Goal: Task Accomplishment & Management: Manage account settings

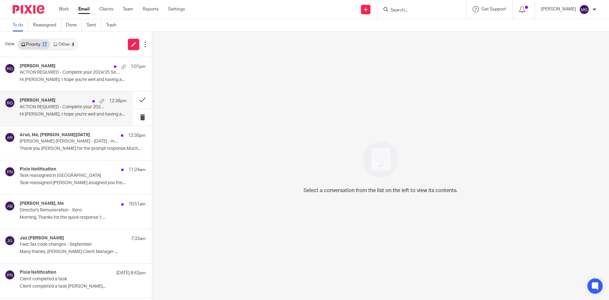
click at [62, 103] on div "Raj Grewal 12:38pm" at bounding box center [73, 101] width 107 height 6
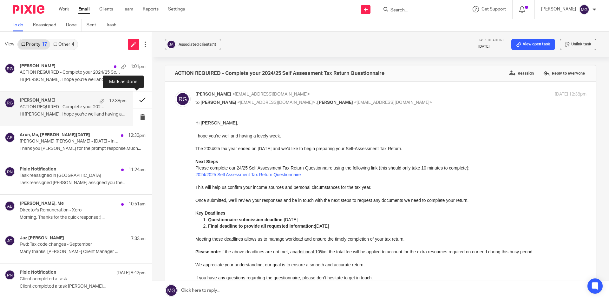
click at [135, 102] on button at bounding box center [142, 99] width 19 height 17
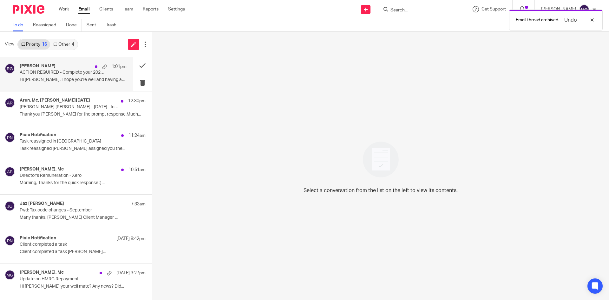
click at [78, 75] on p "ACTION REQUIRED - Complete your 2024/25 Self Assessment Tax Return Questionnaire" at bounding box center [63, 72] width 86 height 5
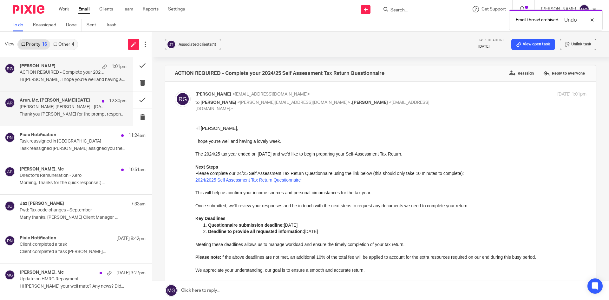
click at [51, 109] on p "Arun Jeet Singh - 07.08.1985 - Indi- Our Ref: 227182-1" at bounding box center [63, 106] width 86 height 5
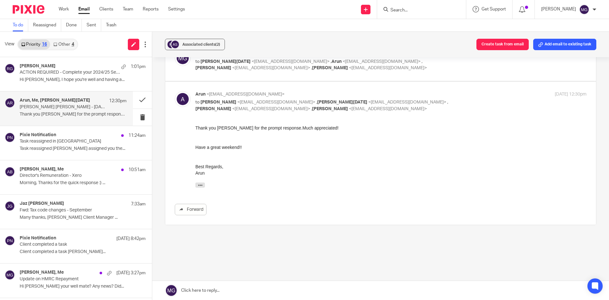
scroll to position [212, 0]
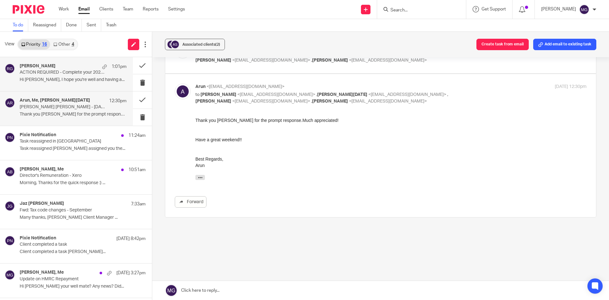
click at [43, 83] on div "Raj Grewal 1:01pm ACTION REQUIRED - Complete your 2024/25 Self Assessment Tax R…" at bounding box center [73, 73] width 107 height 21
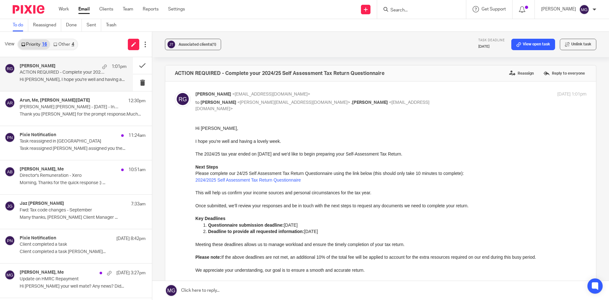
scroll to position [0, 0]
click at [56, 45] on icon at bounding box center [55, 44] width 4 height 4
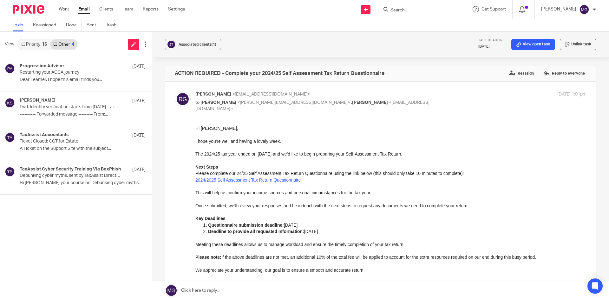
click at [42, 41] on link "Priority 16" at bounding box center [34, 44] width 32 height 10
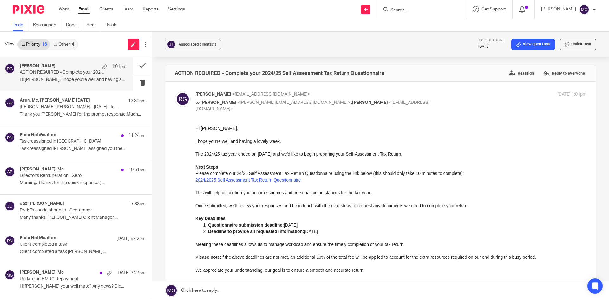
click at [70, 46] on link "Other 4" at bounding box center [63, 44] width 27 height 10
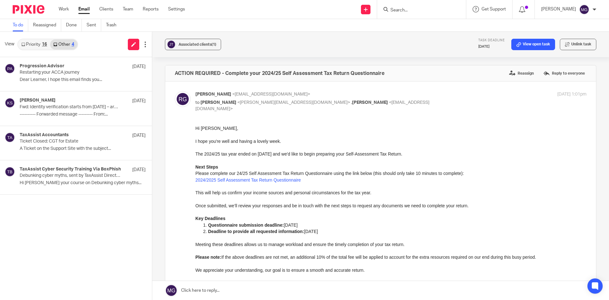
click at [30, 43] on link "Priority 16" at bounding box center [34, 44] width 32 height 10
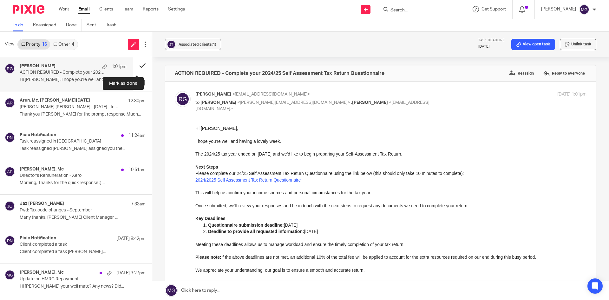
click at [136, 63] on button at bounding box center [142, 65] width 19 height 17
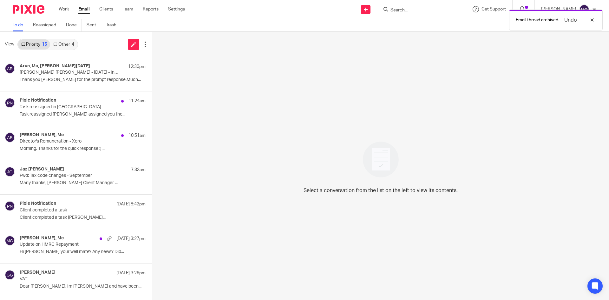
click at [275, 65] on div "Select a conversation from the list on the left to view its contents." at bounding box center [380, 166] width 457 height 268
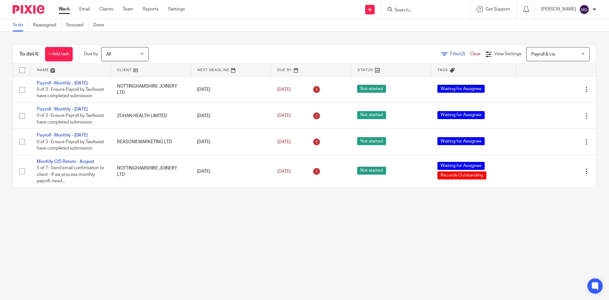
click at [294, 36] on div "To do (4) + Add task Due by All All [DATE] [DATE] This week Next week This mont…" at bounding box center [304, 116] width 609 height 169
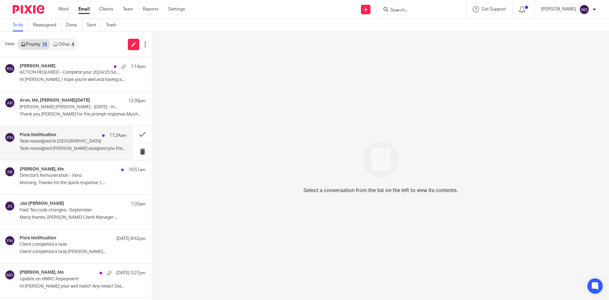
click at [91, 153] on div "Pixie Notification 11:24am Task reassigned in Pixie Task reassigned Moiz Khatri…" at bounding box center [73, 142] width 107 height 21
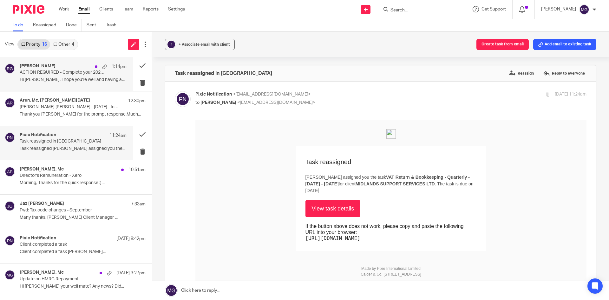
click at [99, 70] on p "ACTION REQUIRED - Complete your 2024/25 Self Assessment Tax Return Questionnaire" at bounding box center [63, 72] width 86 height 5
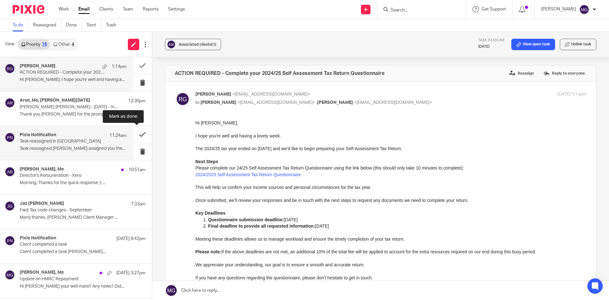
click at [139, 135] on button at bounding box center [142, 134] width 19 height 17
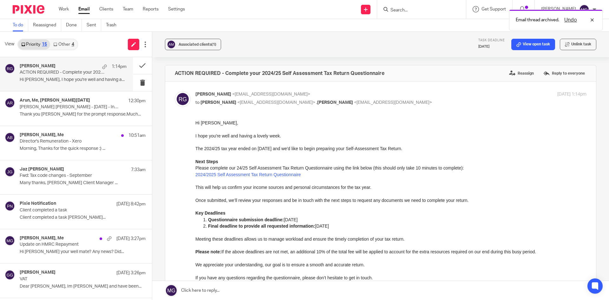
click at [80, 71] on p "ACTION REQUIRED - Complete your 2024/25 Self Assessment Tax Return Questionnaire" at bounding box center [63, 72] width 86 height 5
click at [133, 65] on button at bounding box center [142, 65] width 19 height 17
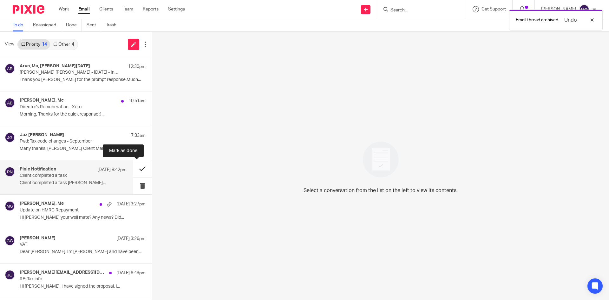
click at [133, 167] on button at bounding box center [142, 168] width 19 height 17
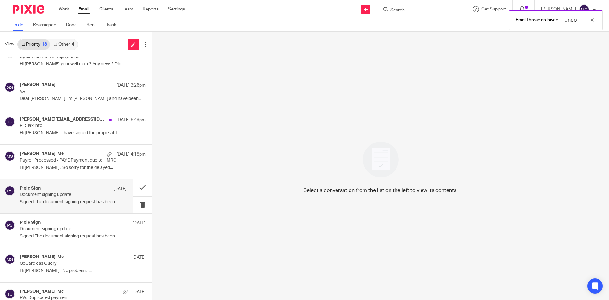
scroll to position [127, 0]
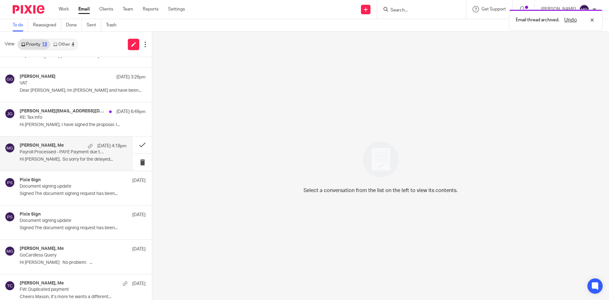
click at [78, 153] on p "Payroll Processed - PAYE Payment due to HMRC" at bounding box center [63, 151] width 86 height 5
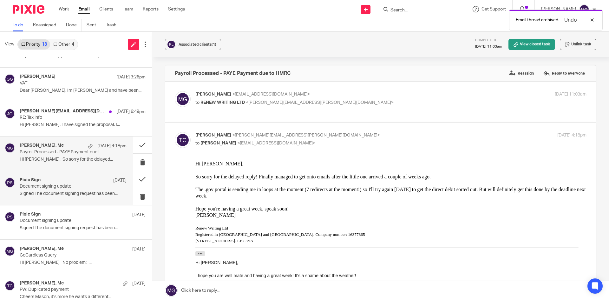
scroll to position [0, 0]
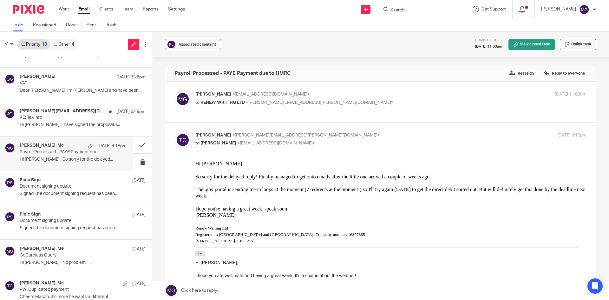
click at [78, 167] on div "Thomas Carvell, Me 16 Sep 4:18pm Payroll Processed - PAYE Payment due to HMRC H…" at bounding box center [66, 153] width 133 height 34
click at [63, 189] on p "Document signing update" at bounding box center [63, 186] width 86 height 5
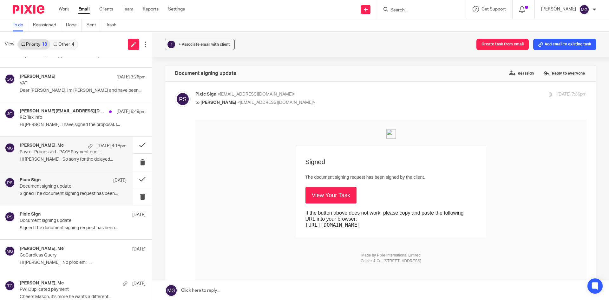
click at [64, 157] on p "Hi Mason, So sorry for the delayed..." at bounding box center [73, 159] width 107 height 5
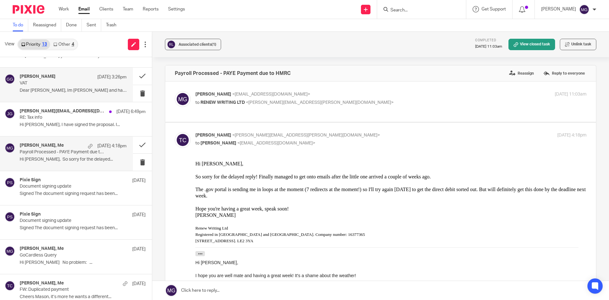
click at [39, 96] on div "Gabriel Gebara 18 Sep 3:26pm VAT Dear Fred, Im Gabriel Gebara and have been..." at bounding box center [66, 85] width 133 height 34
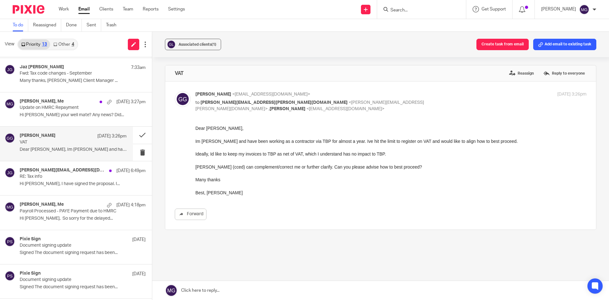
scroll to position [32, 0]
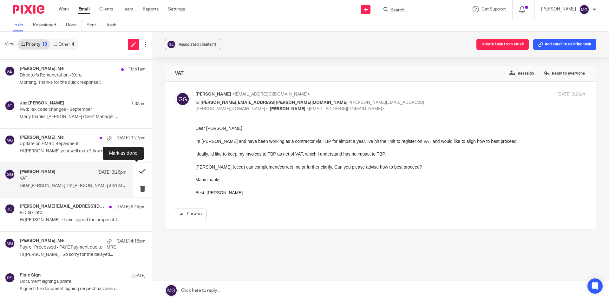
click at [139, 173] on button at bounding box center [142, 171] width 19 height 17
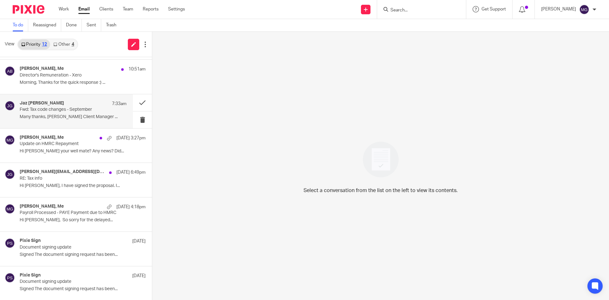
scroll to position [0, 0]
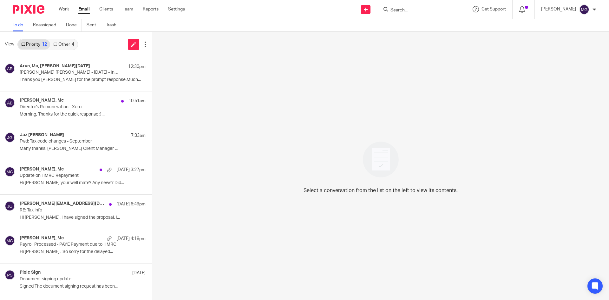
click at [248, 83] on div "Select a conversation from the list on the left to view its contents." at bounding box center [380, 166] width 457 height 268
click at [101, 97] on div "Antoaneta Blagoeva, Me 10:51am Director's Remuneration - Xero Morning, Thanks f…" at bounding box center [66, 108] width 133 height 34
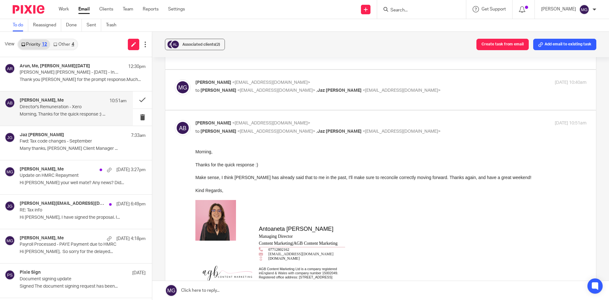
scroll to position [63, 0]
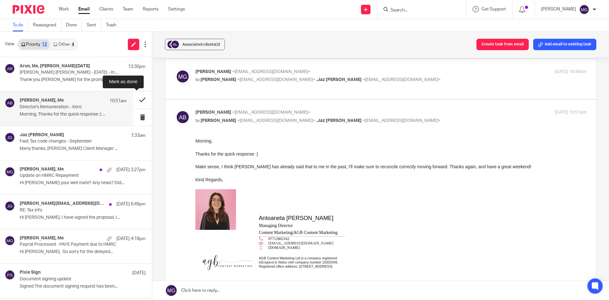
click at [140, 103] on button at bounding box center [142, 99] width 19 height 17
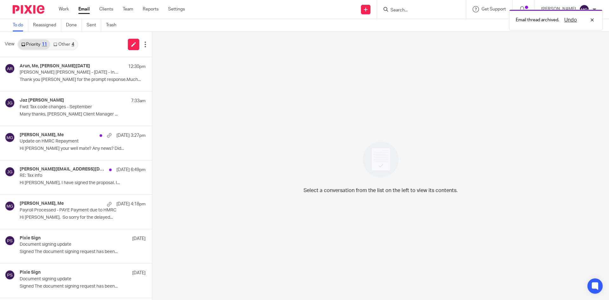
drag, startPoint x: 198, startPoint y: 44, endPoint x: 183, endPoint y: 45, distance: 15.0
click at [199, 44] on div "Select a conversation from the list on the left to view its contents." at bounding box center [380, 166] width 457 height 268
click at [59, 43] on link "Other 4" at bounding box center [63, 44] width 27 height 10
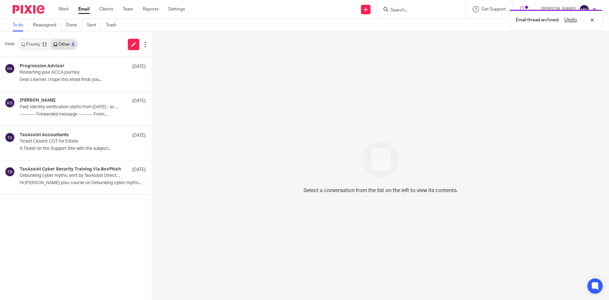
click at [32, 42] on link "Priority 11" at bounding box center [34, 44] width 32 height 10
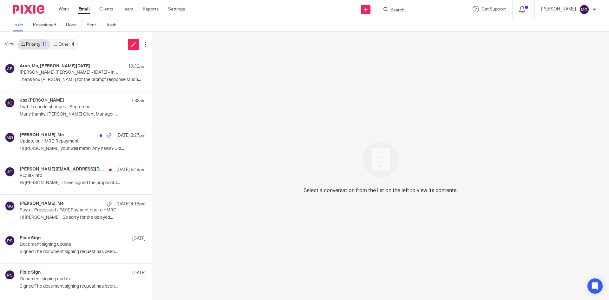
click at [100, 47] on div "View Priority 11 Other 4" at bounding box center [76, 44] width 152 height 25
click at [373, 101] on div "Select a conversation from the list on the left to view its contents." at bounding box center [380, 166] width 457 height 268
click at [95, 40] on div "View Priority 11 Other 4" at bounding box center [76, 44] width 152 height 25
click at [69, 23] on link "Done" at bounding box center [74, 25] width 16 height 12
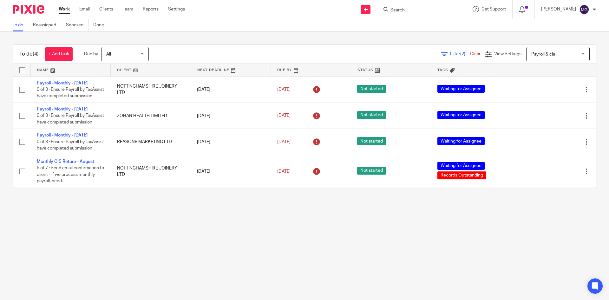
drag, startPoint x: 366, startPoint y: 238, endPoint x: 588, endPoint y: 238, distance: 221.6
click at [380, 238] on main "To do Reassigned Snoozed Done To do (4) + Add task Due by All All [DATE] [DATE]…" at bounding box center [304, 150] width 609 height 300
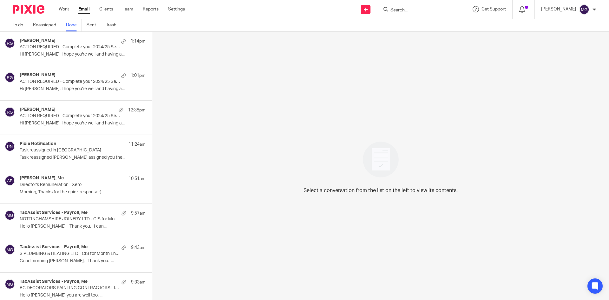
click at [39, 55] on p "Hi [PERSON_NAME], I hope you're well and having a..." at bounding box center [83, 54] width 126 height 5
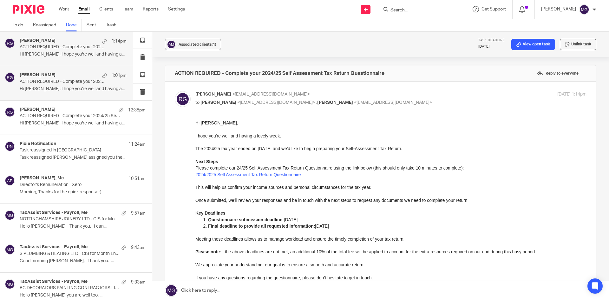
click at [49, 82] on p "ACTION REQUIRED - Complete your 2024/25 Self Assessment Tax Return Questionnaire" at bounding box center [63, 81] width 86 height 5
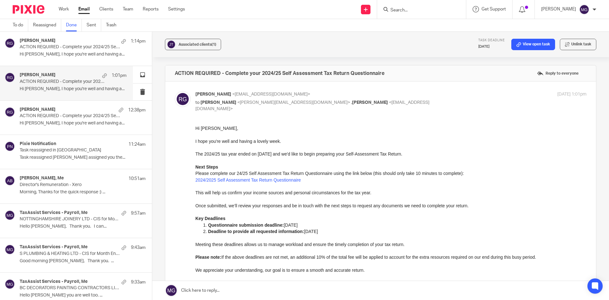
click at [84, 7] on link "Email" at bounding box center [83, 9] width 11 height 6
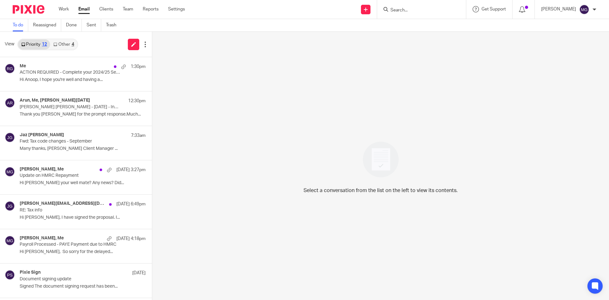
click at [230, 81] on div "Select a conversation from the list on the left to view its contents." at bounding box center [380, 166] width 457 height 268
click at [96, 54] on div "View Priority 12 Other 4" at bounding box center [76, 44] width 152 height 25
click at [438, 12] on input "Search" at bounding box center [418, 11] width 57 height 6
click at [94, 48] on div "View Priority 12 Other 4" at bounding box center [76, 44] width 152 height 25
drag, startPoint x: 396, startPoint y: 128, endPoint x: 401, endPoint y: 120, distance: 9.0
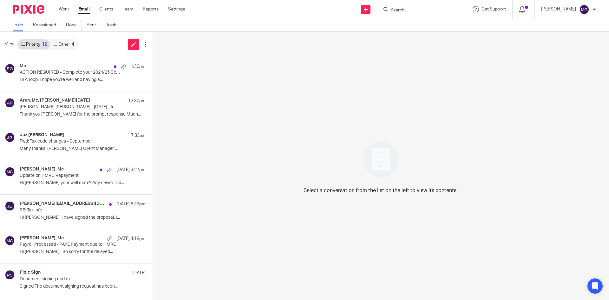
click at [399, 124] on div "Select a conversation from the list on the left to view its contents." at bounding box center [380, 166] width 457 height 268
click at [260, 66] on div "Select a conversation from the list on the left to view its contents." at bounding box center [380, 166] width 457 height 268
click at [433, 8] on input "Search" at bounding box center [418, 11] width 57 height 6
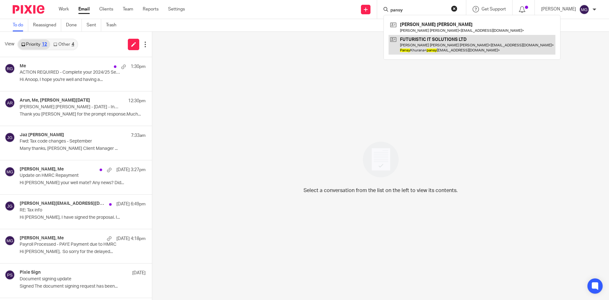
type input "pansy"
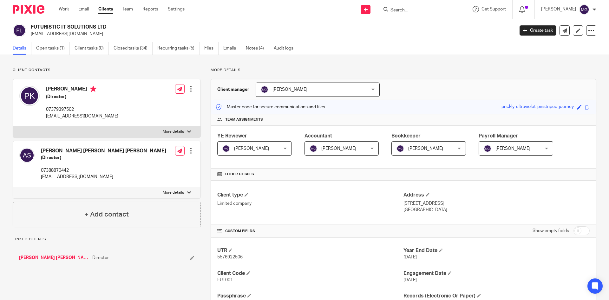
click at [56, 109] on p "07379397502" at bounding box center [82, 109] width 72 height 6
copy p "07379397502"
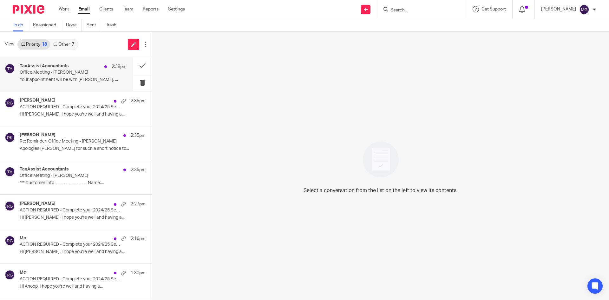
click at [46, 72] on p "Office Meeting - [PERSON_NAME]" at bounding box center [63, 72] width 86 height 5
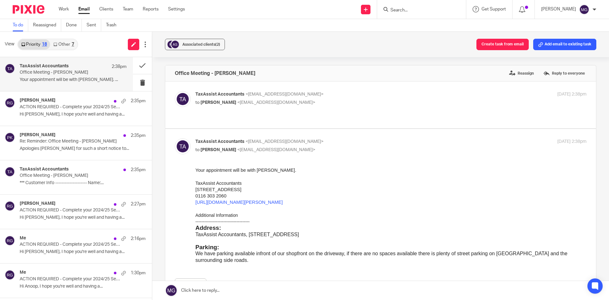
click at [330, 105] on p "to [PERSON_NAME] <[EMAIL_ADDRESS][DOMAIN_NAME]>" at bounding box center [325, 102] width 261 height 7
checkbox input "true"
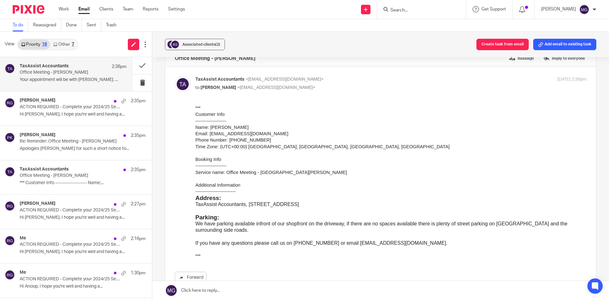
scroll to position [4, 0]
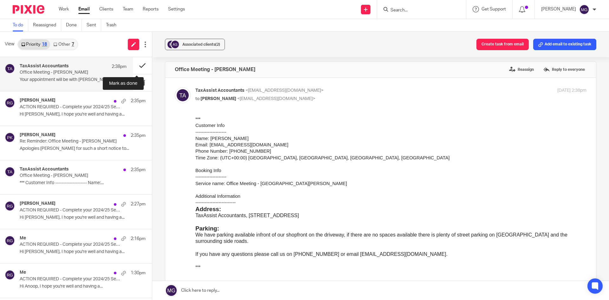
click at [139, 66] on button at bounding box center [142, 65] width 19 height 17
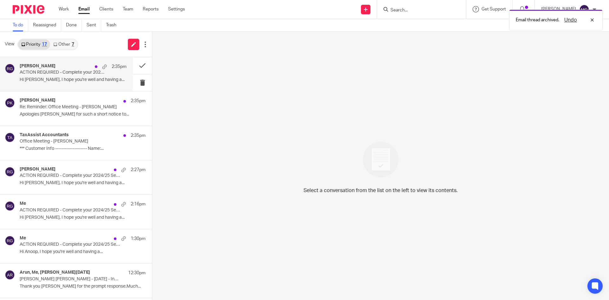
click at [81, 65] on div "[PERSON_NAME] 2:35pm" at bounding box center [73, 66] width 107 height 6
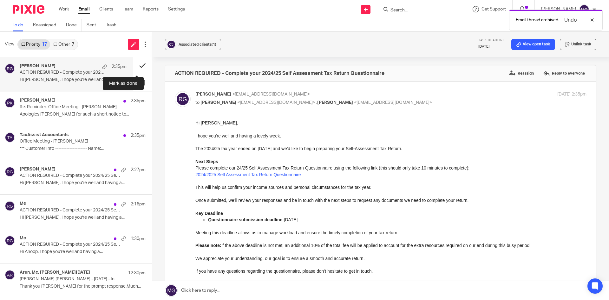
scroll to position [0, 0]
click at [136, 62] on button at bounding box center [142, 65] width 19 height 17
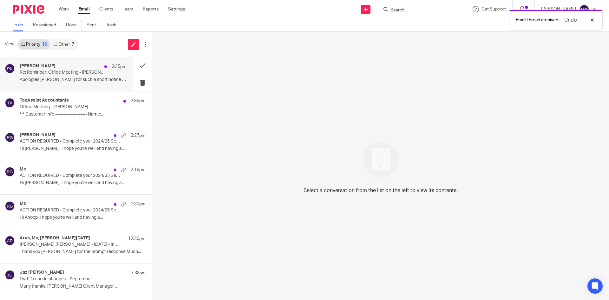
click at [79, 67] on div "[PERSON_NAME] 2:35pm" at bounding box center [73, 66] width 107 height 6
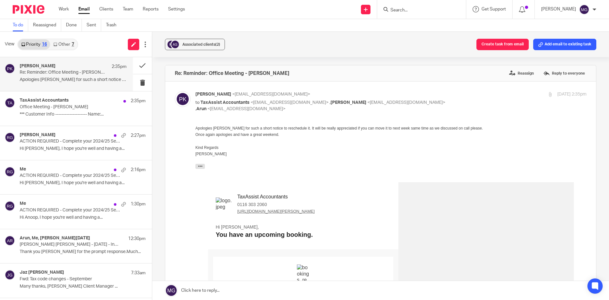
click at [98, 71] on p "Re: Reminder: Office Meeting - Pansy Khurana" at bounding box center [63, 72] width 86 height 5
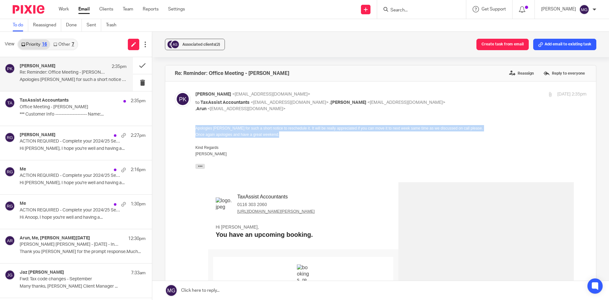
drag, startPoint x: 290, startPoint y: 132, endPoint x: 194, endPoint y: 124, distance: 96.1
click at [425, 71] on div "Re: Reminder: Office Meeting - Pansy Khurana Reassign Reply to everyone" at bounding box center [380, 73] width 431 height 16
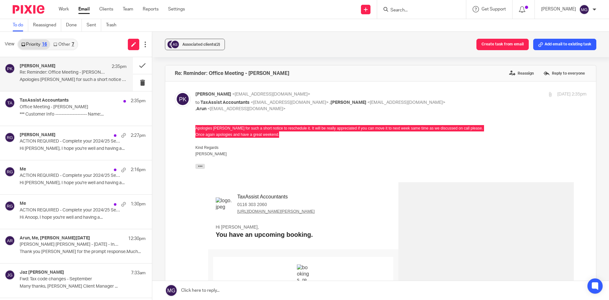
click at [416, 10] on input "Search" at bounding box center [418, 11] width 57 height 6
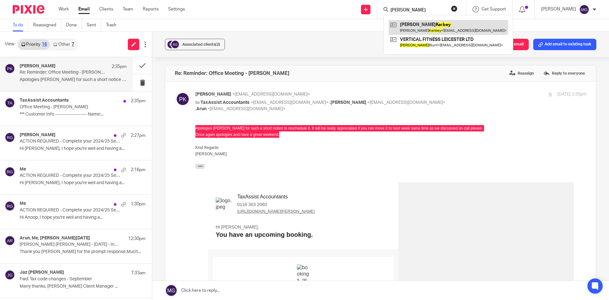
type input "kerby"
drag, startPoint x: 80, startPoint y: 73, endPoint x: 88, endPoint y: 73, distance: 7.6
click at [80, 73] on p "Re: Reminder: Office Meeting - Pansy Khurana" at bounding box center [63, 72] width 86 height 5
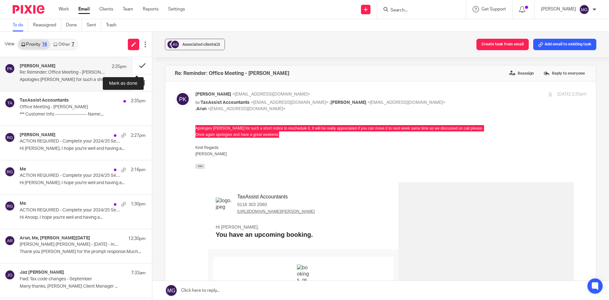
click at [137, 64] on button at bounding box center [142, 65] width 19 height 17
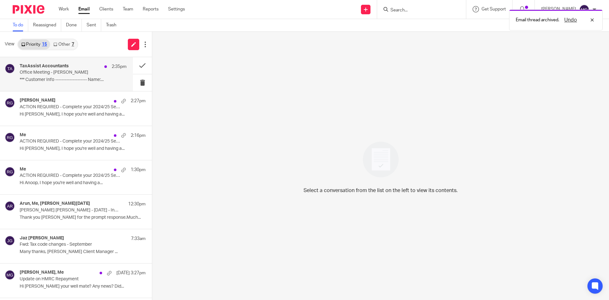
click at [86, 74] on p "Office Meeting - Pansy Khurana" at bounding box center [63, 72] width 86 height 5
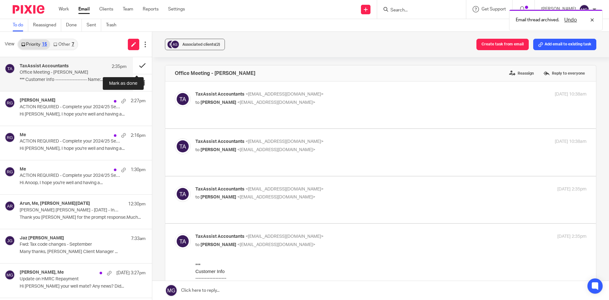
click at [136, 63] on button at bounding box center [142, 65] width 19 height 17
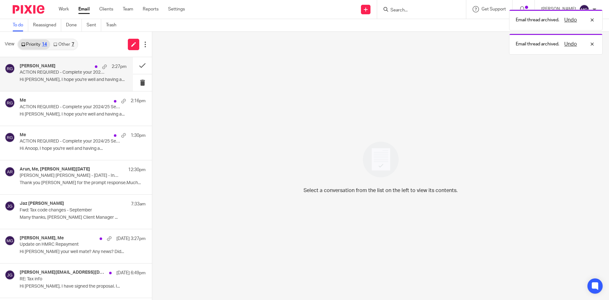
click at [92, 72] on p "ACTION REQUIRED - Complete your 2024/25 Self Assessment Tax Return Questionnaire" at bounding box center [63, 72] width 86 height 5
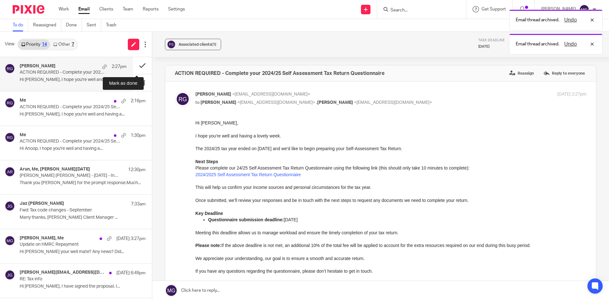
click at [138, 66] on button at bounding box center [142, 65] width 19 height 17
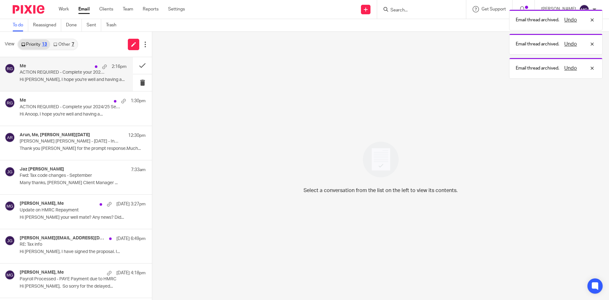
click at [92, 68] on div "2:16pm" at bounding box center [109, 66] width 35 height 6
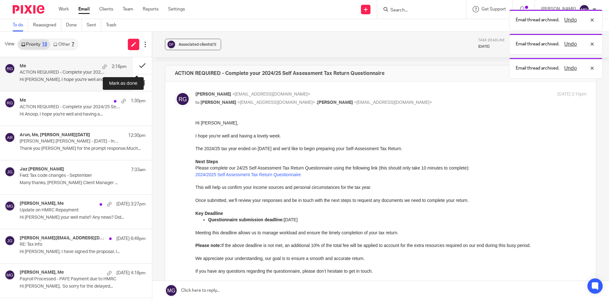
click at [138, 64] on button at bounding box center [142, 65] width 19 height 17
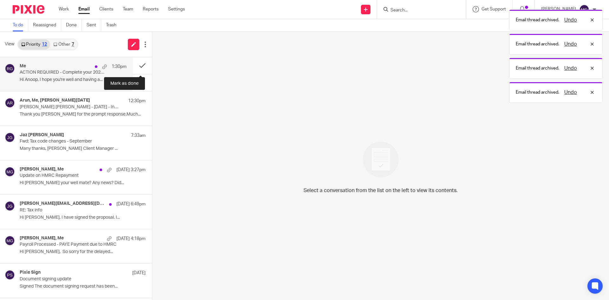
click at [136, 67] on button at bounding box center [142, 65] width 19 height 17
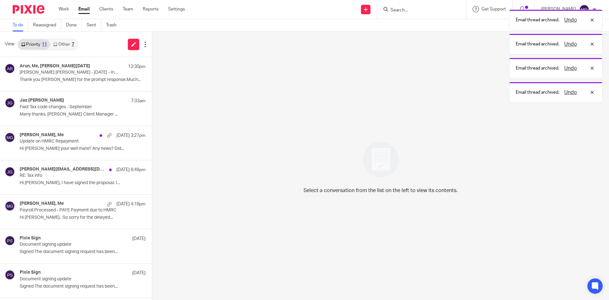
click at [65, 46] on link "Other 7" at bounding box center [63, 44] width 27 height 10
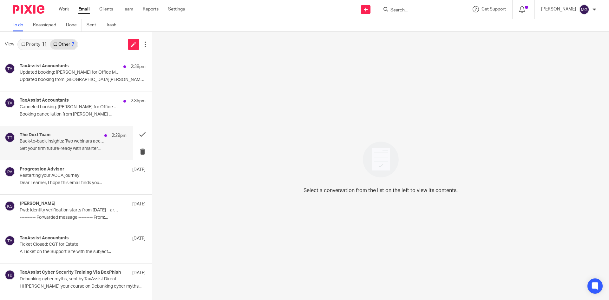
click at [61, 148] on p "Get your firm future-ready with smarter..." at bounding box center [73, 148] width 107 height 5
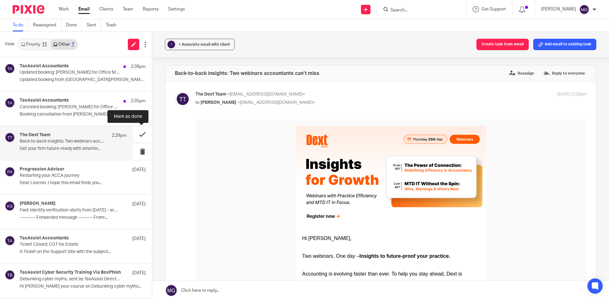
click at [138, 133] on button at bounding box center [142, 134] width 19 height 17
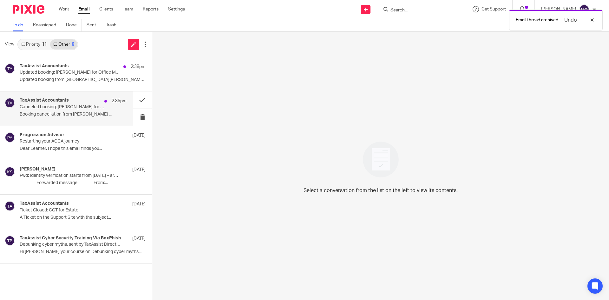
click at [81, 117] on div "TaxAssist Accountants 2:35pm Canceled booking: Pansy Khurana for Office Meeting…" at bounding box center [73, 108] width 107 height 21
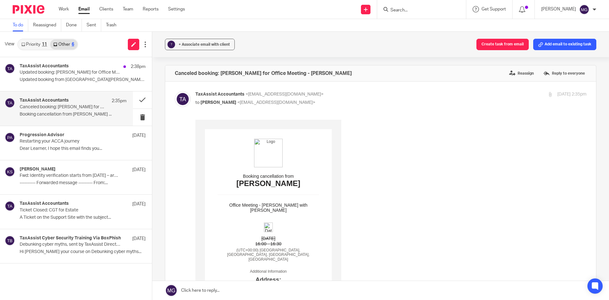
click at [402, 178] on div "Booking cancellation from Pansy Khurana Office Meeting - Pansy Khurana with Mas…" at bounding box center [390, 289] width 391 height 338
click at [145, 101] on button at bounding box center [142, 99] width 19 height 17
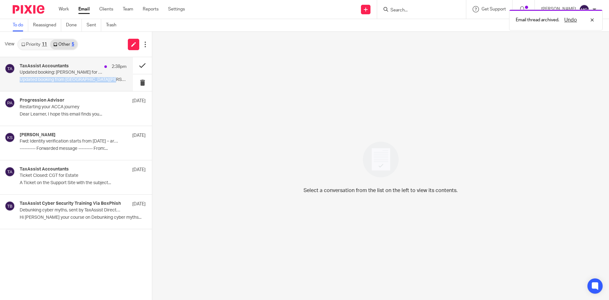
drag, startPoint x: 100, startPoint y: 76, endPoint x: 150, endPoint y: 73, distance: 49.9
click at [101, 76] on div "TaxAssist Accountants 2:38pm Updated booking: Pansy Khurana for Office Meeting …" at bounding box center [73, 73] width 107 height 21
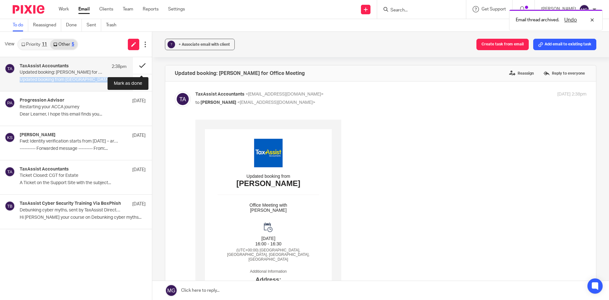
click at [144, 66] on button at bounding box center [142, 65] width 19 height 17
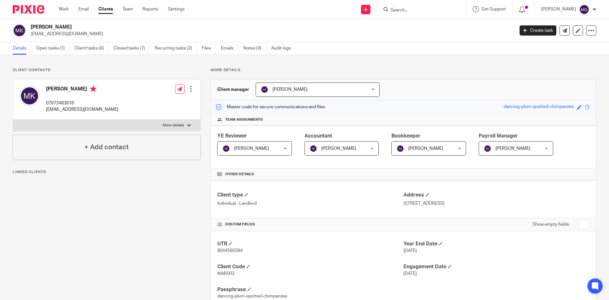
click at [124, 68] on p "Client contacts" at bounding box center [107, 70] width 188 height 5
click at [50, 53] on link "Open tasks (1)" at bounding box center [53, 48] width 34 height 12
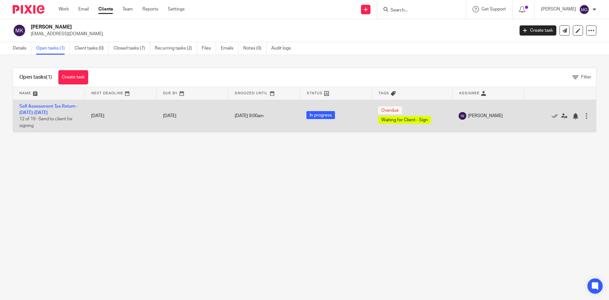
click at [40, 108] on td "Self Assessment Tax Return - [DATE]-[DATE] 12 of 19 · Send to client for signing" at bounding box center [49, 116] width 72 height 32
click at [45, 109] on td "Self Assessment Tax Return - [DATE]-[DATE] 12 of 19 · Send to client for signing" at bounding box center [49, 116] width 72 height 32
click at [38, 109] on td "Self Assessment Tax Return - [DATE]-[DATE] 12 of 19 · Send to client for signing" at bounding box center [49, 116] width 72 height 32
click at [31, 110] on td "Self Assessment Tax Return - [DATE]-[DATE] 12 of 19 · Send to client for signing" at bounding box center [49, 116] width 72 height 32
click at [33, 104] on link "Self Assessment Tax Return - [DATE]-[DATE]" at bounding box center [48, 109] width 59 height 11
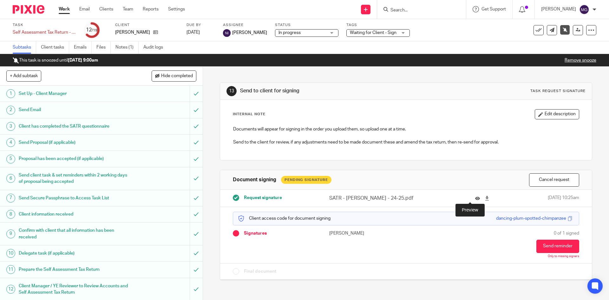
click at [475, 197] on icon at bounding box center [477, 198] width 5 height 5
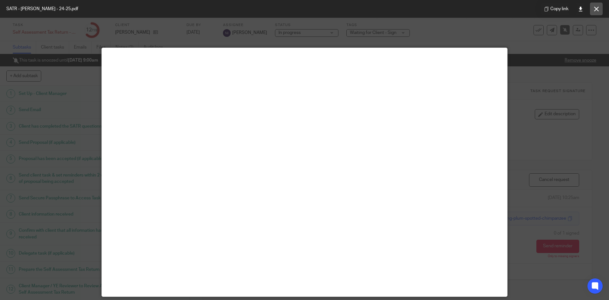
click at [595, 6] on button at bounding box center [596, 9] width 13 height 13
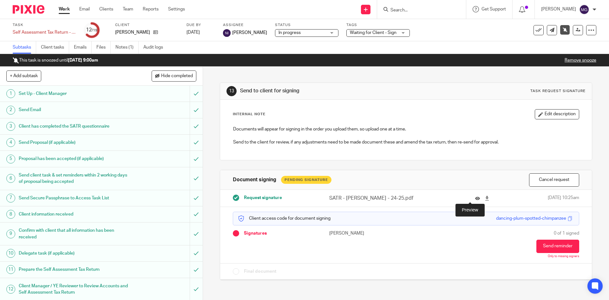
click at [475, 199] on icon at bounding box center [477, 198] width 5 height 5
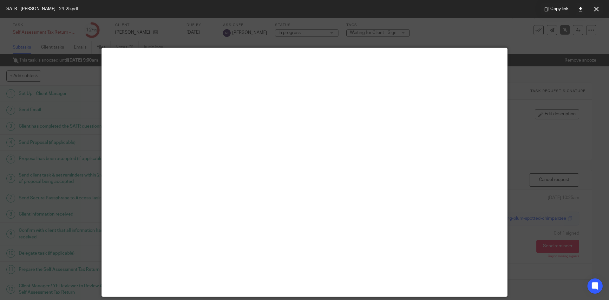
click at [299, 154] on main at bounding box center [304, 172] width 405 height 248
click at [599, 8] on button at bounding box center [596, 9] width 13 height 13
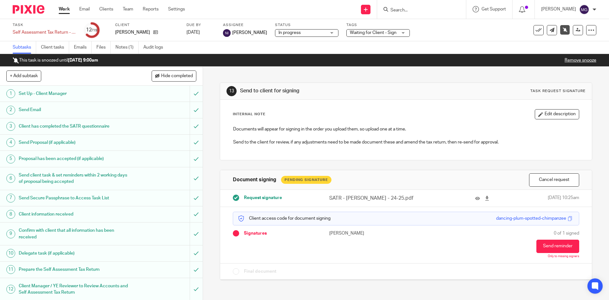
click at [414, 79] on div "13 Send to client for signing Task request signature Internal Note Edit descrip…" at bounding box center [406, 177] width 372 height 220
click at [471, 86] on div "13 Send to client for signing Task request signature" at bounding box center [405, 91] width 359 height 10
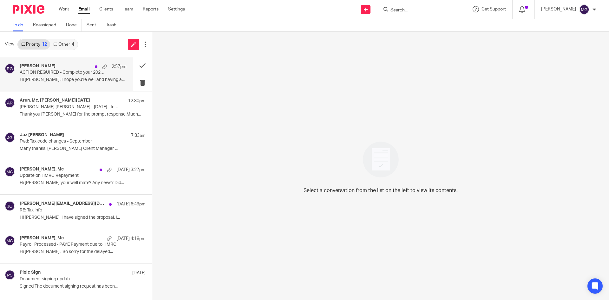
click at [62, 75] on p "ACTION REQUIRED - Complete your 2024/25 Self Assessment Tax Return Questionnaire" at bounding box center [63, 72] width 86 height 5
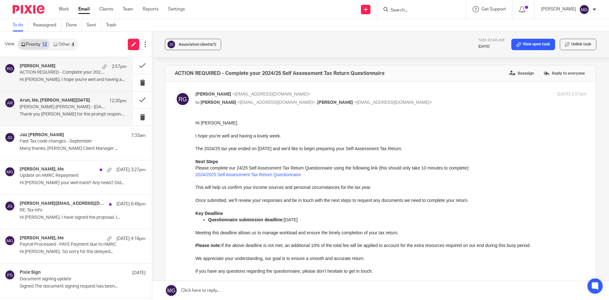
drag, startPoint x: 34, startPoint y: 104, endPoint x: 34, endPoint y: 99, distance: 4.8
click at [34, 104] on p "[PERSON_NAME] [PERSON_NAME] - [DATE] - Indi- Our Ref: 227182-1" at bounding box center [63, 106] width 86 height 5
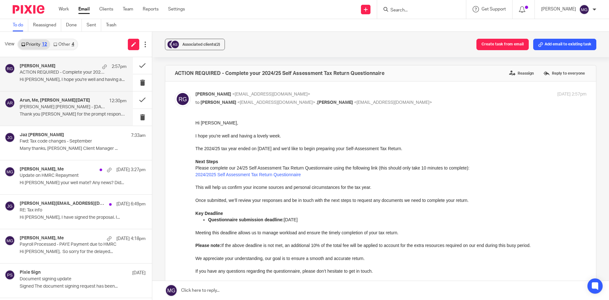
click at [35, 81] on p "Hi [PERSON_NAME], I hope you're well and having a..." at bounding box center [73, 79] width 107 height 5
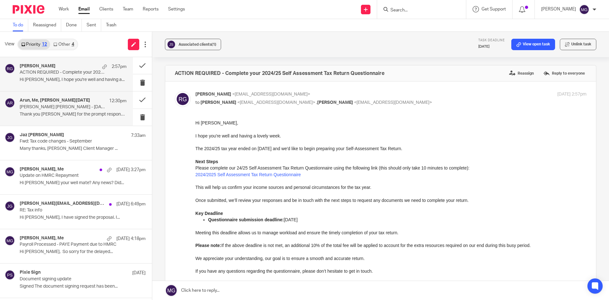
click at [43, 118] on div "Arun, Me, [PERSON_NAME][DATE] 12:30pm [PERSON_NAME] [PERSON_NAME] - [DATE] - In…" at bounding box center [73, 108] width 107 height 21
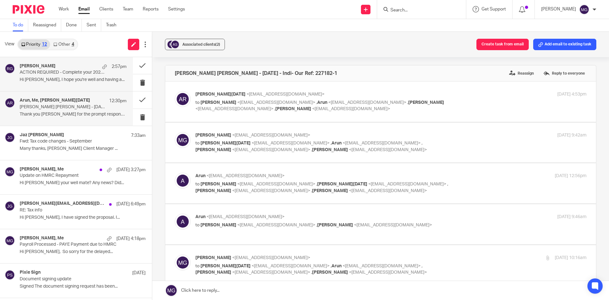
click at [50, 78] on p "Hi [PERSON_NAME], I hope you're well and having a..." at bounding box center [73, 79] width 107 height 5
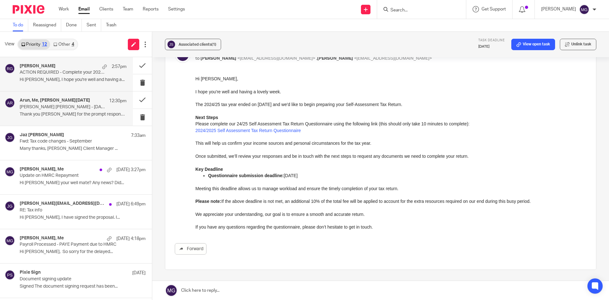
scroll to position [32, 0]
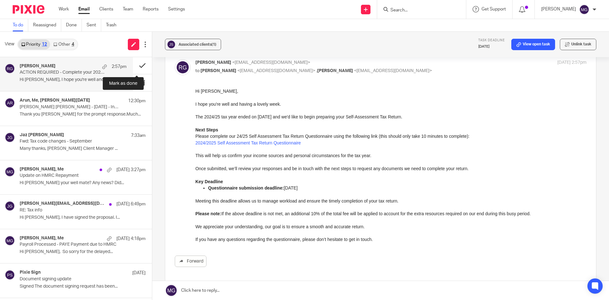
click at [142, 68] on button at bounding box center [142, 65] width 19 height 17
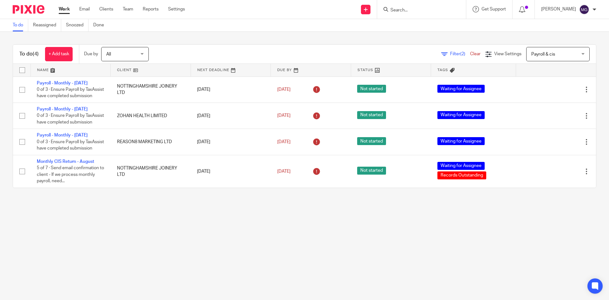
drag, startPoint x: 138, startPoint y: 234, endPoint x: 126, endPoint y: 214, distance: 23.7
click at [137, 235] on main "To do Reassigned Snoozed Done To do (4) + Add task Due by All All Today Tomorro…" at bounding box center [304, 150] width 609 height 300
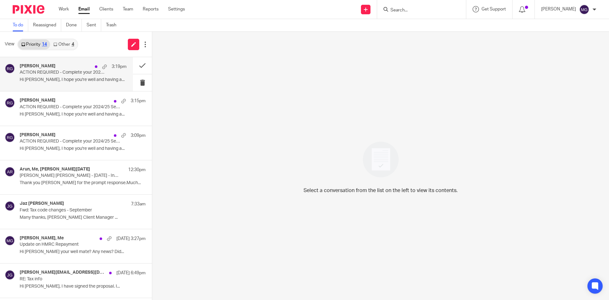
click at [54, 72] on p "ACTION REQUIRED - Complete your 2024/25 Self Assessment Tax Return Questionnaire" at bounding box center [63, 72] width 86 height 5
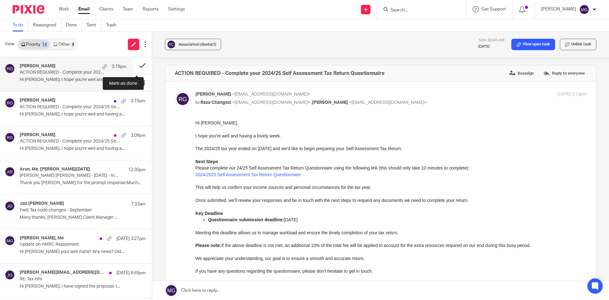
click at [134, 67] on button at bounding box center [142, 65] width 19 height 17
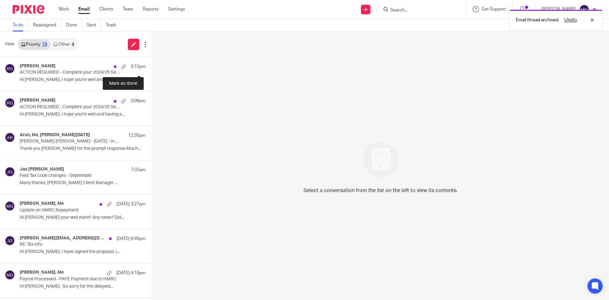
click at [152, 67] on button at bounding box center [154, 65] width 5 height 17
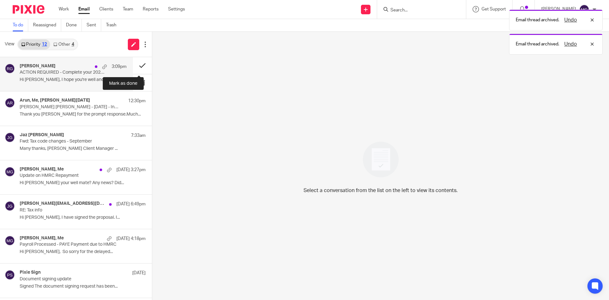
click at [134, 67] on button at bounding box center [142, 65] width 19 height 17
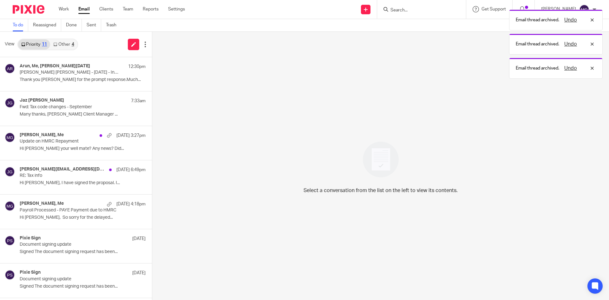
click at [342, 107] on div "Select a conversation from the list on the left to view its contents." at bounding box center [380, 166] width 457 height 268
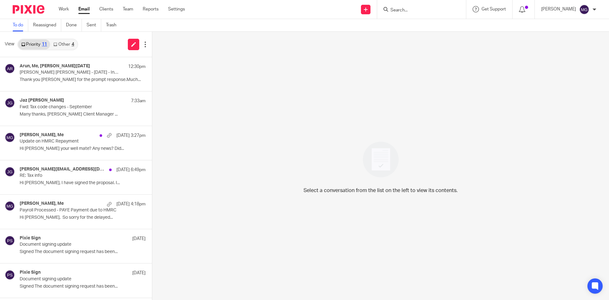
click at [423, 10] on input "Search" at bounding box center [418, 11] width 57 height 6
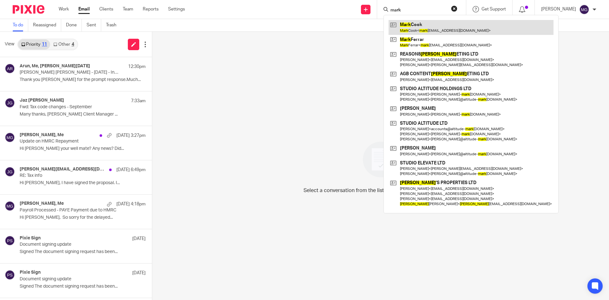
type input "mark"
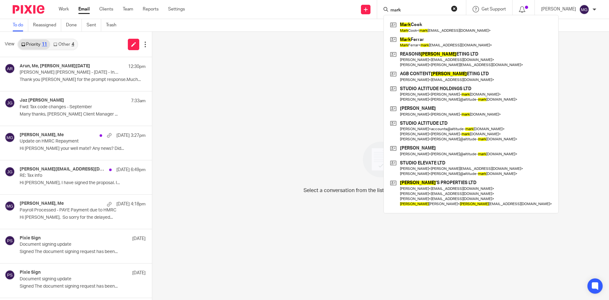
drag, startPoint x: 231, startPoint y: 96, endPoint x: 200, endPoint y: 87, distance: 31.8
click at [231, 94] on div "Select a conversation from the list on the left to view its contents." at bounding box center [380, 166] width 457 height 268
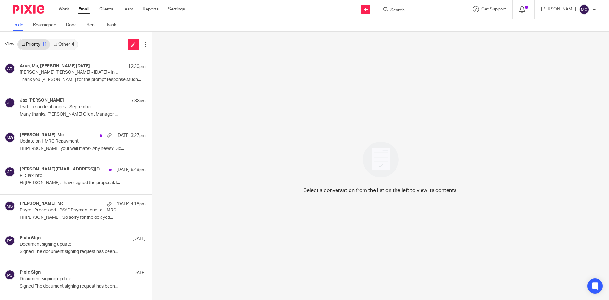
click at [63, 49] on link "Other 4" at bounding box center [63, 44] width 27 height 10
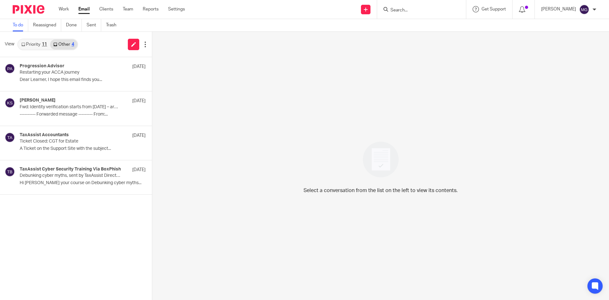
click at [35, 44] on link "Priority 11" at bounding box center [34, 44] width 32 height 10
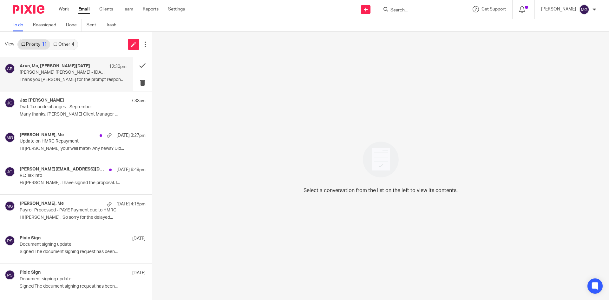
click at [89, 73] on p "Arun Jeet Singh - 07.08.1985 - Indi- Our Ref: 227182-1" at bounding box center [63, 72] width 86 height 5
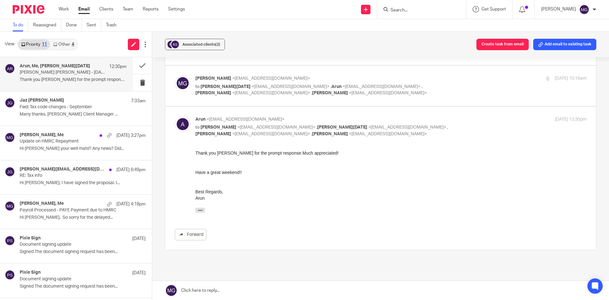
scroll to position [190, 0]
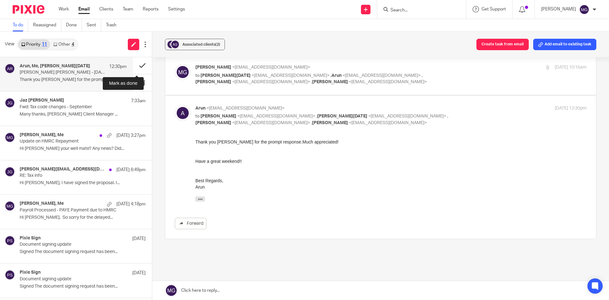
click at [136, 69] on button at bounding box center [142, 65] width 19 height 17
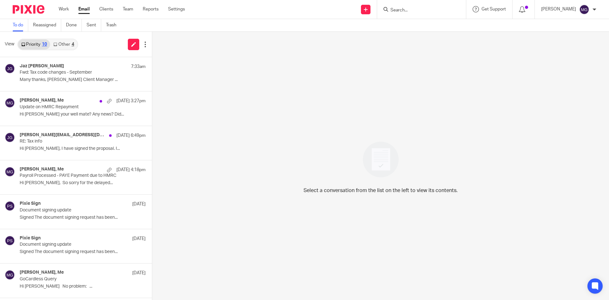
click at [418, 13] on form at bounding box center [424, 9] width 68 height 8
click at [416, 6] on form at bounding box center [424, 9] width 68 height 8
click at [413, 12] on input "Search" at bounding box center [418, 11] width 57 height 6
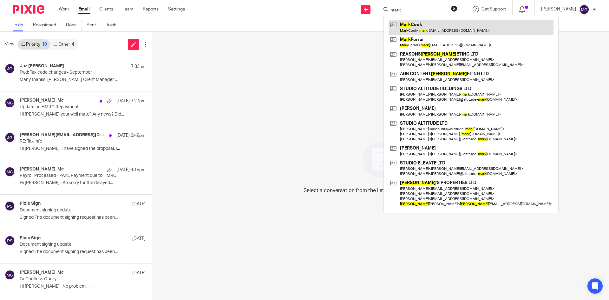
type input "mark"
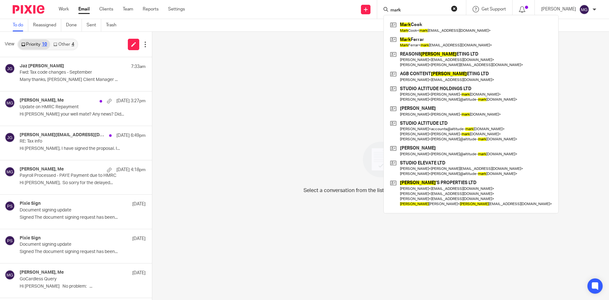
click at [315, 97] on div "Select a conversation from the list on the left to view its contents." at bounding box center [380, 166] width 457 height 268
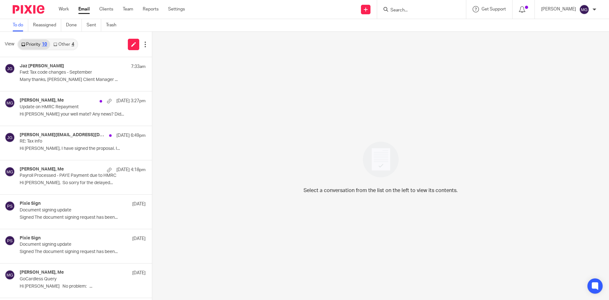
drag, startPoint x: 451, startPoint y: 114, endPoint x: 426, endPoint y: 100, distance: 29.1
click at [451, 114] on div "Select a conversation from the list on the left to view its contents." at bounding box center [380, 166] width 457 height 268
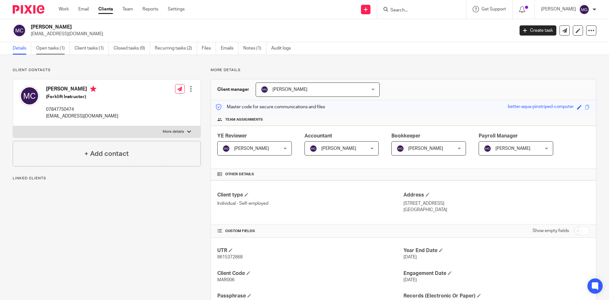
click at [67, 53] on link "Open tasks (1)" at bounding box center [53, 48] width 34 height 12
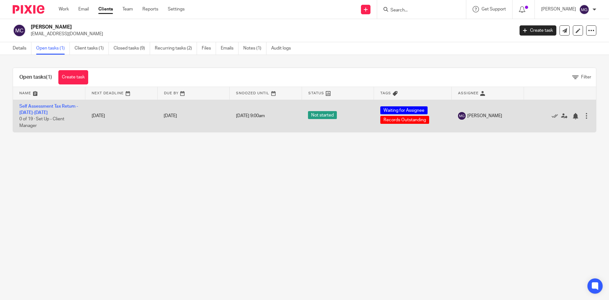
click at [50, 113] on td "Self Assessment Tax Return - [DATE]-[DATE] 0 of 19 · Set Up - Client Manager" at bounding box center [49, 116] width 72 height 32
drag, startPoint x: 48, startPoint y: 112, endPoint x: 36, endPoint y: 114, distance: 12.3
click at [48, 112] on td "Self Assessment Tax Return - [DATE]-[DATE] 0 of 19 · Set Up - Client Manager" at bounding box center [49, 116] width 72 height 32
click at [36, 114] on link "Self Assessment Tax Return - [DATE]-[DATE]" at bounding box center [48, 109] width 59 height 11
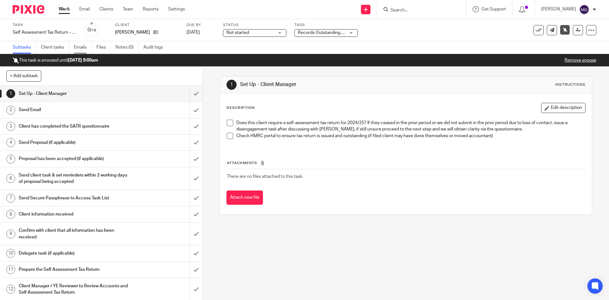
click at [88, 44] on link "Emails" at bounding box center [83, 47] width 18 height 12
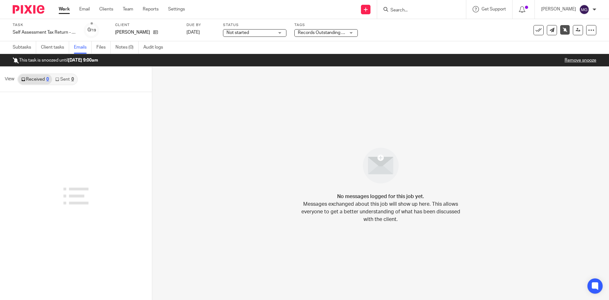
click at [79, 74] on div "View Received 0 Sent 0" at bounding box center [76, 79] width 152 height 25
click at [72, 80] on div "0" at bounding box center [72, 79] width 3 height 4
click at [32, 48] on link "Subtasks" at bounding box center [24, 47] width 23 height 12
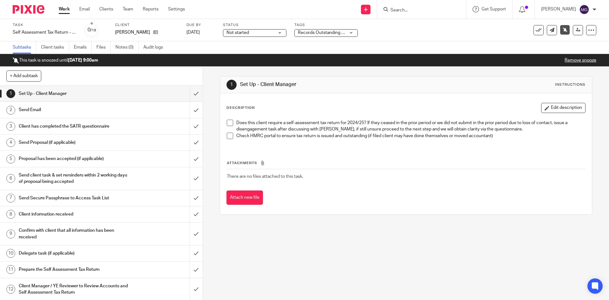
click at [86, 40] on div "Task Self Assessment Tax Return - [DATE]-[DATE] Save Self Assessment Tax Return…" at bounding box center [304, 30] width 609 height 22
click at [87, 45] on link "Emails" at bounding box center [83, 47] width 18 height 12
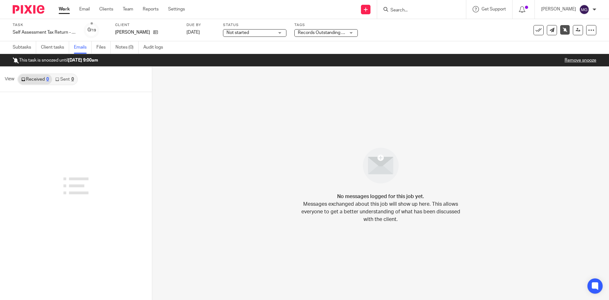
click at [64, 87] on div "View Received 0 Sent 0" at bounding box center [76, 79] width 152 height 25
click at [66, 82] on link "Sent 0" at bounding box center [64, 79] width 25 height 10
click at [37, 78] on link "Received 0" at bounding box center [35, 79] width 34 height 10
click at [61, 79] on link "Sent 0" at bounding box center [64, 79] width 25 height 10
click at [37, 78] on link "Received 0" at bounding box center [35, 79] width 34 height 10
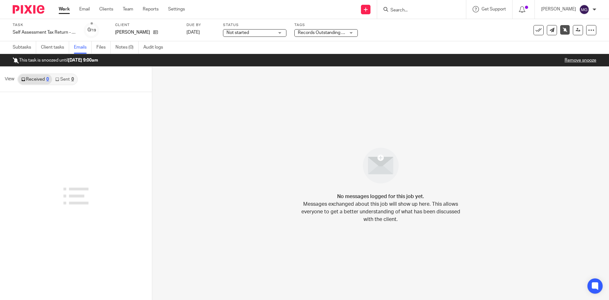
click at [59, 78] on icon at bounding box center [57, 79] width 4 height 4
click at [32, 79] on link "Received 0" at bounding box center [35, 79] width 34 height 10
click at [72, 81] on link "Sent 0" at bounding box center [64, 79] width 25 height 10
click at [71, 81] on div "0" at bounding box center [72, 79] width 3 height 4
click at [25, 81] on link "Received 0" at bounding box center [35, 79] width 34 height 10
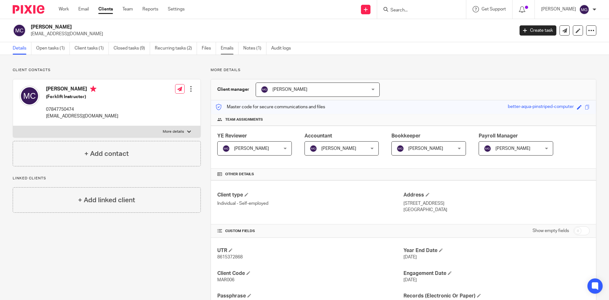
click at [231, 50] on link "Emails" at bounding box center [230, 48] width 18 height 12
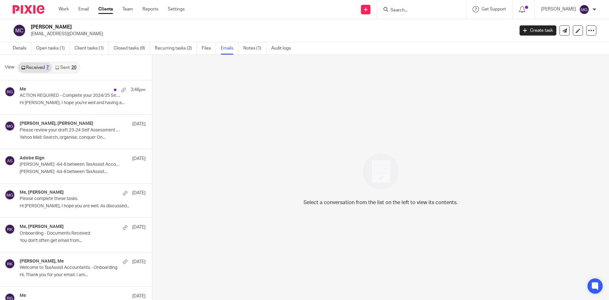
click at [68, 66] on link "Sent 20" at bounding box center [65, 67] width 27 height 10
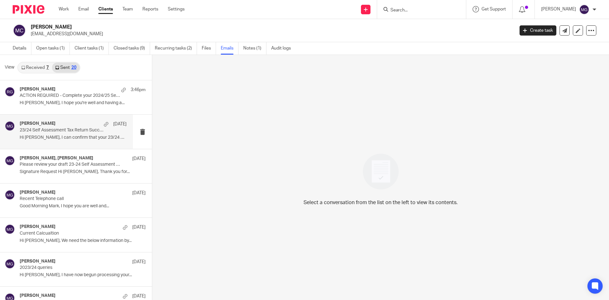
scroll to position [1, 0]
click at [55, 140] on div "Mason Graves 11 Apr 23/24 Self Assessment Tax Return Successfully Filed with HM…" at bounding box center [73, 130] width 107 height 21
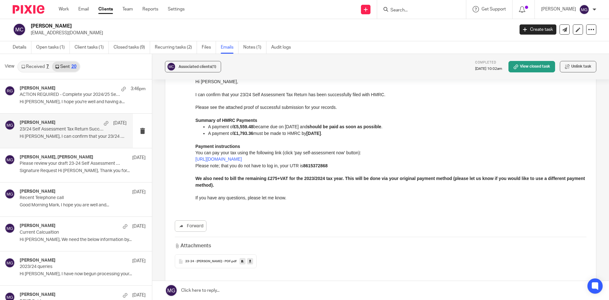
scroll to position [32, 0]
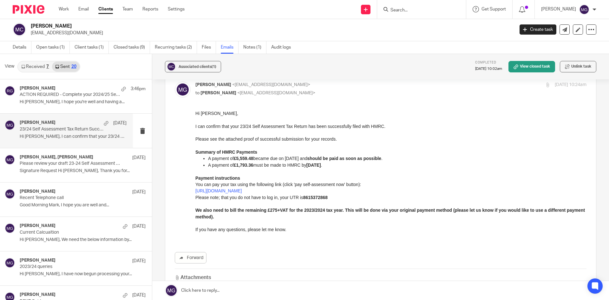
click at [339, 66] on div "Associated clients (1) Completed 21 Jul 2025 10:02am View closed task Unlink ta…" at bounding box center [380, 66] width 457 height 25
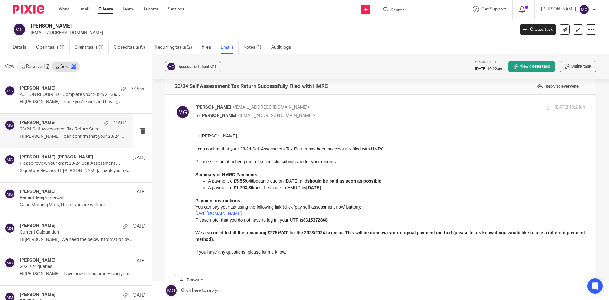
scroll to position [0, 0]
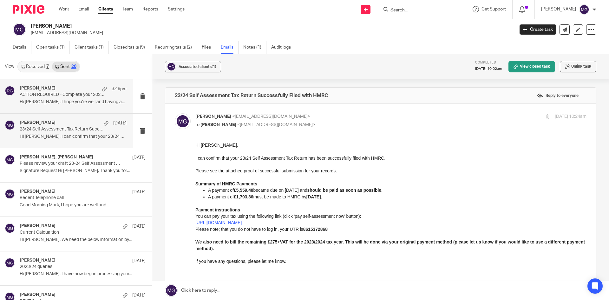
click at [78, 106] on div "Raj Grewal 3:46pm ACTION REQUIRED - Complete your 2024/25 Self Assessment Tax R…" at bounding box center [73, 96] width 107 height 21
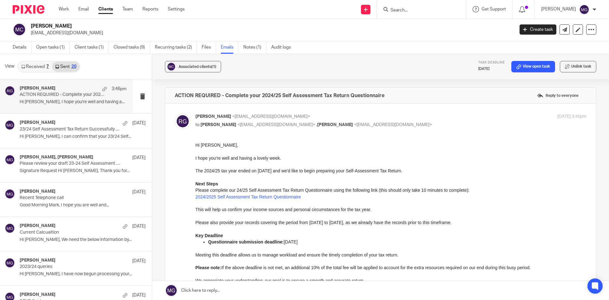
click at [35, 58] on div "View Received 7 Sent 20" at bounding box center [76, 66] width 152 height 25
click at [419, 79] on div "Associated clients (1) Task deadline 31 Jan 2026 View open task Unlink task" at bounding box center [380, 66] width 457 height 25
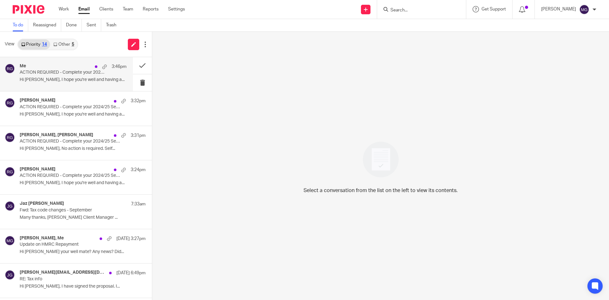
click at [68, 91] on div "Me 3:46pm ACTION REQUIRED - Complete your 2024/25 Self Assessment Tax Return Qu…" at bounding box center [66, 74] width 133 height 34
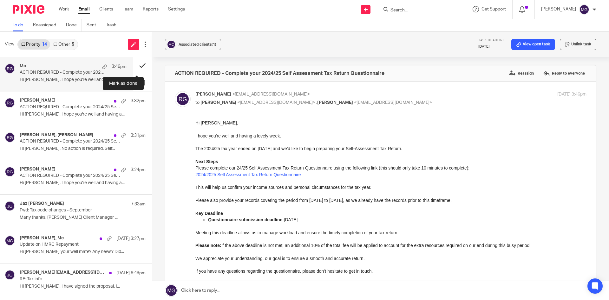
click at [143, 66] on button at bounding box center [142, 65] width 19 height 17
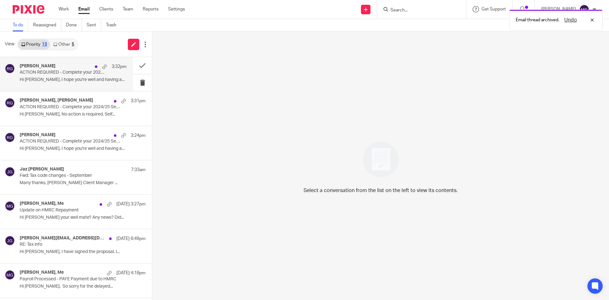
click at [86, 72] on p "ACTION REQUIRED - Complete your 2024/25 Self Assessment Tax Return Questionnaire" at bounding box center [63, 72] width 86 height 5
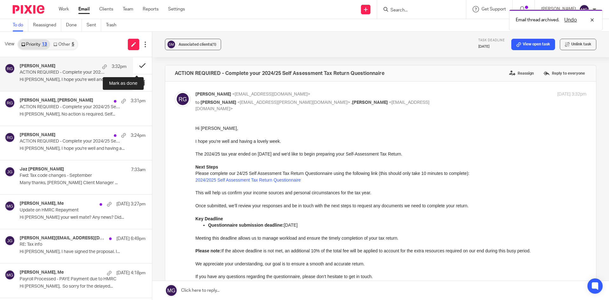
click at [140, 64] on button at bounding box center [142, 65] width 19 height 17
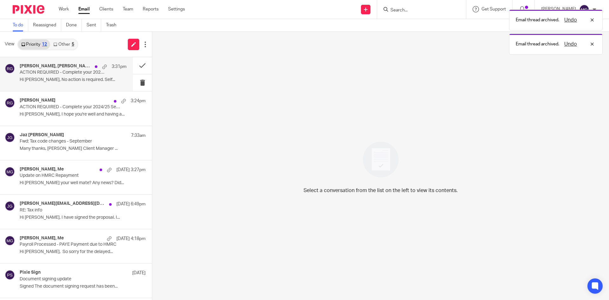
click at [75, 68] on div "Fahad hassan, Raj Grewal 3:31pm" at bounding box center [73, 66] width 107 height 6
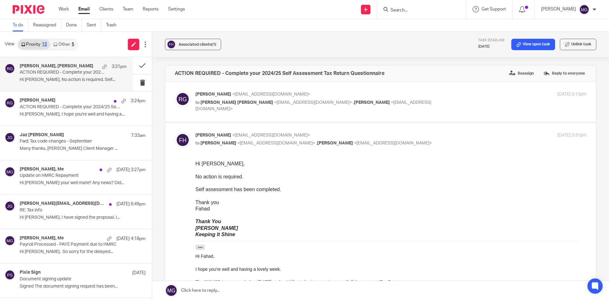
click at [217, 166] on div at bounding box center [390, 169] width 391 height 6
click at [293, 79] on div "ACTION REQUIRED - Complete your 2024/25 Self Assessment Tax Return Questionnair…" at bounding box center [380, 73] width 431 height 16
click at [297, 95] on p "Raj Grewal <rajgrewal@taxassist.co.uk>" at bounding box center [325, 94] width 261 height 7
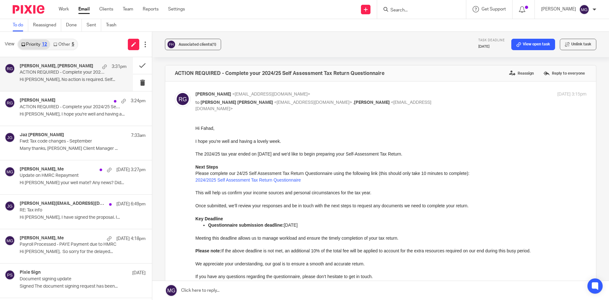
click at [283, 90] on label at bounding box center [380, 197] width 431 height 232
click at [175, 91] on input "checkbox" at bounding box center [174, 91] width 0 height 0
checkbox input "false"
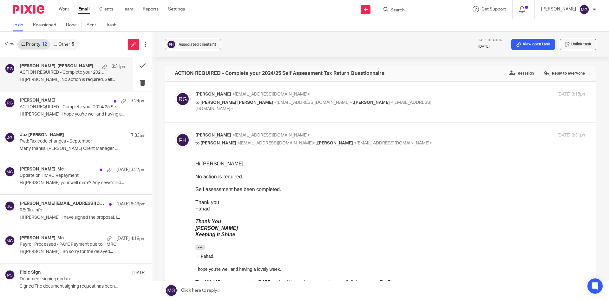
click at [417, 10] on input "Search" at bounding box center [418, 11] width 57 height 6
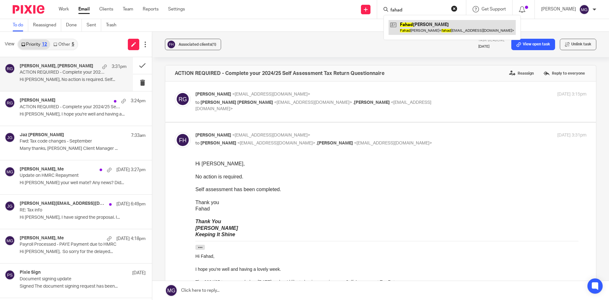
type input "fahad"
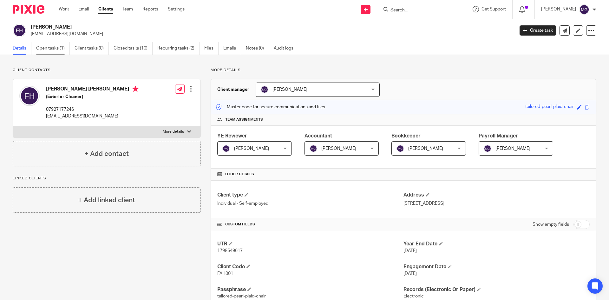
click at [50, 49] on link "Open tasks (1)" at bounding box center [53, 48] width 34 height 12
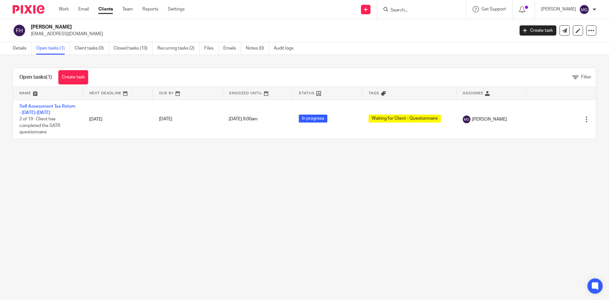
click at [399, 65] on div "Open tasks (1) Create task Filter Name Next Deadline Due By Snoozed Until Statu…" at bounding box center [304, 103] width 609 height 97
click at [271, 159] on main "Fahad Hassan fahadhassan1987@hotmail.co.uk Create task Update from Companies Ho…" at bounding box center [304, 150] width 609 height 300
click at [355, 165] on main "Fahad Hassan fahadhassan1987@hotmail.co.uk Create task Update from Companies Ho…" at bounding box center [304, 150] width 609 height 300
click at [244, 225] on main "Fahad Hassan fahadhassan1987@hotmail.co.uk Create task Update from Companies Ho…" at bounding box center [304, 150] width 609 height 300
click at [412, 216] on main "Fahad Hassan fahadhassan1987@hotmail.co.uk Create task Update from Companies Ho…" at bounding box center [304, 150] width 609 height 300
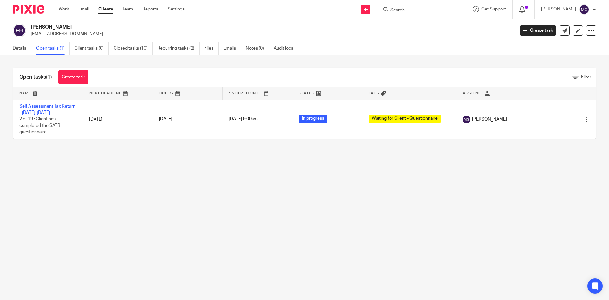
click at [263, 158] on main "Fahad Hassan fahadhassan1987@hotmail.co.uk Create task Update from Companies Ho…" at bounding box center [304, 150] width 609 height 300
click at [419, 53] on div "Details Open tasks (1) Client tasks (0) Closed tasks (10) Recurring tasks (2) F…" at bounding box center [304, 48] width 609 height 13
drag, startPoint x: 527, startPoint y: 10, endPoint x: 527, endPoint y: 14, distance: 3.5
drag, startPoint x: 527, startPoint y: 14, endPoint x: 558, endPoint y: 57, distance: 52.8
click at [558, 57] on div "Open tasks (1) Create task Filter Name Next Deadline Due By Snoozed Until Statu…" at bounding box center [304, 103] width 609 height 97
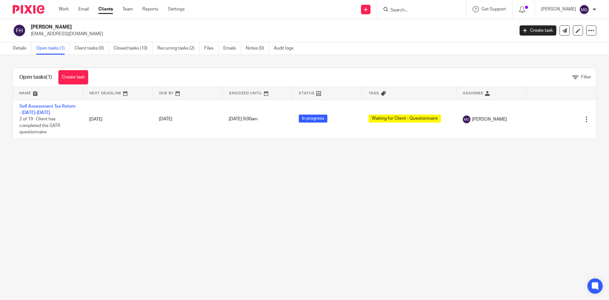
drag, startPoint x: 39, startPoint y: 112, endPoint x: 146, endPoint y: 153, distance: 114.5
click at [172, 194] on main "Fahad Hassan fahadhassan1987@hotmail.co.uk Create task Update from Companies Ho…" at bounding box center [304, 150] width 609 height 300
click at [78, 145] on div "Open tasks (1) Create task Filter Name Next Deadline Due By Snoozed Until Statu…" at bounding box center [304, 103] width 609 height 97
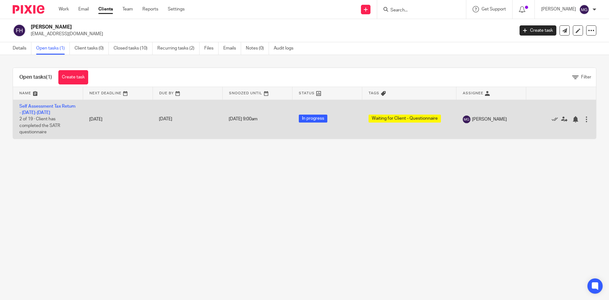
drag, startPoint x: 47, startPoint y: 115, endPoint x: 41, endPoint y: 109, distance: 8.7
drag, startPoint x: 41, startPoint y: 109, endPoint x: 35, endPoint y: 108, distance: 6.1
drag, startPoint x: 35, startPoint y: 108, endPoint x: 26, endPoint y: 112, distance: 9.1
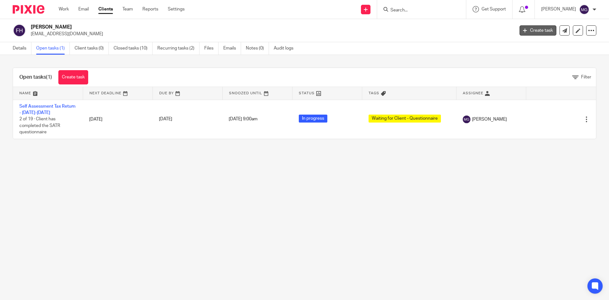
click at [530, 27] on link "Create task" at bounding box center [537, 30] width 37 height 10
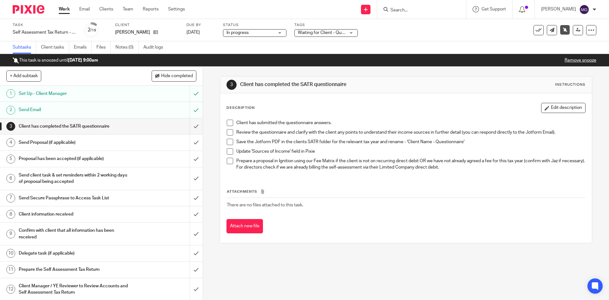
click at [588, 60] on link "Remove snooze" at bounding box center [580, 60] width 32 height 4
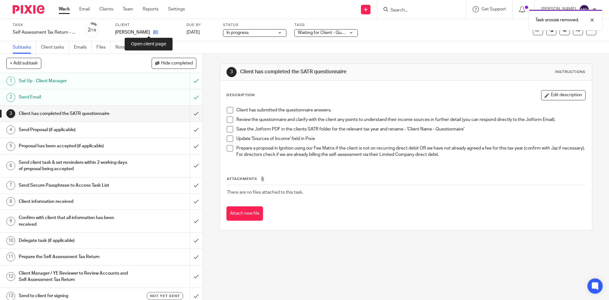
click at [153, 33] on icon at bounding box center [155, 32] width 5 height 5
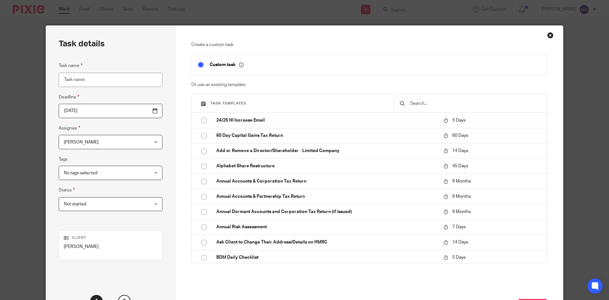
click at [445, 105] on input "text" at bounding box center [474, 103] width 131 height 7
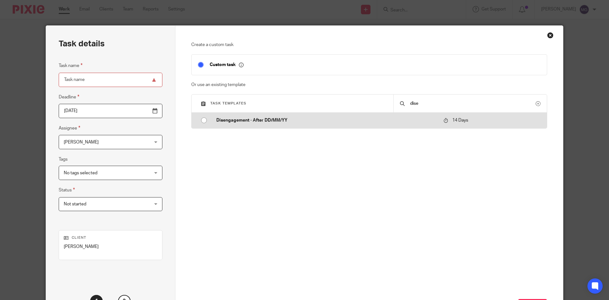
type input "dise"
click at [259, 123] on p "Disengagement - After DD/MM/YY" at bounding box center [326, 120] width 221 height 6
type input "[DATE]"
type input "Disengagement - After DD/MM/YY"
checkbox input "false"
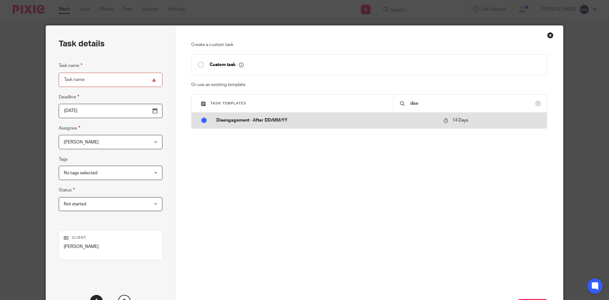
radio input "true"
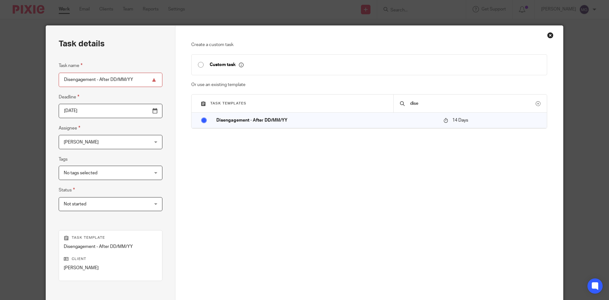
drag, startPoint x: 107, startPoint y: 80, endPoint x: 585, endPoint y: 45, distance: 479.7
click at [566, 55] on div "Task details Task name Disengagement - After DD/MM/YY Deadline [DATE] Assignee …" at bounding box center [304, 150] width 609 height 300
drag, startPoint x: 93, startPoint y: 80, endPoint x: 239, endPoint y: 80, distance: 145.9
click at [239, 80] on div "Task details Task name Disengagement - After23/24 Deadline [DATE] Assignee [PER…" at bounding box center [304, 187] width 517 height 323
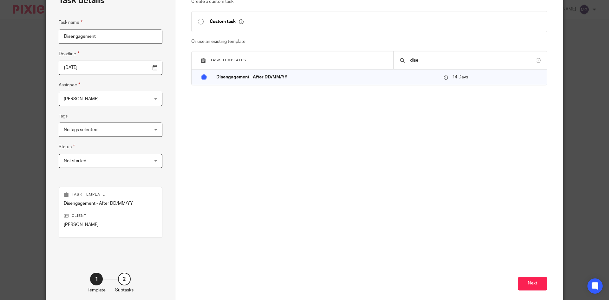
scroll to position [75, 0]
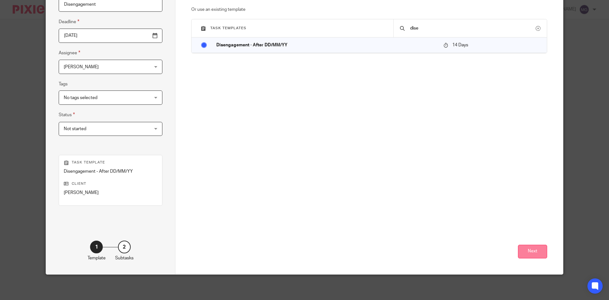
type input "Disengagement"
drag, startPoint x: 530, startPoint y: 256, endPoint x: 530, endPoint y: 252, distance: 3.8
click at [530, 252] on button "Next" at bounding box center [532, 251] width 29 height 14
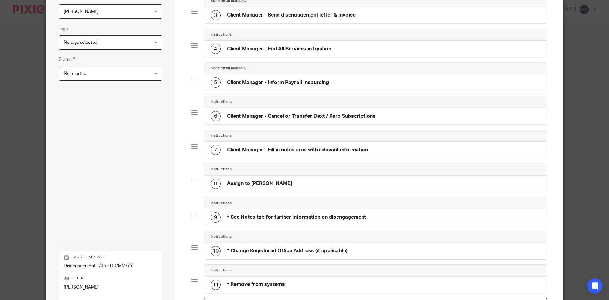
scroll to position [224, 0]
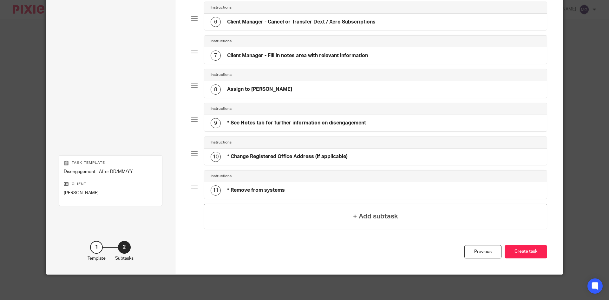
drag, startPoint x: 537, startPoint y: 249, endPoint x: 318, endPoint y: 230, distance: 219.3
click at [536, 249] on button "Create task" at bounding box center [525, 252] width 42 height 14
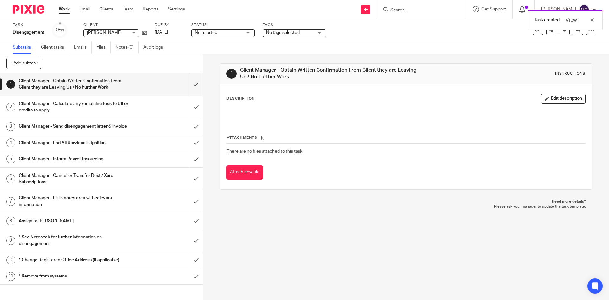
click at [151, 33] on div "Task Disengagement Save Disengagement 0 /11 Client [PERSON_NAME] [PERSON_NAME] …" at bounding box center [256, 30] width 486 height 15
click at [147, 32] on div "Task Disengagement Save Disengagement 0 /11 Client [PERSON_NAME] [PERSON_NAME] …" at bounding box center [256, 30] width 486 height 15
click at [146, 32] on icon at bounding box center [144, 32] width 5 height 5
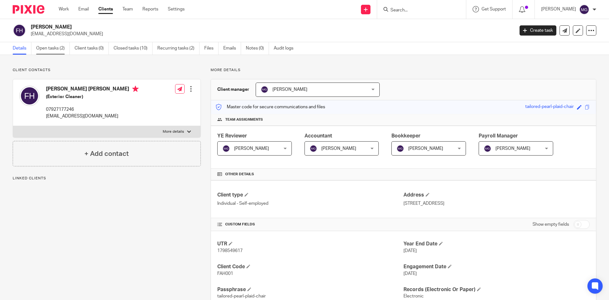
click at [55, 50] on link "Open tasks (2)" at bounding box center [53, 48] width 34 height 12
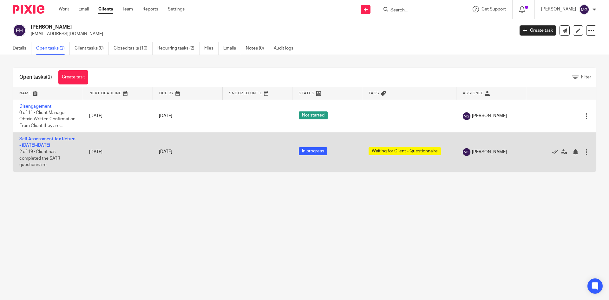
click at [28, 148] on td "Self Assessment Tax Return - 2024-2025 2 of 19 · Client has completed the SATR …" at bounding box center [48, 151] width 70 height 39
click at [36, 147] on link "Self Assessment Tax Return - [DATE]-[DATE]" at bounding box center [47, 142] width 56 height 11
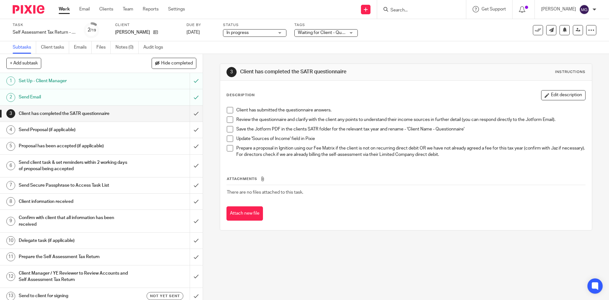
drag, startPoint x: 558, startPoint y: 244, endPoint x: 559, endPoint y: 238, distance: 5.4
click at [558, 244] on div "3 Client has completed the SATR questionnaire Instructions Description Edit des…" at bounding box center [406, 177] width 406 height 246
click at [130, 48] on link "Notes (0)" at bounding box center [126, 47] width 23 height 12
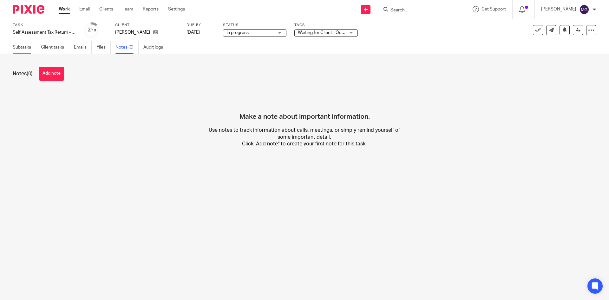
drag, startPoint x: 23, startPoint y: 49, endPoint x: 181, endPoint y: 16, distance: 161.4
click at [23, 49] on link "Subtasks" at bounding box center [24, 47] width 23 height 12
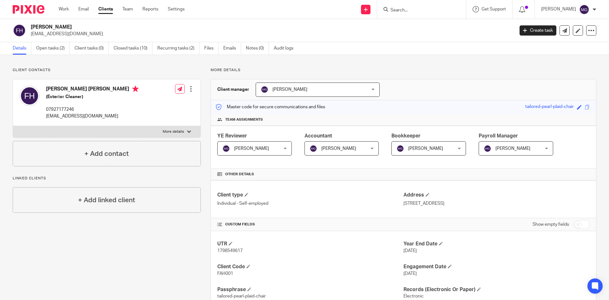
click at [434, 49] on div "Details Open tasks (2) Client tasks (0) Closed tasks (10) Recurring tasks (2) F…" at bounding box center [304, 48] width 609 height 13
click at [425, 7] on form at bounding box center [424, 9] width 68 height 8
click at [410, 15] on div at bounding box center [421, 9] width 89 height 19
click at [396, 9] on input "Search" at bounding box center [418, 11] width 57 height 6
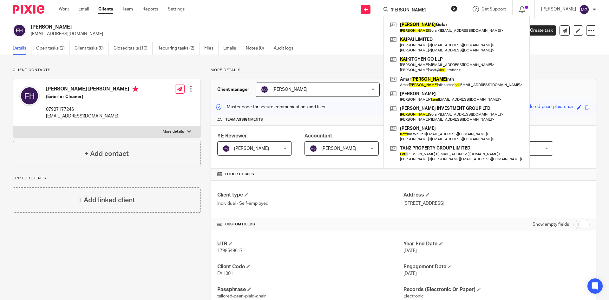
type input "katie"
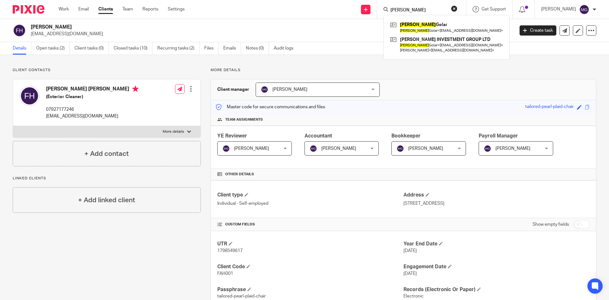
drag, startPoint x: 415, startPoint y: 7, endPoint x: 298, endPoint y: -12, distance: 118.3
click at [298, 0] on html "Work Email Clients Team Reports Settings Work Email Clients Team Reports Settin…" at bounding box center [304, 150] width 609 height 300
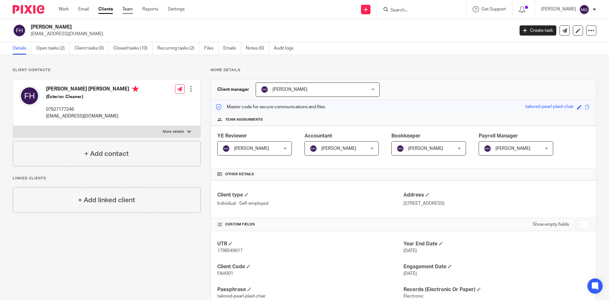
click at [128, 12] on link "Team" at bounding box center [127, 9] width 10 height 6
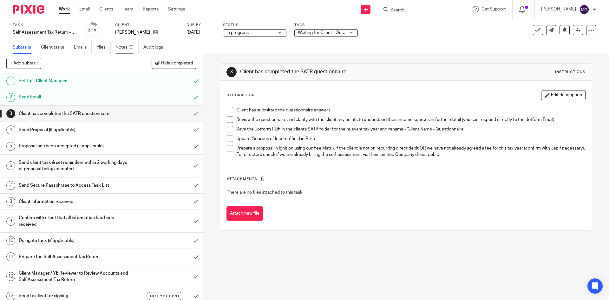
click at [131, 52] on link "Notes (0)" at bounding box center [126, 47] width 23 height 12
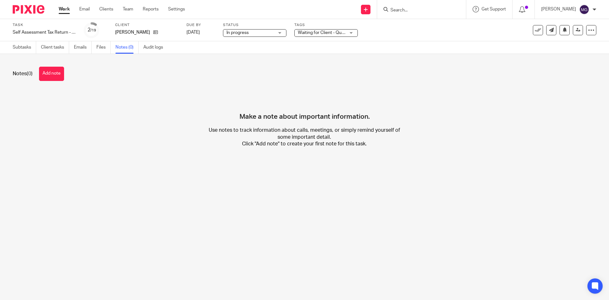
drag, startPoint x: 52, startPoint y: 73, endPoint x: 163, endPoint y: 108, distance: 116.7
click at [52, 73] on button "Add note" at bounding box center [51, 74] width 25 height 14
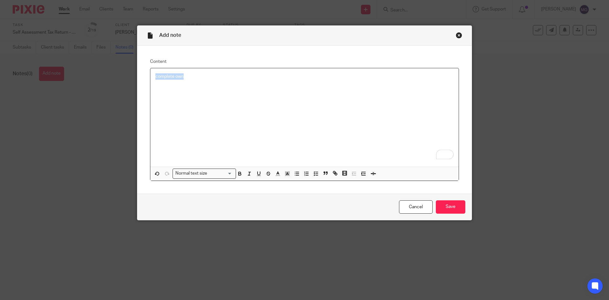
drag, startPoint x: 234, startPoint y: 99, endPoint x: 75, endPoint y: 76, distance: 160.9
click at [75, 76] on div "Add note Content complete own Normal text size Loading... Remove Edit Insert ne…" at bounding box center [304, 150] width 609 height 300
copy p "complete own"
click at [445, 209] on input "Save" at bounding box center [450, 207] width 29 height 14
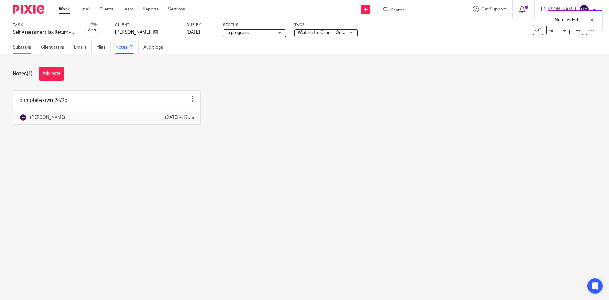
click at [23, 46] on link "Subtasks" at bounding box center [24, 47] width 23 height 12
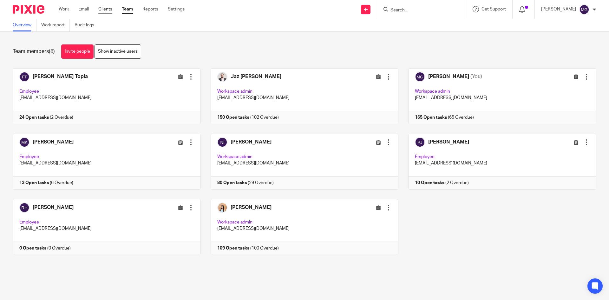
click at [102, 13] on div "Work Email Clients Team Reports Settings Work Email Clients Team Reports Settin…" at bounding box center [123, 9] width 142 height 19
click at [103, 12] on link "Clients" at bounding box center [105, 9] width 14 height 6
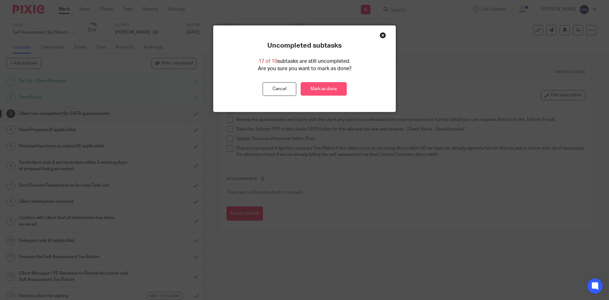
click at [315, 94] on link "Mark as done" at bounding box center [324, 89] width 46 height 14
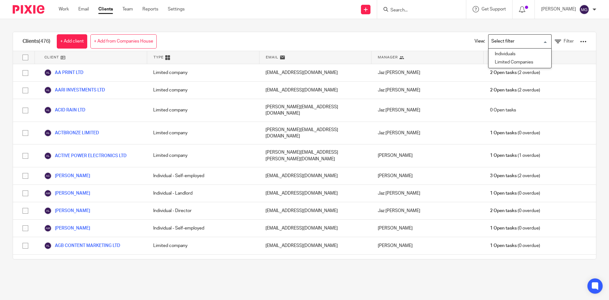
click at [491, 64] on li "Limited Companies" at bounding box center [519, 62] width 63 height 8
click at [531, 44] on input "Search for option" at bounding box center [536, 41] width 10 height 11
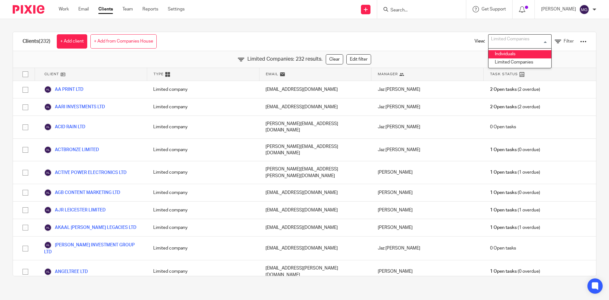
click at [501, 55] on li "Individuals" at bounding box center [519, 54] width 63 height 8
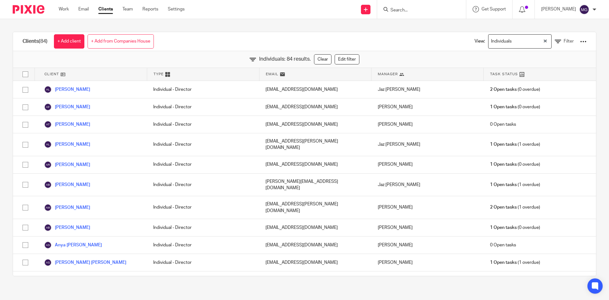
drag, startPoint x: 535, startPoint y: 40, endPoint x: 547, endPoint y: 40, distance: 12.1
click at [543, 40] on icon "Clear Selected" at bounding box center [544, 40] width 3 height 3
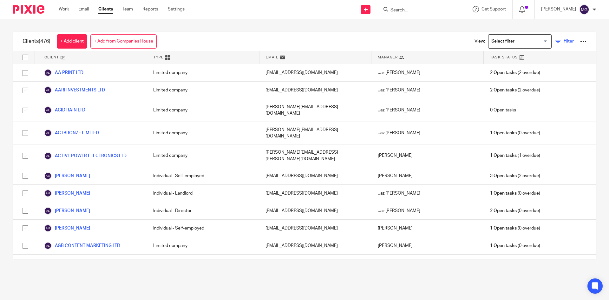
click at [555, 40] on icon at bounding box center [558, 41] width 6 height 6
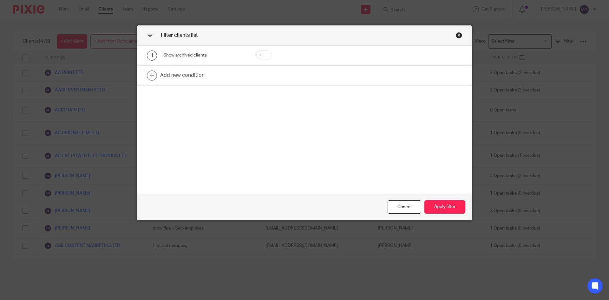
click at [283, 54] on div at bounding box center [272, 55] width 54 height 10
click at [270, 58] on div at bounding box center [272, 55] width 54 height 10
click at [257, 53] on input "checkbox" at bounding box center [263, 54] width 16 height 9
checkbox input "true"
click at [154, 76] on link at bounding box center [304, 76] width 334 height 20
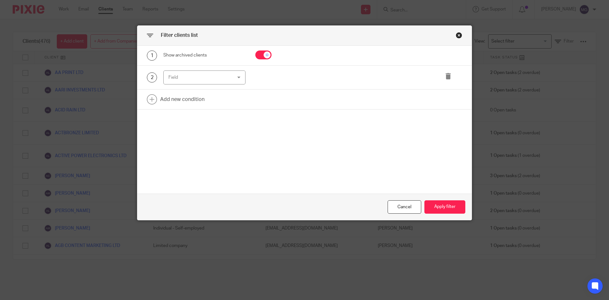
click at [198, 78] on div "Field" at bounding box center [198, 77] width 61 height 13
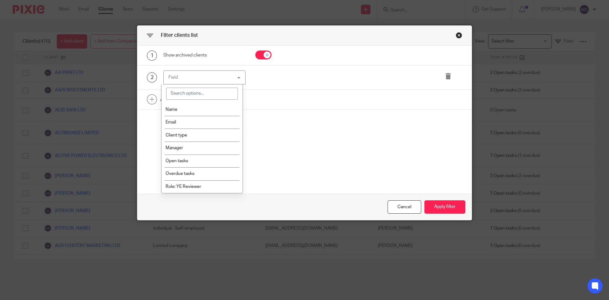
click at [181, 107] on li "Name" at bounding box center [201, 109] width 81 height 13
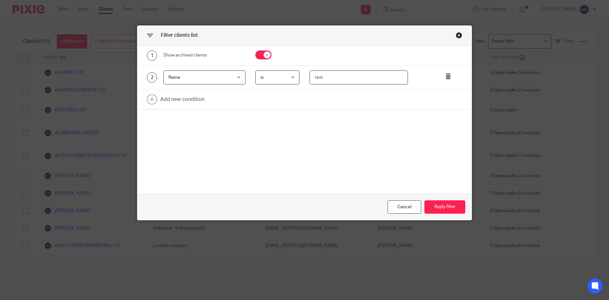
click at [352, 78] on input "text" at bounding box center [358, 77] width 99 height 14
type input "kath"
click at [467, 204] on div "Cancel Apply filter" at bounding box center [304, 206] width 334 height 27
click at [455, 207] on button "Apply filter" at bounding box center [444, 207] width 41 height 14
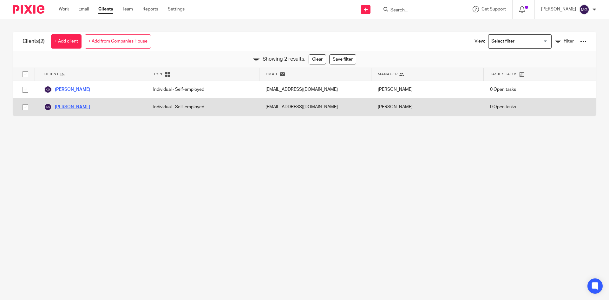
click at [68, 108] on link "Kathryn Shields" at bounding box center [67, 107] width 46 height 8
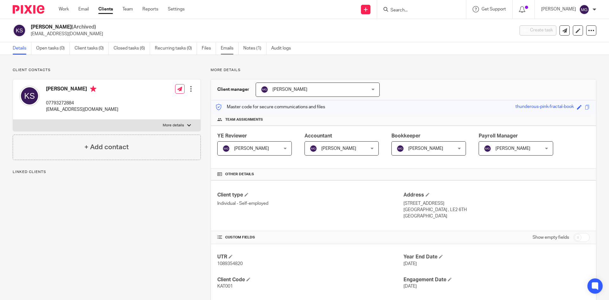
click at [225, 49] on link "Emails" at bounding box center [230, 48] width 18 height 12
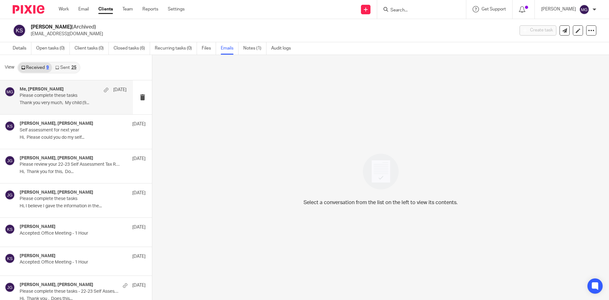
click at [60, 98] on p "Please complete these tasks" at bounding box center [63, 95] width 86 height 5
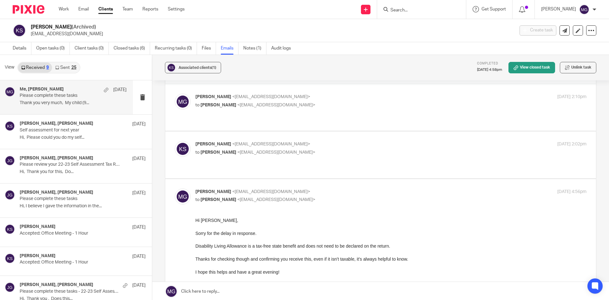
scroll to position [32, 0]
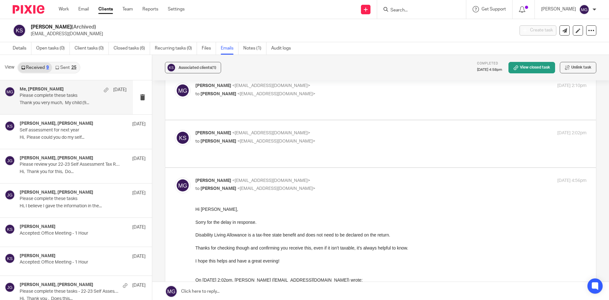
click at [49, 101] on p "Thank you very much, My child (9..." at bounding box center [73, 102] width 107 height 5
click at [62, 68] on link "Sent 25" at bounding box center [65, 67] width 27 height 10
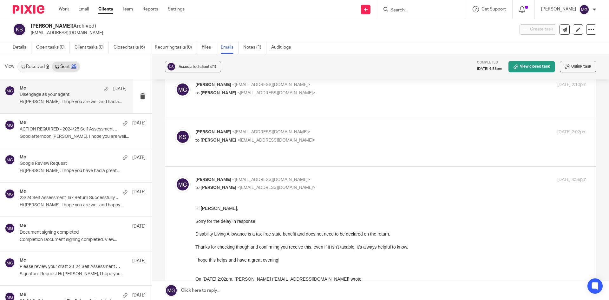
click at [64, 89] on div "Me 15 Sep" at bounding box center [73, 89] width 107 height 6
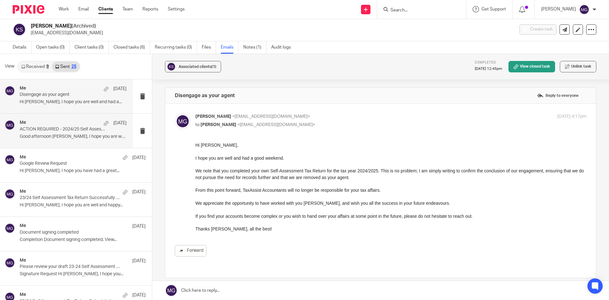
scroll to position [0, 0]
click at [300, 182] on div "Hi Katie, I hope you are well and had a good weekend. We note that you complete…" at bounding box center [390, 187] width 391 height 90
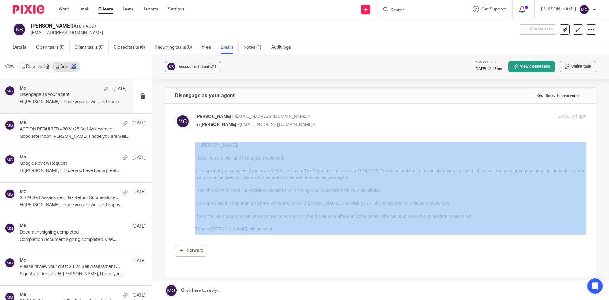
drag, startPoint x: 453, startPoint y: 373, endPoint x: 205, endPoint y: 172, distance: 319.0
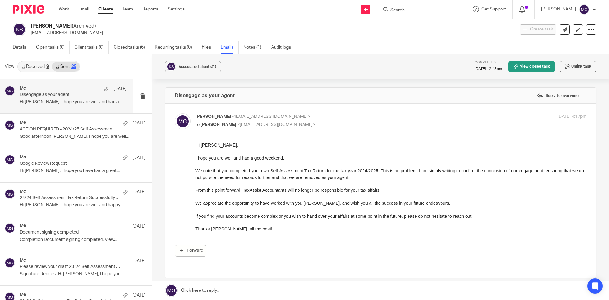
click at [256, 188] on p "From this point forward, TaxAssist Accountants will no longer be responsible fo…" at bounding box center [390, 190] width 391 height 6
click at [244, 228] on p "Thanks Katie, all the best!" at bounding box center [390, 228] width 391 height 6
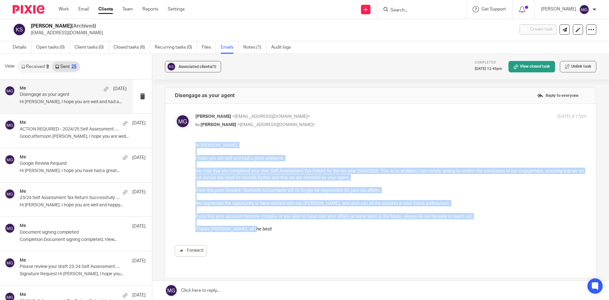
drag, startPoint x: 244, startPoint y: 229, endPoint x: 370, endPoint y: 286, distance: 138.1
click at [195, 142] on html "Hi Katie, I hope you are well and had a good weekend. We note that you complete…" at bounding box center [390, 187] width 391 height 90
copy div "Hi Katie, I hope you are well and had a good weekend. We note that you complete…"
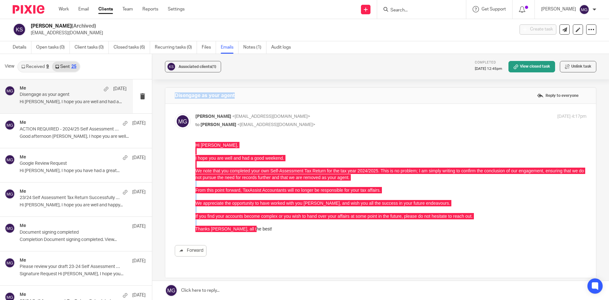
drag, startPoint x: 243, startPoint y: 97, endPoint x: 175, endPoint y: 100, distance: 68.2
click at [175, 100] on div "Disengage as your agent Reply to everyone" at bounding box center [380, 96] width 431 height 16
copy h4 "Disengage as your agent"
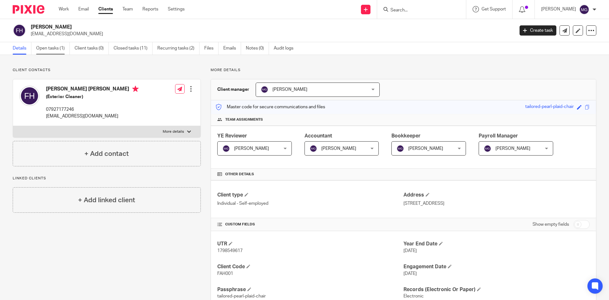
click at [57, 47] on link "Open tasks (1)" at bounding box center [53, 48] width 34 height 12
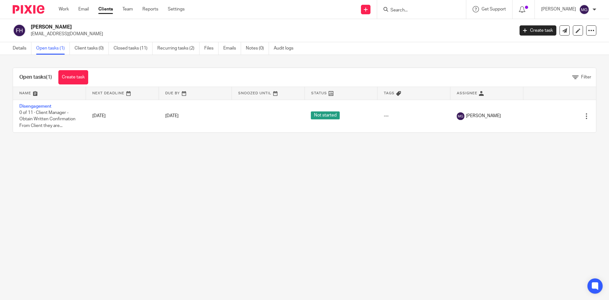
click at [28, 108] on td "Disengagement 0 of 11 · Client Manager - Obtain Written Confirmation From Clien…" at bounding box center [49, 116] width 73 height 33
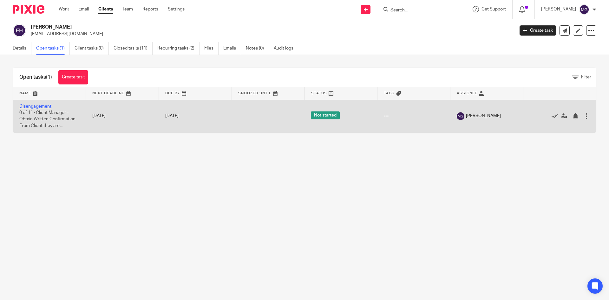
click at [28, 105] on link "Disengagement" at bounding box center [35, 106] width 32 height 4
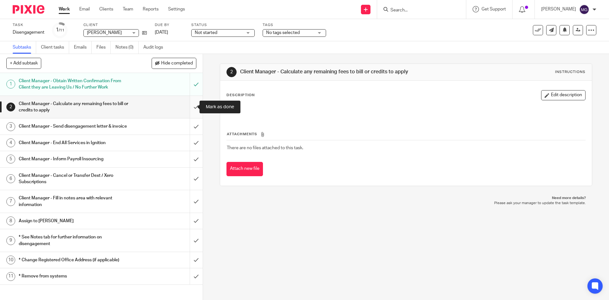
click at [188, 105] on input "submit" at bounding box center [101, 107] width 203 height 23
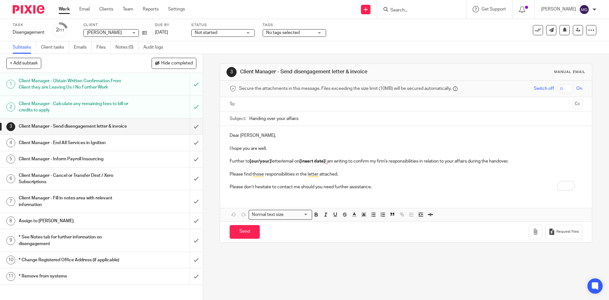
click at [334, 181] on p "To enrich screen reader interactions, please activate Accessibility in Grammarl…" at bounding box center [406, 180] width 352 height 6
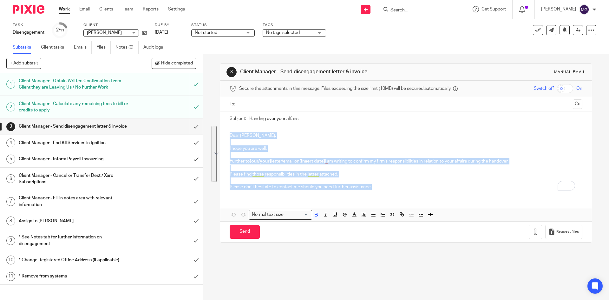
drag, startPoint x: 375, startPoint y: 188, endPoint x: 198, endPoint y: 124, distance: 187.6
click at [198, 124] on div "+ Add subtask Hide completed Cancel + Add 1 Client Manager - Obtain Written Con…" at bounding box center [304, 177] width 609 height 246
paste div "To enrich screen reader interactions, please activate Accessibility in Grammarl…"
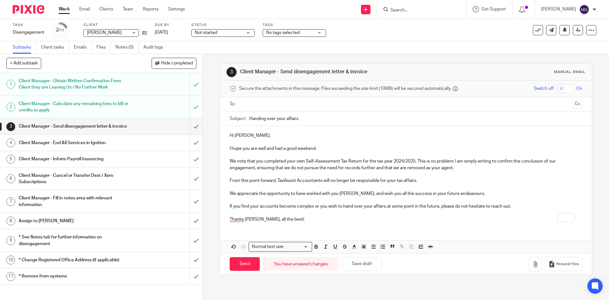
click at [238, 136] on p "Hi Katie," at bounding box center [406, 135] width 352 height 6
drag, startPoint x: 320, startPoint y: 147, endPoint x: 264, endPoint y: 149, distance: 55.8
click at [264, 149] on p "I hope you are well and had a good weekend." at bounding box center [406, 148] width 352 height 6
click at [273, 177] on p "To enrich screen reader interactions, please activate Accessibility in Grammarl…" at bounding box center [406, 174] width 352 height 6
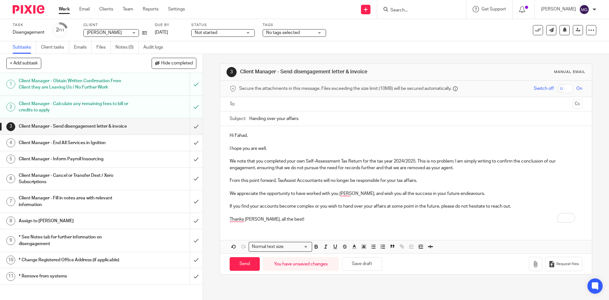
click at [260, 145] on p "I hope you are well." at bounding box center [406, 148] width 352 height 6
click at [253, 166] on p "We note that you completed your own Self-Assessment Tax Return for the tax year…" at bounding box center [406, 164] width 352 height 13
click at [398, 172] on p "To enrich screen reader interactions, please activate Accessibility in Grammarl…" at bounding box center [406, 174] width 352 height 6
click at [353, 188] on p "To enrich screen reader interactions, please activate Accessibility in Grammarl…" at bounding box center [406, 187] width 352 height 6
click at [295, 191] on p "We appreciate the opportunity to have worked with you Katie, and wish you all t…" at bounding box center [406, 193] width 352 height 6
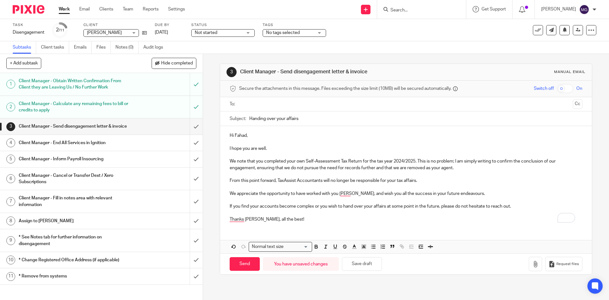
click at [284, 191] on p "We appreciate the opportunity to have worked with you Katie, and wish you all t…" at bounding box center [406, 193] width 352 height 6
click at [259, 188] on p "To enrich screen reader interactions, please activate Accessibility in Grammarl…" at bounding box center [406, 187] width 352 height 6
drag, startPoint x: 243, startPoint y: 183, endPoint x: 249, endPoint y: 185, distance: 6.4
click at [243, 182] on p "From this point forward, TaxAssist Accountants will no longer be responsible fo…" at bounding box center [406, 180] width 352 height 6
click at [250, 190] on p "We appreciate the opportunity to have worked with you Katie, and wish you all t…" at bounding box center [406, 193] width 352 height 6
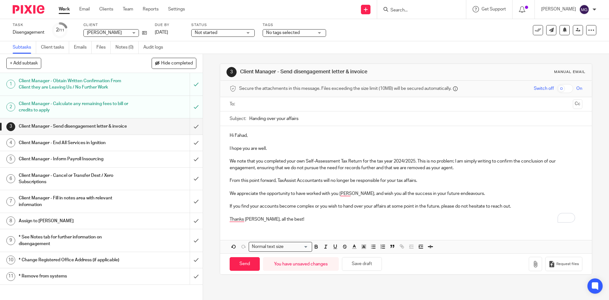
click at [253, 184] on p "To enrich screen reader interactions, please activate Accessibility in Grammarl…" at bounding box center [406, 187] width 352 height 6
click at [267, 192] on p "We appreciate the opportunity to have worked with you Katie, and wish you all t…" at bounding box center [406, 193] width 352 height 6
click at [345, 194] on p "We appreciate the opportunity to have worked with you Katie, and wish you all t…" at bounding box center [406, 193] width 352 height 6
click at [409, 200] on p "To enrich screen reader interactions, please activate Accessibility in Grammarl…" at bounding box center [406, 200] width 352 height 6
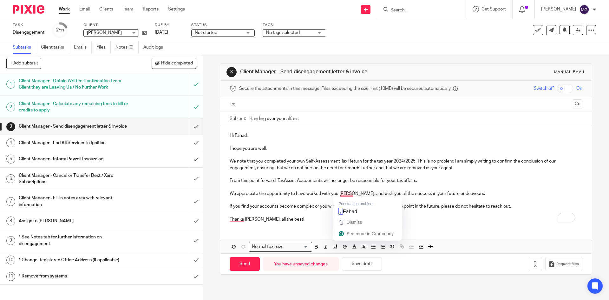
click at [302, 217] on p "Thanks Katie, all the best!" at bounding box center [406, 219] width 352 height 6
click at [425, 217] on p "Thanks Katie, all the best!" at bounding box center [406, 219] width 352 height 6
click at [378, 215] on p "To enrich screen reader interactions, please activate Accessibility in Grammarl…" at bounding box center [406, 212] width 352 height 6
click at [335, 218] on p "Thanks Katie, all the best!" at bounding box center [406, 219] width 352 height 6
click at [250, 217] on p "Thanks Katie, all the best!" at bounding box center [406, 219] width 352 height 6
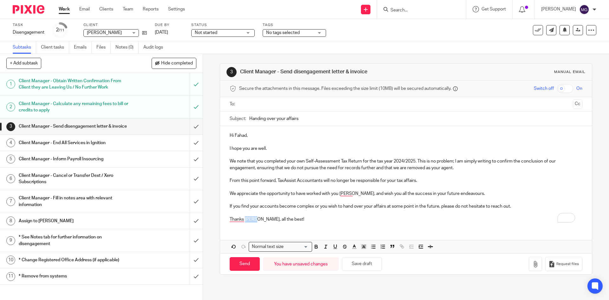
click at [250, 217] on p "Thanks Katie, all the best!" at bounding box center [406, 219] width 352 height 6
click at [311, 225] on div "Hi Fahad, I hope you are well. We note that you completed your own Self-Assessm…" at bounding box center [405, 176] width 371 height 101
drag, startPoint x: 307, startPoint y: 119, endPoint x: 198, endPoint y: 120, distance: 109.1
click at [198, 120] on div "+ Add subtask Hide completed Cancel + Add 1 Client Manager - Obtain Written Con…" at bounding box center [304, 177] width 609 height 246
paste input "Disengage as your agent"
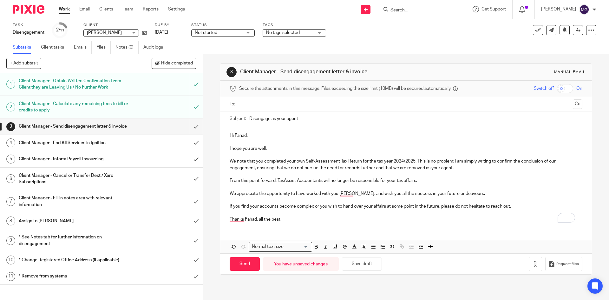
type input "Disengage as your agent"
click at [267, 101] on input "text" at bounding box center [405, 104] width 328 height 7
click at [330, 102] on input "text" at bounding box center [433, 105] width 276 height 12
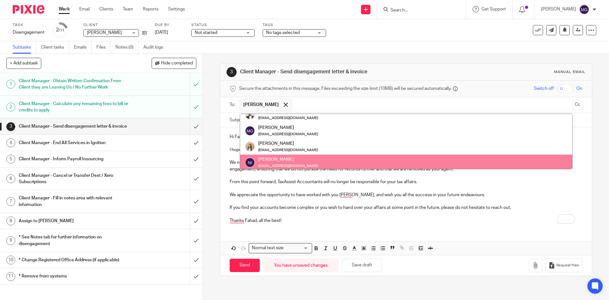
scroll to position [32, 0]
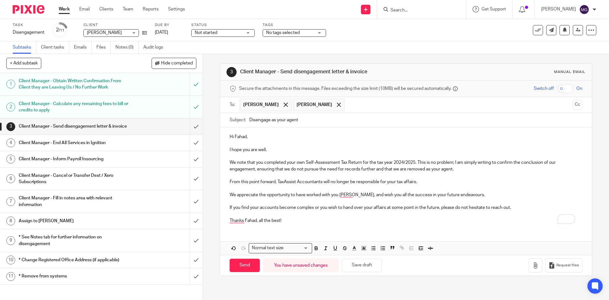
click at [361, 179] on p "From this point forward, TaxAssist Accountants will no longer be responsible fo…" at bounding box center [406, 182] width 352 height 6
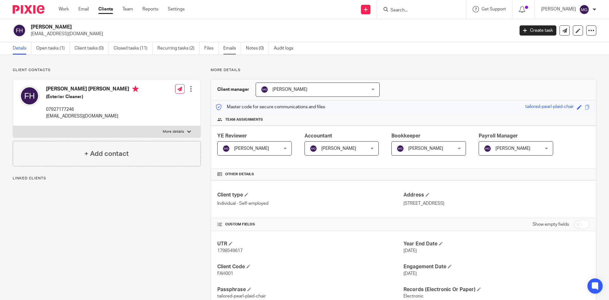
click at [233, 52] on link "Emails" at bounding box center [232, 48] width 18 height 12
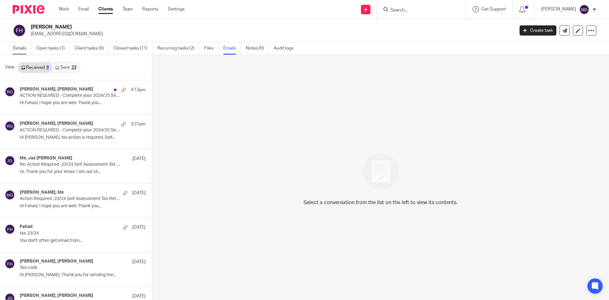
click at [19, 49] on link "Details" at bounding box center [22, 48] width 19 height 12
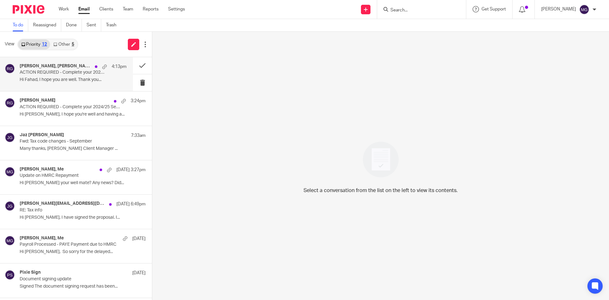
click at [67, 65] on h4 "[PERSON_NAME], [PERSON_NAME]" at bounding box center [56, 65] width 72 height 5
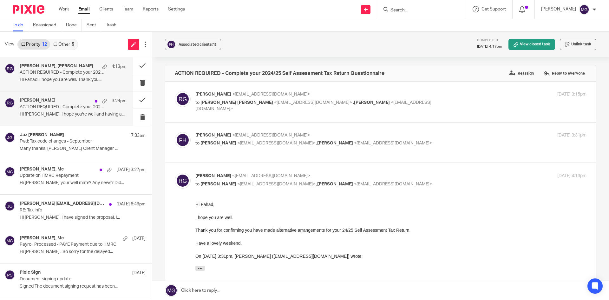
click at [54, 102] on div "[PERSON_NAME] 3:24pm" at bounding box center [73, 101] width 107 height 6
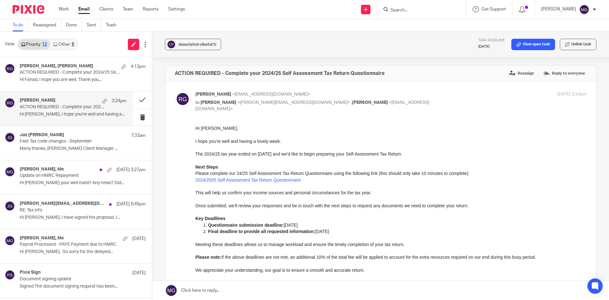
click at [62, 93] on div "Raj Grewal 3:24pm ACTION REQUIRED - Complete your 2024/25 Self Assessment Tax R…" at bounding box center [66, 108] width 133 height 34
click at [62, 76] on div "Raj Grewal, Fahad hassan 4:13pm ACTION REQUIRED - Complete your 2024/25 Self As…" at bounding box center [73, 73] width 107 height 21
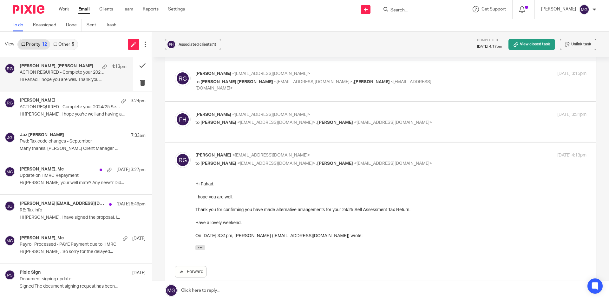
scroll to position [32, 0]
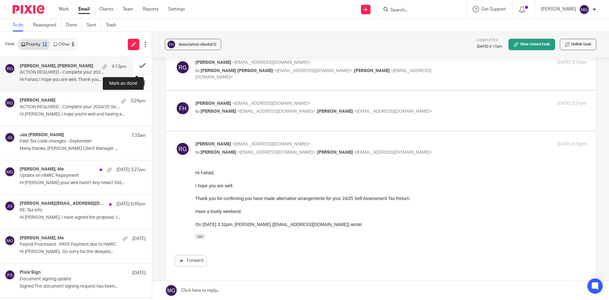
click at [140, 65] on button at bounding box center [142, 65] width 19 height 17
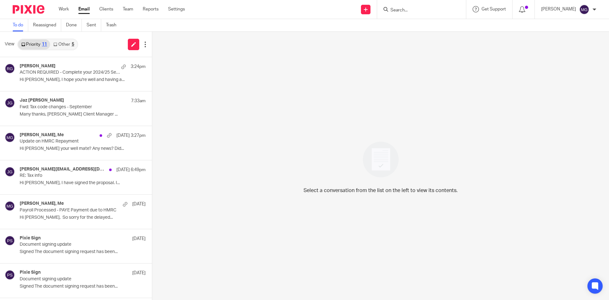
click at [423, 10] on input "Search" at bounding box center [418, 11] width 57 height 6
type input "fahad"
drag, startPoint x: 446, startPoint y: 17, endPoint x: 437, endPoint y: 27, distance: 14.4
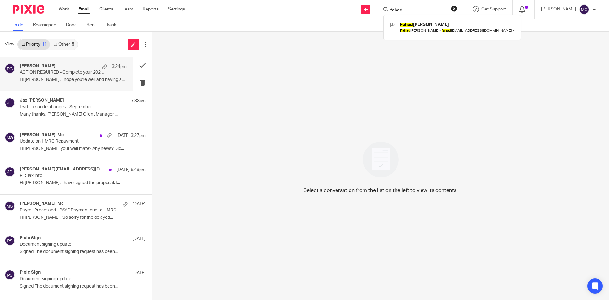
click at [45, 77] on p "Hi Charles, I hope you're well and having a..." at bounding box center [73, 79] width 107 height 5
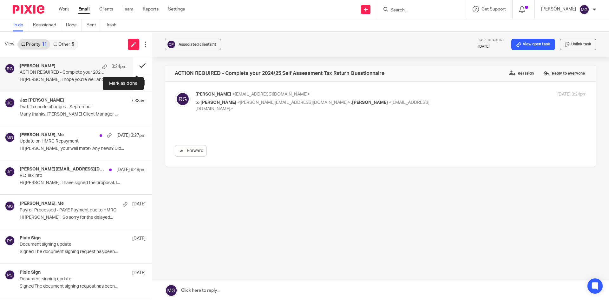
scroll to position [0, 0]
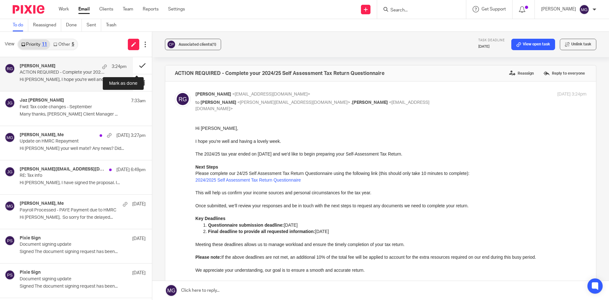
click at [137, 66] on button at bounding box center [142, 65] width 19 height 17
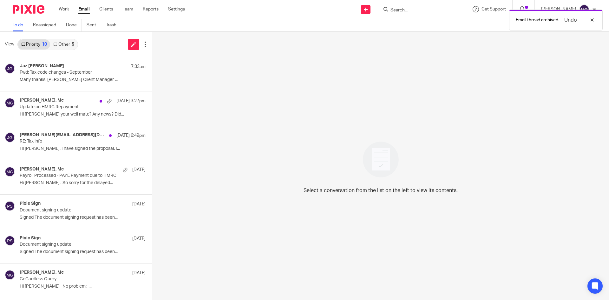
click at [80, 38] on div "View Priority 10 Other 5" at bounding box center [76, 44] width 152 height 25
click at [68, 44] on link "Other 5" at bounding box center [63, 44] width 27 height 10
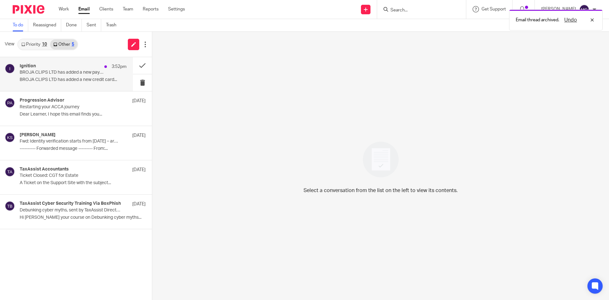
click at [78, 62] on div "Ignition 3:52pm BROJA CLIPS LTD has added a new payment method BROJA CLIPS LTD …" at bounding box center [66, 74] width 133 height 34
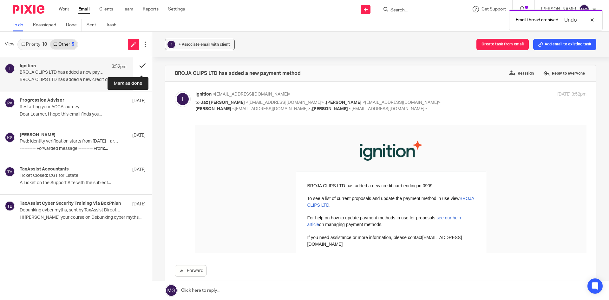
click at [146, 62] on button at bounding box center [142, 65] width 19 height 17
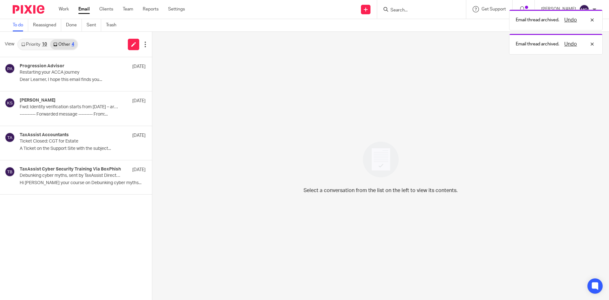
click at [42, 44] on div "10" at bounding box center [44, 44] width 5 height 4
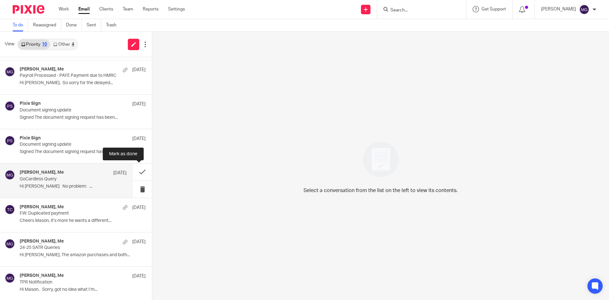
scroll to position [101, 0]
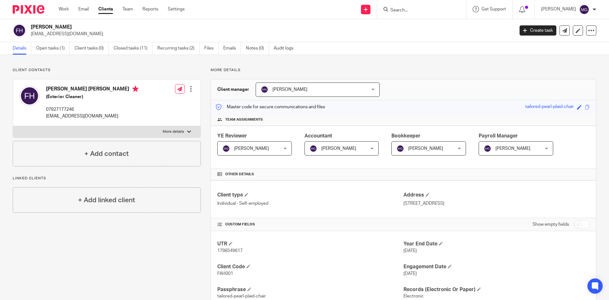
click at [124, 257] on div "Client contacts [PERSON_NAME] [PERSON_NAME] (Exterior Cleaner) 07927177246 [EMA…" at bounding box center [102, 269] width 198 height 403
drag, startPoint x: 0, startPoint y: 0, endPoint x: 59, endPoint y: 50, distance: 77.1
click at [59, 50] on link "Open tasks (1)" at bounding box center [53, 48] width 34 height 12
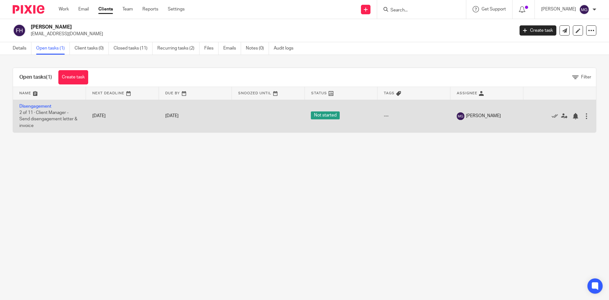
click at [41, 115] on span "2 of 11 · Client Manager - Send disengagement letter & invoice" at bounding box center [48, 118] width 58 height 17
click at [38, 107] on link "Disengagement" at bounding box center [35, 106] width 32 height 4
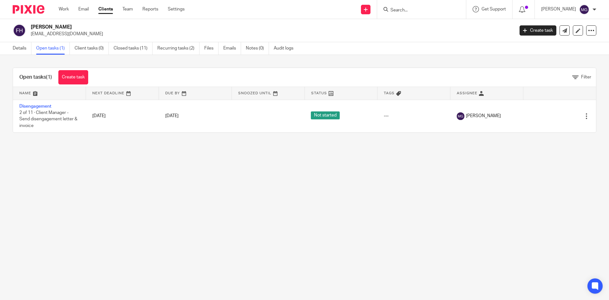
click at [415, 8] on input "Search" at bounding box center [418, 11] width 57 height 6
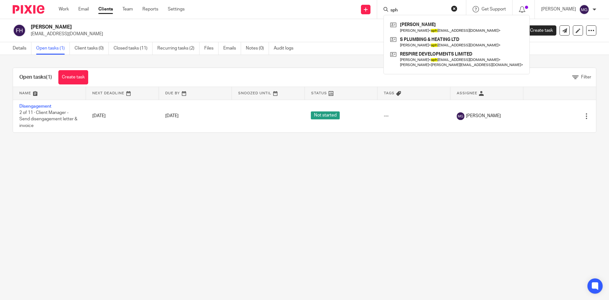
type input "sph"
click at [519, 219] on main "[PERSON_NAME] [EMAIL_ADDRESS][DOMAIN_NAME] Create task Update from Companies Ho…" at bounding box center [304, 150] width 609 height 300
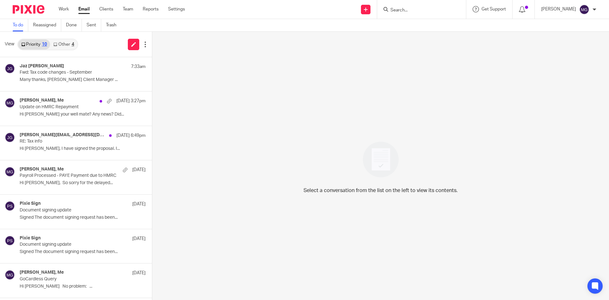
click at [68, 43] on link "Other 4" at bounding box center [63, 44] width 27 height 10
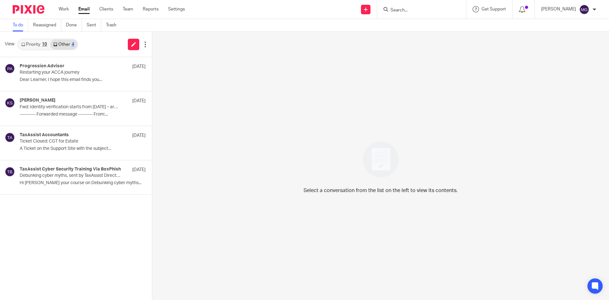
click at [33, 44] on link "Priority 10" at bounding box center [34, 44] width 32 height 10
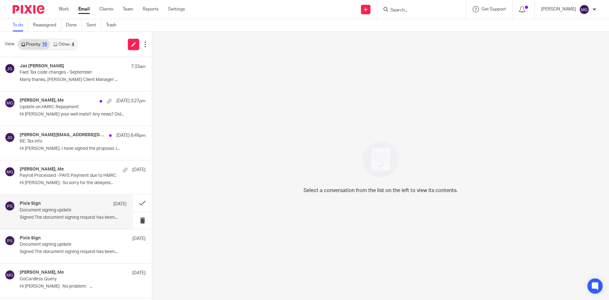
click at [75, 215] on p "Signed The document signing request has been..." at bounding box center [73, 217] width 107 height 5
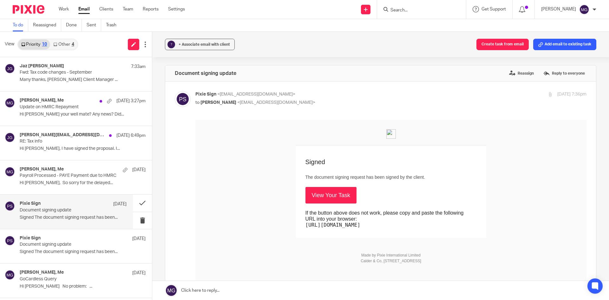
click at [313, 200] on link "View Your Task" at bounding box center [330, 195] width 51 height 16
click at [332, 8] on div "Send new email Create task Add client Request signature Get Support Contact Sup…" at bounding box center [401, 9] width 414 height 19
click at [70, 253] on p "Signed The document signing request has been..." at bounding box center [73, 251] width 107 height 5
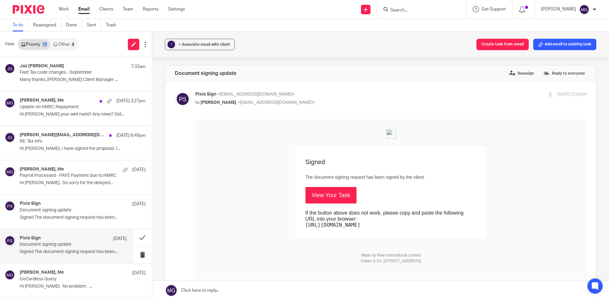
click at [336, 196] on link "View Your Task" at bounding box center [330, 195] width 51 height 16
click at [424, 9] on input "Search" at bounding box center [418, 11] width 57 height 6
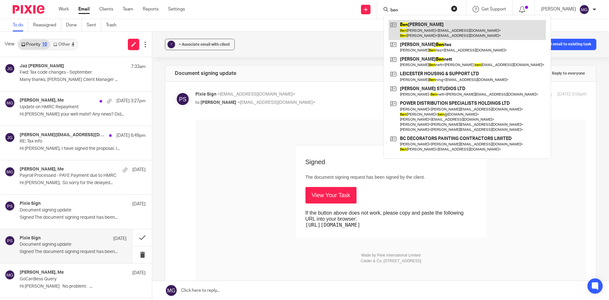
type input "ben"
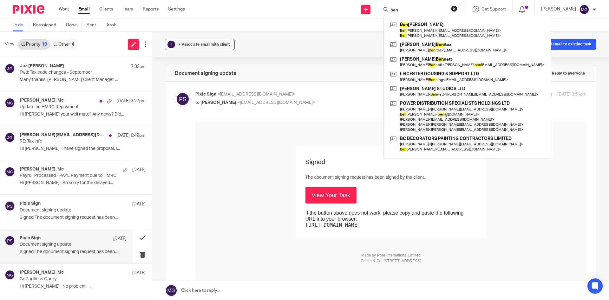
click at [327, 203] on link "View Your Task" at bounding box center [330, 195] width 51 height 16
click at [76, 212] on p "Document signing update" at bounding box center [63, 209] width 86 height 5
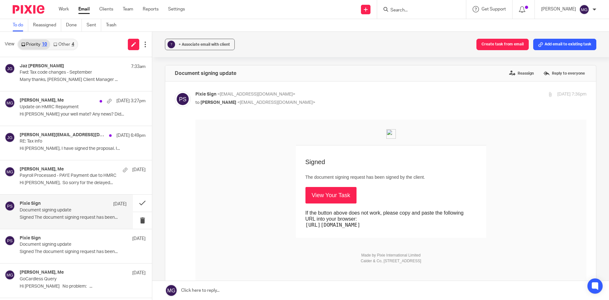
click at [320, 198] on link "View Your Task" at bounding box center [330, 195] width 51 height 16
click at [138, 201] on button at bounding box center [142, 202] width 19 height 17
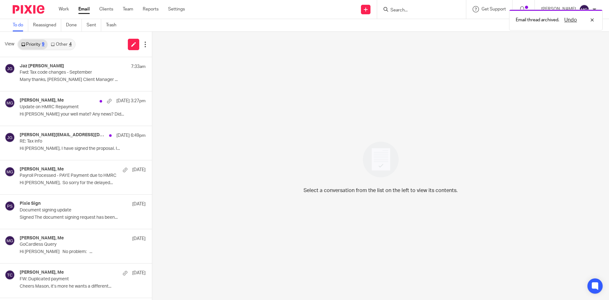
click at [189, 40] on div "Select a conversation from the list on the left to view its contents." at bounding box center [380, 166] width 457 height 268
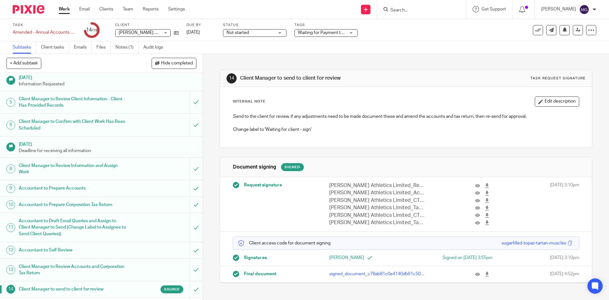
scroll to position [164, 0]
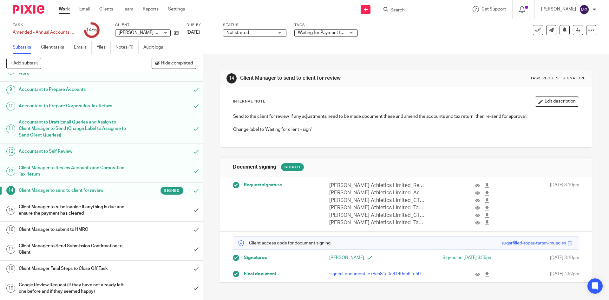
click at [336, 35] on span "Waiting for Payment to Clear + 1" at bounding box center [322, 32] width 48 height 7
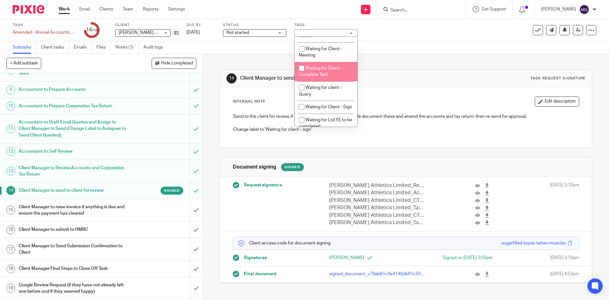
scroll to position [439, 0]
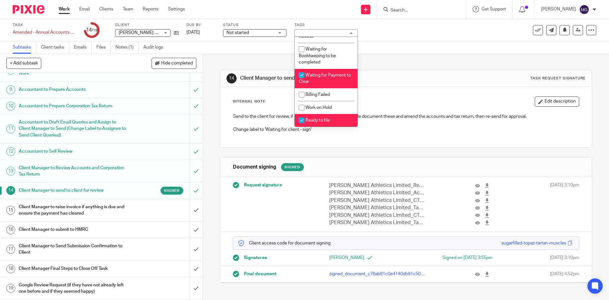
click at [316, 79] on li "Waiting for Payment to Clear" at bounding box center [326, 78] width 63 height 19
checkbox input "false"
click at [322, 118] on span "Ready to file" at bounding box center [317, 120] width 24 height 4
checkbox input "false"
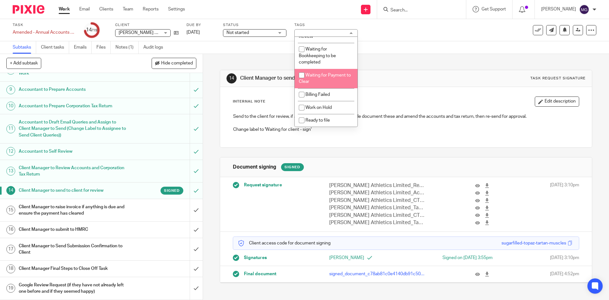
click at [324, 84] on li "Waiting for Payment to Clear" at bounding box center [326, 78] width 63 height 19
checkbox input "true"
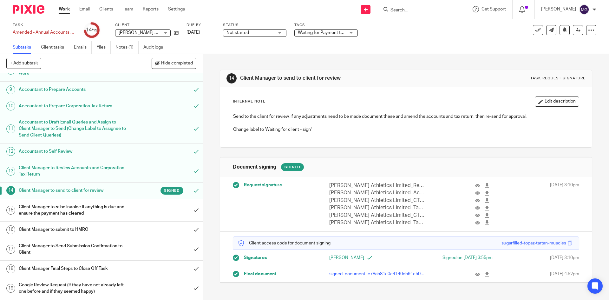
click at [395, 63] on div "14 Client Manager to send to client for review Task request signature Internal …" at bounding box center [406, 171] width 372 height 235
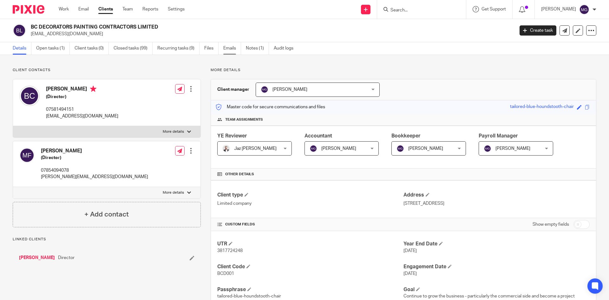
drag, startPoint x: 0, startPoint y: 0, endPoint x: 238, endPoint y: 48, distance: 242.5
click at [238, 48] on link "Emails" at bounding box center [232, 48] width 18 height 12
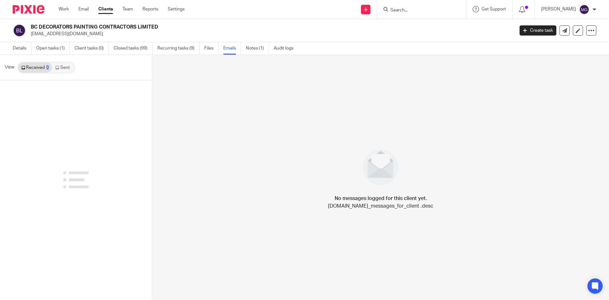
click at [61, 65] on link "Sent" at bounding box center [63, 67] width 22 height 10
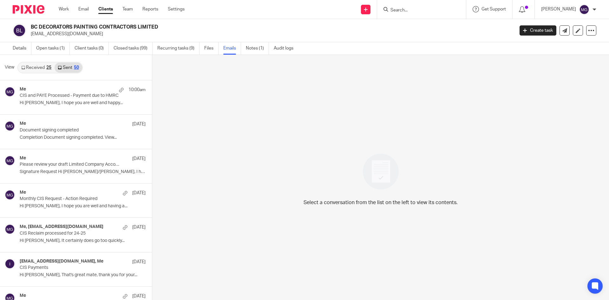
click at [57, 95] on p "CIS and PAYE Processed - Payment due to HMRC" at bounding box center [70, 95] width 101 height 5
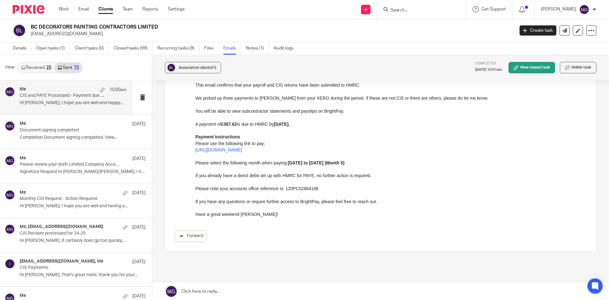
scroll to position [95, 0]
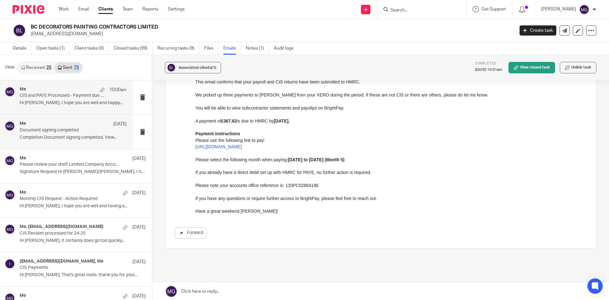
click at [76, 128] on p "Document signing completed" at bounding box center [63, 129] width 86 height 5
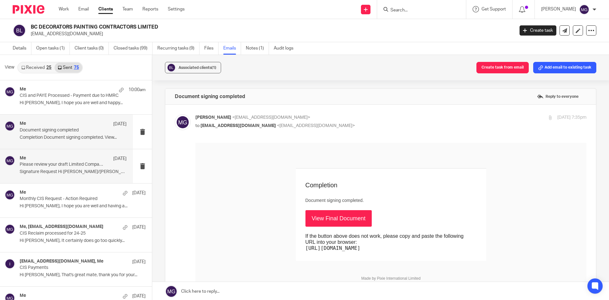
scroll to position [0, 0]
click at [56, 159] on div "Me 12 Sep" at bounding box center [73, 158] width 107 height 6
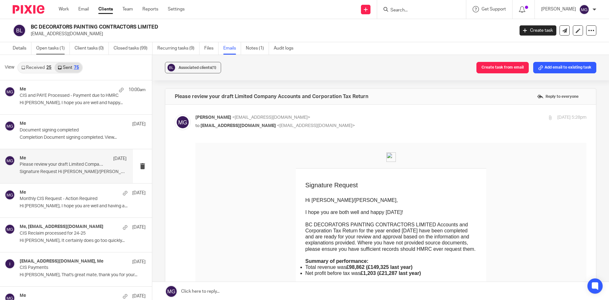
click at [55, 54] on link "Open tasks (1)" at bounding box center [53, 48] width 34 height 12
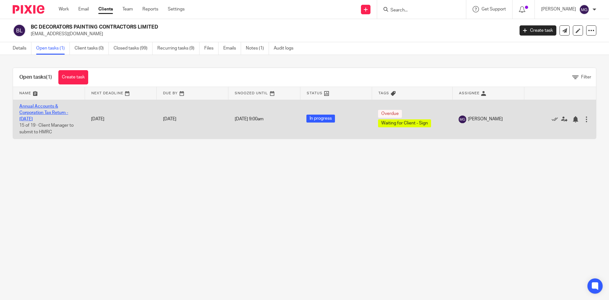
click at [42, 118] on link "Annual Accounts & Corporation Tax Return - [DATE]" at bounding box center [43, 112] width 49 height 17
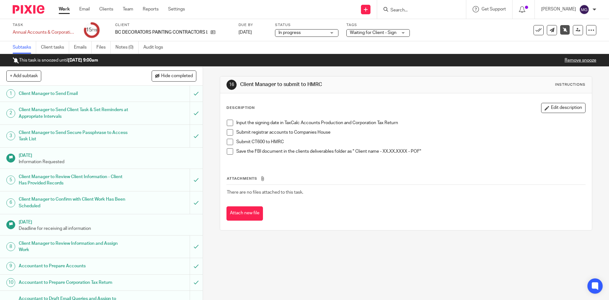
click at [569, 58] on p "Remove snooze" at bounding box center [580, 60] width 32 height 6
click at [573, 62] on link "Remove snooze" at bounding box center [580, 60] width 32 height 4
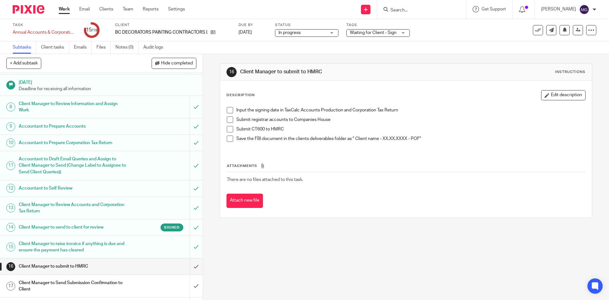
scroll to position [164, 0]
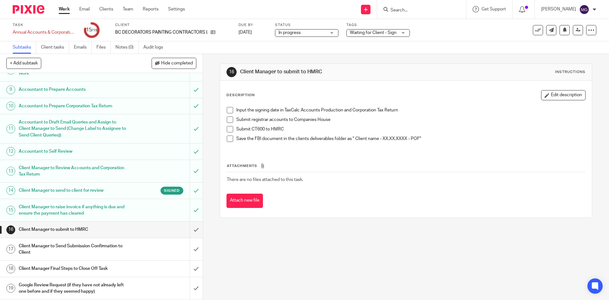
click at [135, 199] on link "15 Client Manager to raise invoice if anything is due and ensure the payment ha…" at bounding box center [95, 210] width 190 height 23
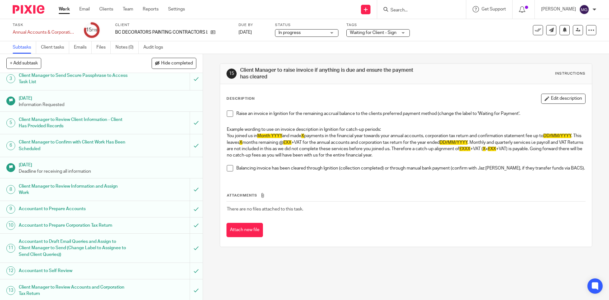
scroll to position [164, 0]
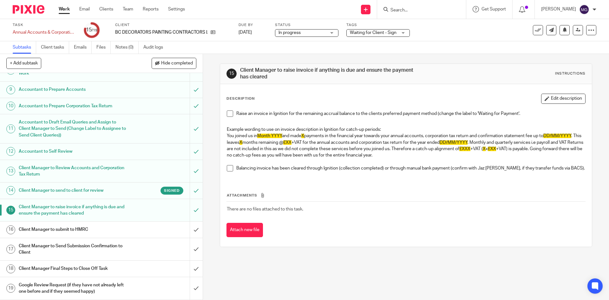
click at [139, 187] on div "Signed" at bounding box center [155, 190] width 55 height 8
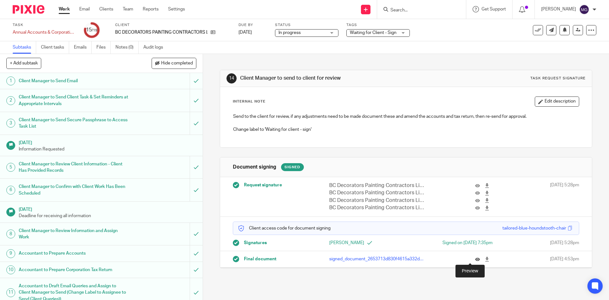
click at [475, 259] on icon at bounding box center [477, 259] width 5 height 5
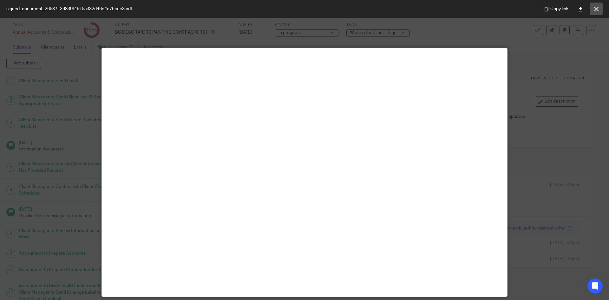
click at [592, 10] on button at bounding box center [596, 9] width 13 height 13
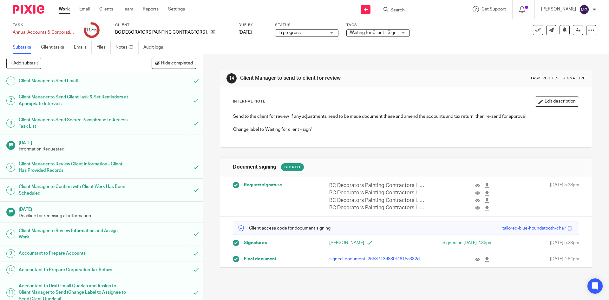
click at [93, 45] on ul "Subtasks Client tasks Emails Files Notes (0) Audit logs" at bounding box center [93, 47] width 160 height 12
click at [81, 47] on link "Emails" at bounding box center [83, 47] width 18 height 12
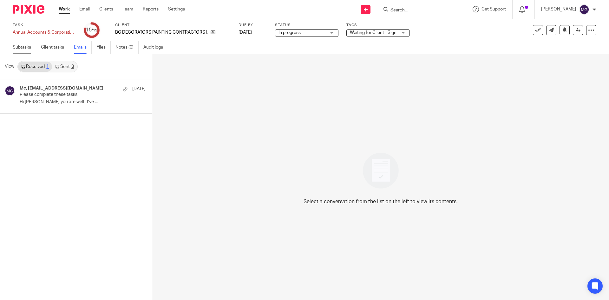
click at [36, 46] on link "Subtasks" at bounding box center [24, 47] width 23 height 12
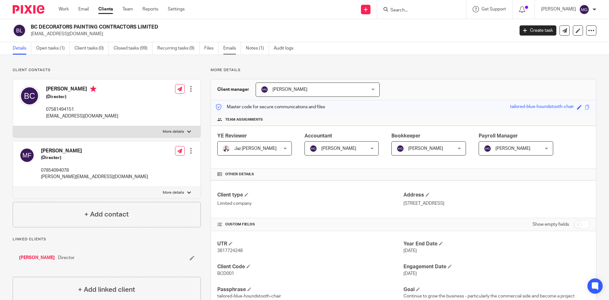
click at [231, 48] on link "Emails" at bounding box center [232, 48] width 18 height 12
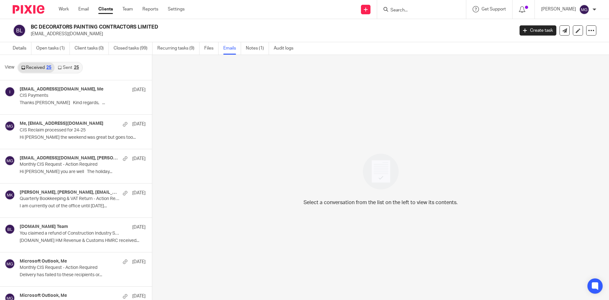
click at [67, 68] on link "Sent 25" at bounding box center [68, 67] width 27 height 10
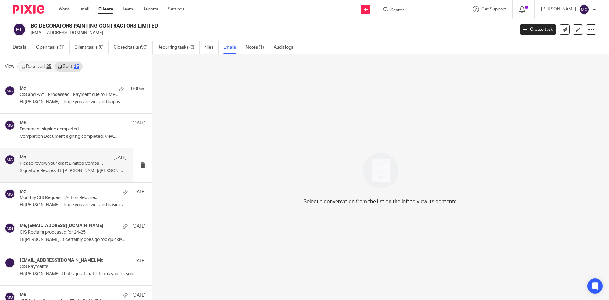
click at [54, 171] on p "Signature Request Hi Ben/Mary, I hope..." at bounding box center [73, 170] width 107 height 5
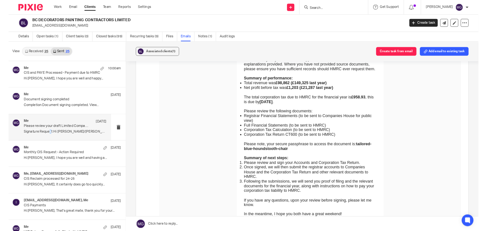
scroll to position [159, 0]
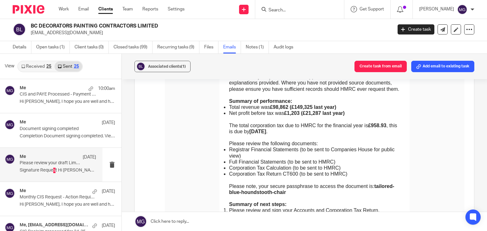
click at [355, 184] on strong "tailored-blue-houndstooth-chair" at bounding box center [311, 189] width 165 height 11
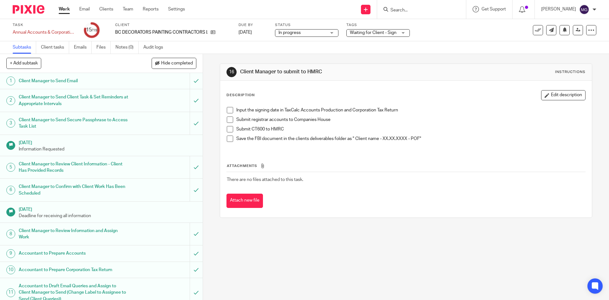
scroll to position [164, 0]
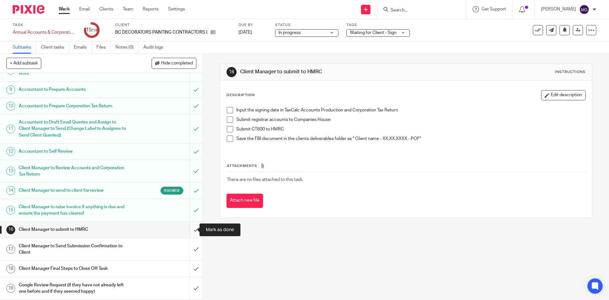
click at [191, 234] on input "submit" at bounding box center [101, 229] width 203 height 16
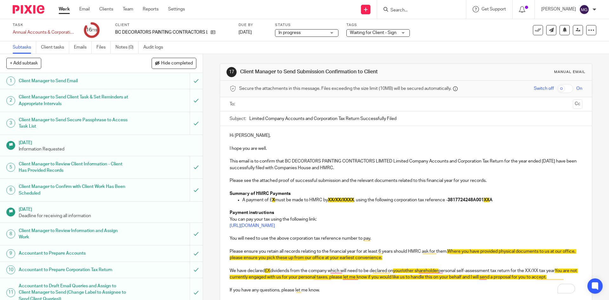
drag, startPoint x: 455, startPoint y: 213, endPoint x: 368, endPoint y: 189, distance: 90.2
click at [455, 213] on p "Payment instructions" at bounding box center [406, 212] width 352 height 6
click at [250, 142] on p "To enrich screen reader interactions, please activate Accessibility in Grammarl…" at bounding box center [406, 142] width 352 height 6
click at [267, 148] on p "I hope you are well." at bounding box center [406, 148] width 352 height 6
click at [324, 173] on p "To enrich screen reader interactions, please activate Accessibility in Grammarl…" at bounding box center [406, 174] width 352 height 6
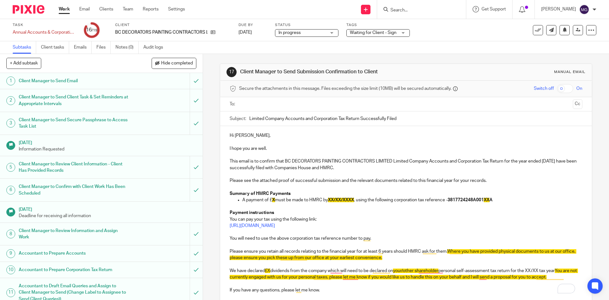
click at [253, 180] on p "Please see the attached proof of successful submission and the relevant documen…" at bounding box center [406, 180] width 352 height 6
click at [312, 188] on p "To enrich screen reader interactions, please activate Accessibility in Grammarl…" at bounding box center [406, 187] width 352 height 6
drag, startPoint x: 349, startPoint y: 179, endPoint x: 449, endPoint y: 180, distance: 100.2
click at [446, 181] on p "Please see the attached proof of successful submission and the relevant documen…" at bounding box center [406, 180] width 352 height 6
click at [452, 180] on p "Please see the attached proof of successful submission and the relevant documen…" at bounding box center [406, 180] width 352 height 6
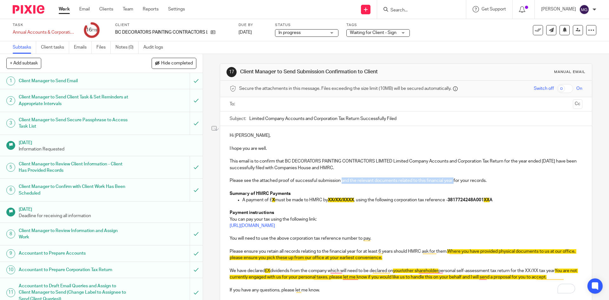
drag, startPoint x: 430, startPoint y: 181, endPoint x: 342, endPoint y: 180, distance: 87.8
click at [342, 180] on p "Please see the attached proof of successful submission and the relevant documen…" at bounding box center [406, 180] width 352 height 6
click at [272, 200] on span "X" at bounding box center [273, 200] width 3 height 4
click at [347, 201] on span "XX/XX/XXXX" at bounding box center [353, 200] width 26 height 4
click at [346, 199] on span "XX/XX/XXXX" at bounding box center [353, 200] width 26 height 4
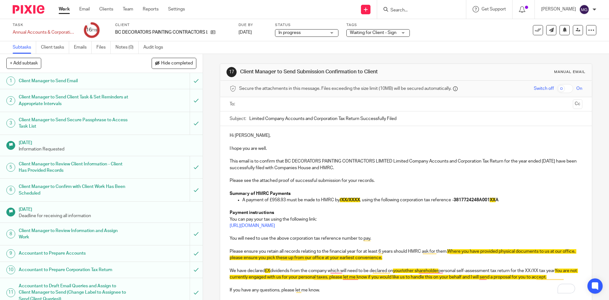
click at [351, 200] on span "/XX/XXXX" at bounding box center [350, 200] width 20 height 4
click at [344, 199] on span "/XX/XXXX" at bounding box center [350, 200] width 20 height 4
click at [414, 199] on p "A payment of £958.93 must be made to HMRC by 01/11/2025 , using the following c…" at bounding box center [412, 200] width 340 height 6
click at [492, 199] on strong "3817724248A001 XX A" at bounding box center [469, 200] width 45 height 4
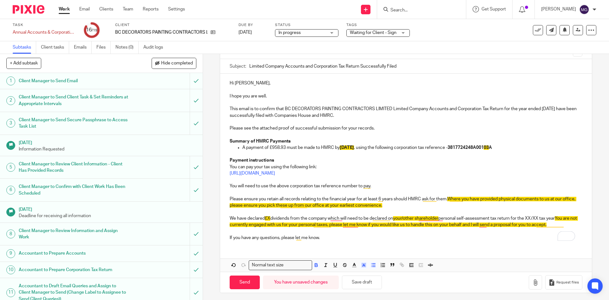
scroll to position [55, 0]
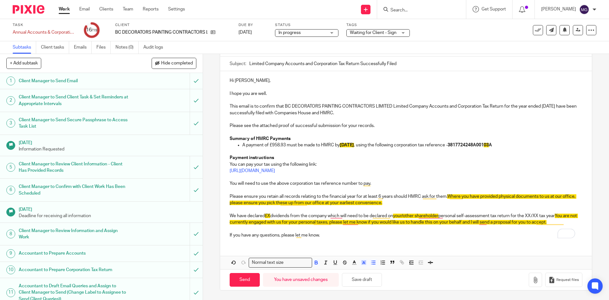
click at [318, 202] on span "Where you have provided physical documents to us at our office, please ensure y…" at bounding box center [403, 199] width 347 height 11
drag, startPoint x: 280, startPoint y: 201, endPoint x: 299, endPoint y: 198, distance: 19.6
click at [280, 201] on span "Where you have provided physical documents to us at our office, please ensure y…" at bounding box center [403, 199] width 347 height 11
click at [406, 198] on p "Please ensure you retain all records relating to the financial year for at leas…" at bounding box center [406, 199] width 352 height 13
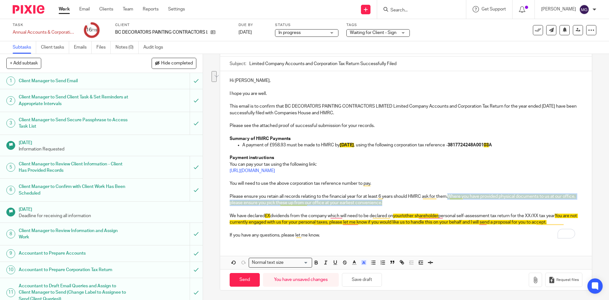
drag, startPoint x: 406, startPoint y: 203, endPoint x: 450, endPoint y: 194, distance: 44.1
click at [450, 194] on div "Hi Ben, I hope you are well. This email is to confirm that BC DECORATORS PAINTI…" at bounding box center [405, 157] width 371 height 172
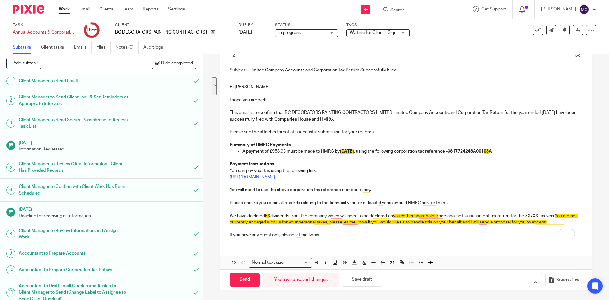
scroll to position [49, 0]
click at [362, 222] on span "You are not currently engaged with us for your personal taxes, please let me kn…" at bounding box center [404, 218] width 348 height 11
click at [267, 214] on span "£X" at bounding box center [267, 215] width 5 height 4
click at [362, 223] on span "You are not currently engaged with us for your personal taxes, please let me kn…" at bounding box center [404, 218] width 348 height 11
click at [415, 216] on span "your/other shareholder" at bounding box center [423, 215] width 45 height 4
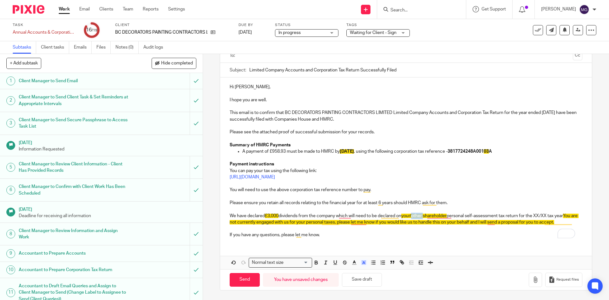
click at [415, 216] on span "your/other shareholder" at bounding box center [423, 215] width 45 height 4
click at [445, 217] on p "We have declared £3,000 dividends from the company which will need to be declar…" at bounding box center [406, 218] width 352 height 13
click at [499, 218] on p "We have declared £3,000 dividends from the company which will need to be declar…" at bounding box center [406, 218] width 352 height 13
click at [506, 217] on p "We have declared £3,000 dividends from the company which will need to be declar…" at bounding box center [406, 218] width 352 height 13
click at [511, 217] on p "We have declared £3,000 dividends from the company which will need to be declar…" at bounding box center [406, 218] width 352 height 13
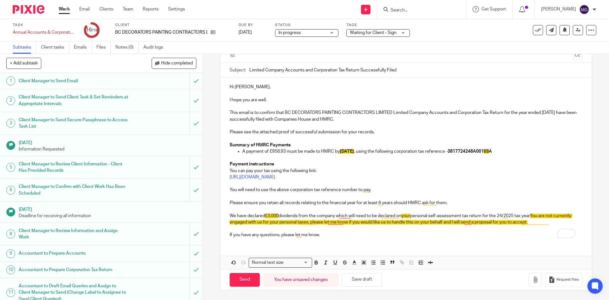
click at [513, 214] on p "We have declared £3,000 dividends from the company which will need to be declar…" at bounding box center [406, 218] width 352 height 13
click at [516, 214] on p "We have declared £3,000 dividends from the company which will need to be declar…" at bounding box center [406, 218] width 352 height 13
click at [368, 225] on p "We have declared £3,000 dividends from the company which will need to be declar…" at bounding box center [406, 218] width 352 height 13
click at [432, 228] on p "To enrich screen reader interactions, please activate Accessibility in Grammarl…" at bounding box center [406, 228] width 352 height 6
click at [442, 223] on span "You are not currently engaged with us for your personal taxes, please let me kn…" at bounding box center [398, 218] width 337 height 11
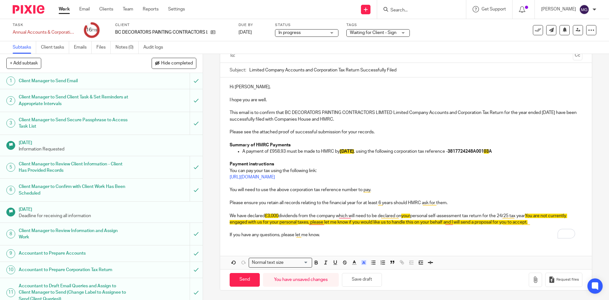
click at [493, 223] on span "You are not currently engaged with us for your personal taxes, please let me kn…" at bounding box center [398, 218] width 337 height 11
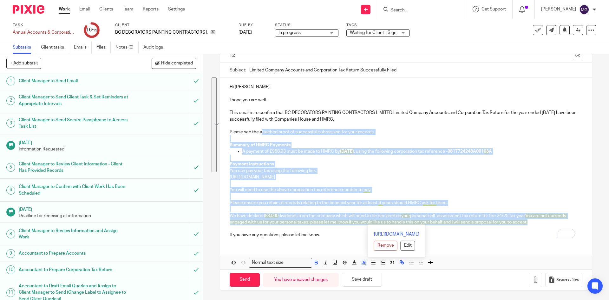
drag, startPoint x: 547, startPoint y: 224, endPoint x: 259, endPoint y: 134, distance: 301.4
click at [259, 134] on div "Hi Ben, I hope you are well. This email is to confirm that BC DECORATORS PAINTI…" at bounding box center [405, 159] width 371 height 165
click at [361, 263] on icon "button" at bounding box center [364, 262] width 6 height 6
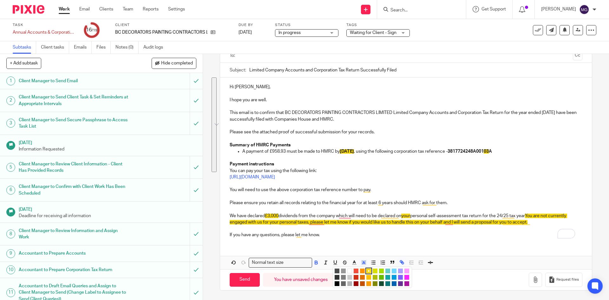
click at [347, 270] on li "color:#FFFFFF" at bounding box center [349, 270] width 5 height 5
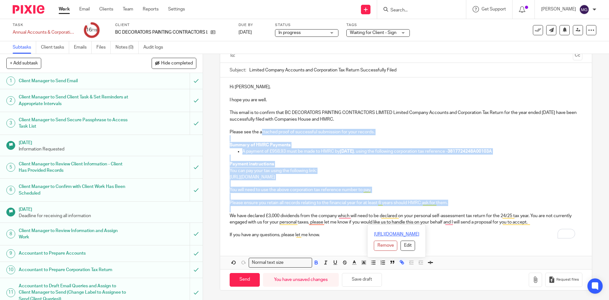
click at [374, 234] on link "https://www.gov.uk/pay-corporation-tax" at bounding box center [396, 234] width 45 height 6
click at [376, 149] on p "A payment of £958.93 must be made to HMRC by 01/11/2025 , using the following c…" at bounding box center [412, 151] width 340 height 6
click at [384, 182] on p "To enrich screen reader interactions, please activate Accessibility in Grammarl…" at bounding box center [406, 183] width 352 height 6
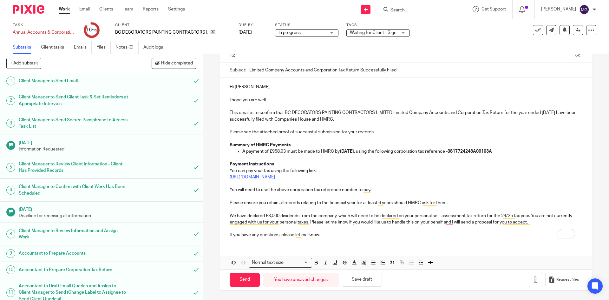
click at [387, 237] on p "If you have any questions, please let me know." at bounding box center [406, 234] width 352 height 6
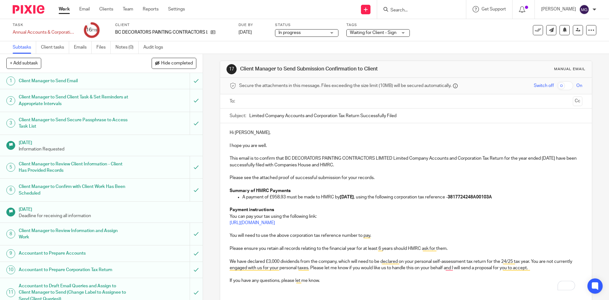
scroll to position [0, 0]
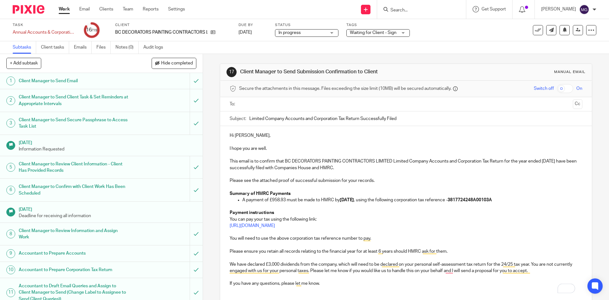
click at [273, 104] on input "text" at bounding box center [405, 104] width 328 height 7
click at [332, 107] on input "text" at bounding box center [446, 105] width 248 height 12
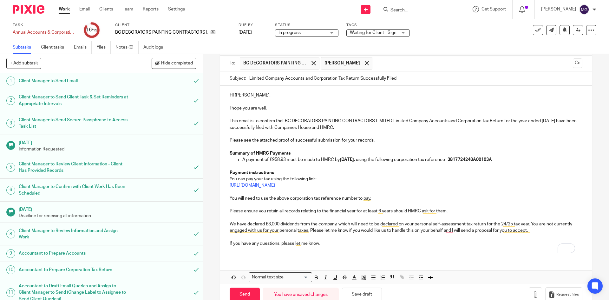
scroll to position [56, 0]
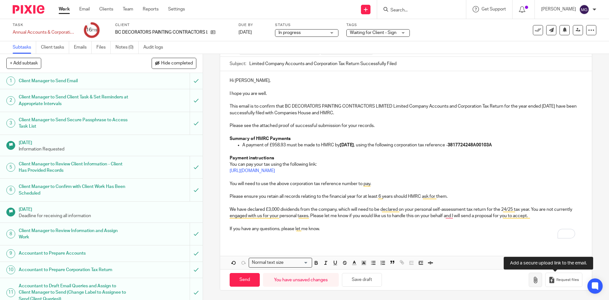
click at [532, 279] on icon "button" at bounding box center [535, 279] width 6 height 6
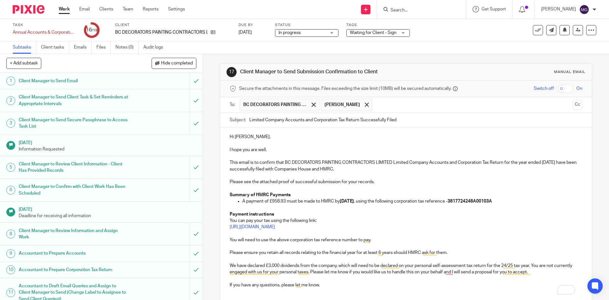
scroll to position [92, 0]
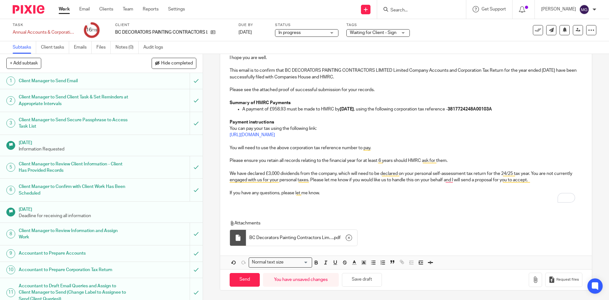
drag, startPoint x: 320, startPoint y: 188, endPoint x: 324, endPoint y: 193, distance: 6.3
click at [321, 188] on p "To enrich screen reader interactions, please activate Accessibility in Grammarl…" at bounding box center [406, 186] width 352 height 6
click at [324, 193] on p "If you have any questions, please let me know." at bounding box center [406, 193] width 352 height 6
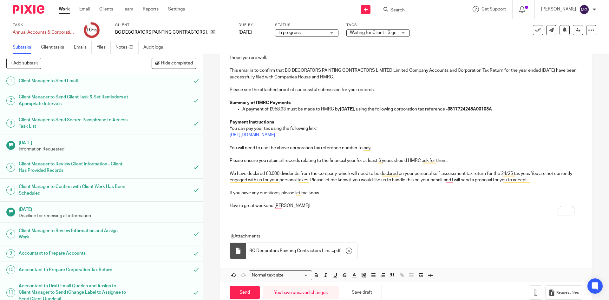
click at [335, 208] on p "Have a great weekend Ben!" at bounding box center [406, 205] width 352 height 6
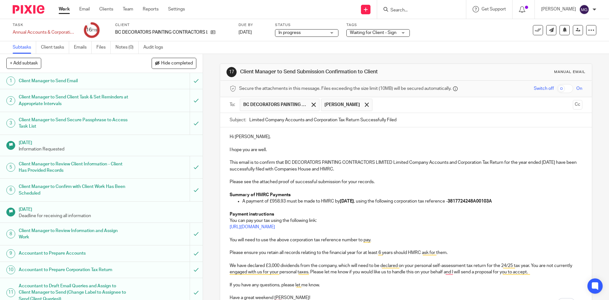
scroll to position [105, 0]
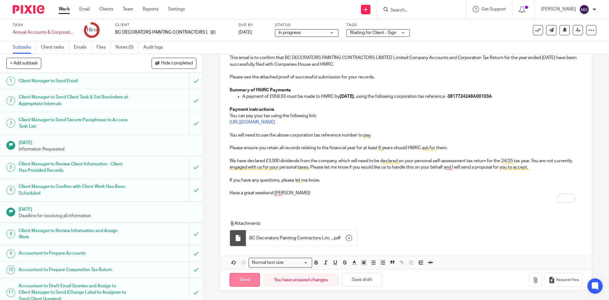
click at [250, 283] on input "Send" at bounding box center [245, 280] width 30 height 14
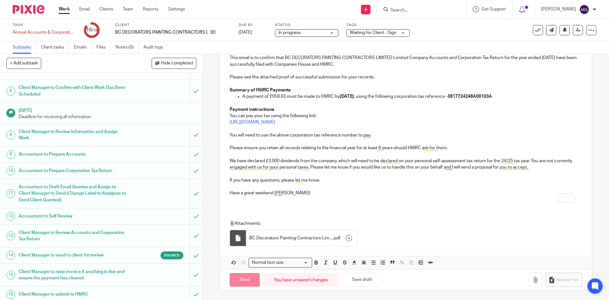
scroll to position [164, 0]
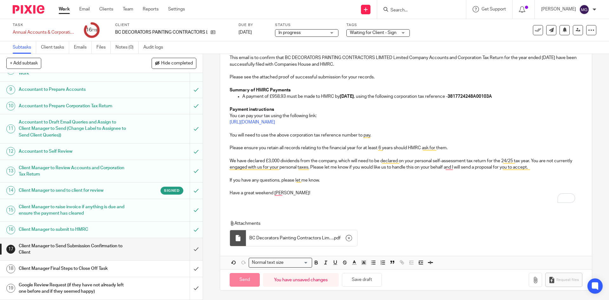
type input "Sent"
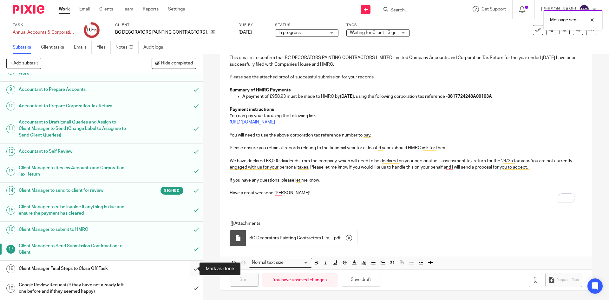
click at [194, 268] on input "submit" at bounding box center [101, 268] width 203 height 16
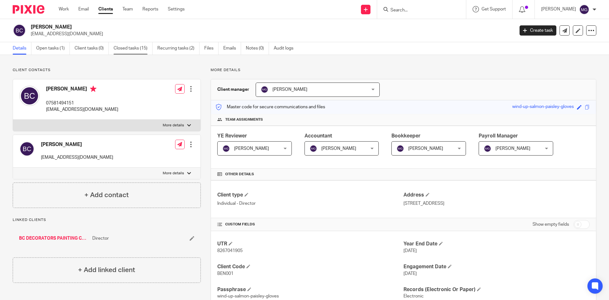
click at [135, 51] on link "Closed tasks (15)" at bounding box center [133, 48] width 39 height 12
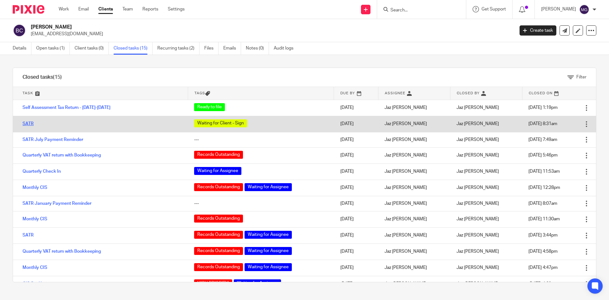
click at [25, 124] on link "SATR" at bounding box center [28, 123] width 11 height 4
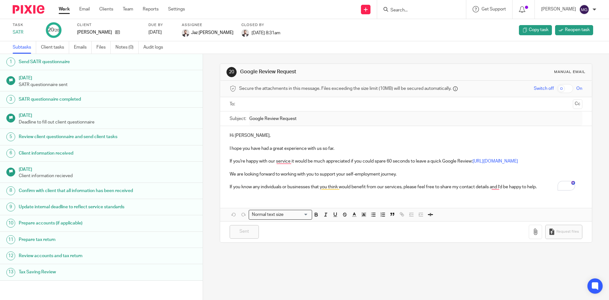
click at [424, 61] on div "20 Google Review Request Manual email Secure the attachments in this message. F…" at bounding box center [406, 153] width 372 height 198
click at [86, 49] on link "Emails" at bounding box center [83, 47] width 18 height 12
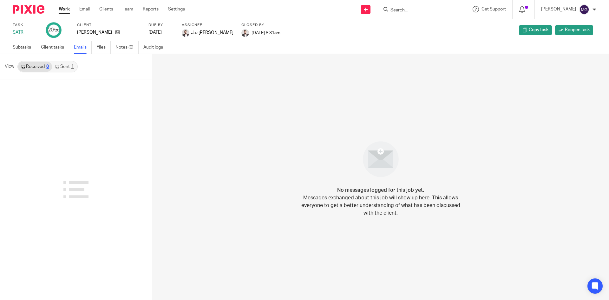
click at [65, 70] on link "Sent 1" at bounding box center [64, 67] width 25 height 10
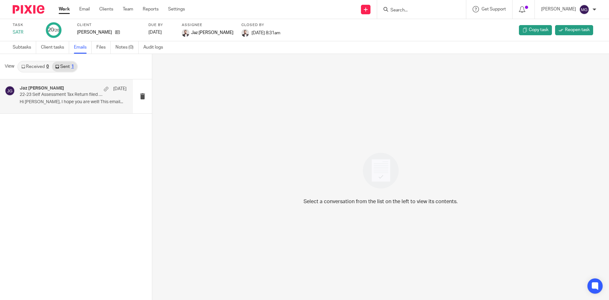
click at [55, 108] on div "Jaz [PERSON_NAME] [DATE] 22-23 Self Assessment Tax Return filed with HMRC Hi [P…" at bounding box center [66, 96] width 133 height 34
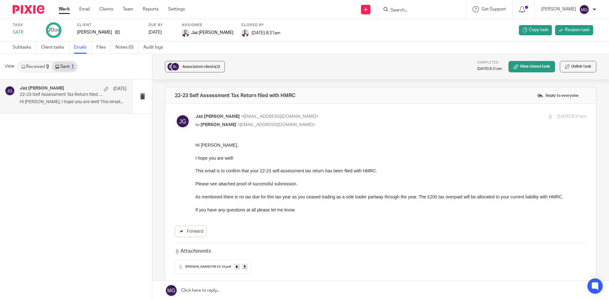
drag, startPoint x: 149, startPoint y: 180, endPoint x: 146, endPoint y: 185, distance: 5.7
click at [149, 180] on div "Jaz [PERSON_NAME] [DATE] 22-23 Self Assessment Tax Return filed with HMRC Hi [P…" at bounding box center [76, 189] width 152 height 220
click at [116, 45] on ul "Subtasks Client tasks Emails Files Notes (0) Audit logs" at bounding box center [93, 47] width 160 height 12
click at [127, 51] on link "Notes (0)" at bounding box center [126, 47] width 23 height 12
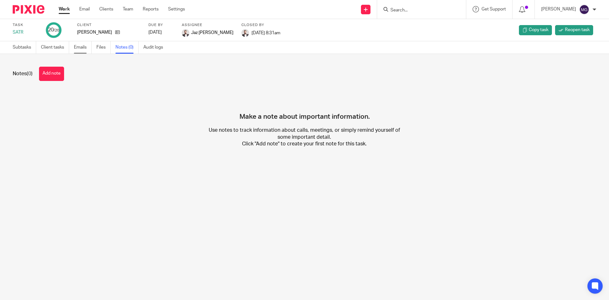
click at [84, 48] on link "Emails" at bounding box center [83, 47] width 18 height 12
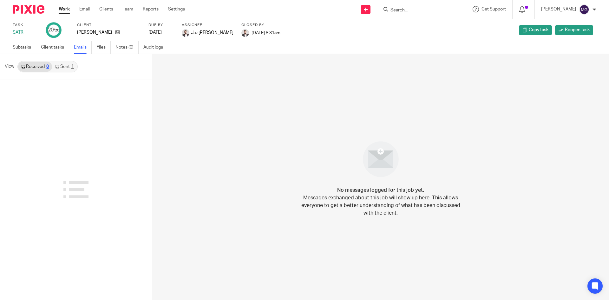
click at [62, 64] on link "Sent 1" at bounding box center [64, 67] width 25 height 10
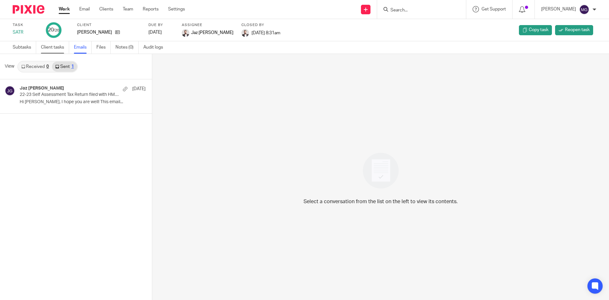
click at [59, 50] on link "Client tasks" at bounding box center [55, 47] width 28 height 12
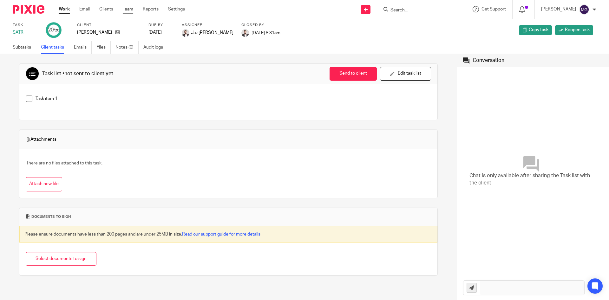
click at [127, 12] on link "Team" at bounding box center [128, 9] width 10 height 6
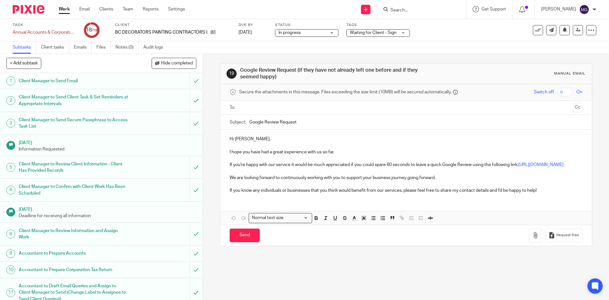
scroll to position [159, 0]
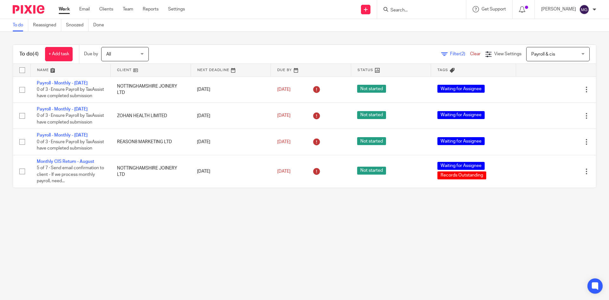
click at [172, 243] on main "To do Reassigned Snoozed Done To do (4) + Add task Due by All All [DATE] [DATE]…" at bounding box center [304, 150] width 609 height 300
drag, startPoint x: 235, startPoint y: 47, endPoint x: 92, endPoint y: 26, distance: 144.8
click at [224, 46] on div "To do (4) + Add task Due by All All [DATE] [DATE] This week Next week This mont…" at bounding box center [304, 54] width 583 height 19
click at [470, 56] on link "Clear" at bounding box center [475, 54] width 10 height 4
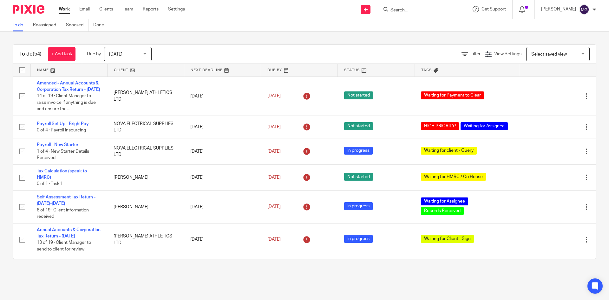
click at [47, 71] on link at bounding box center [69, 70] width 76 height 13
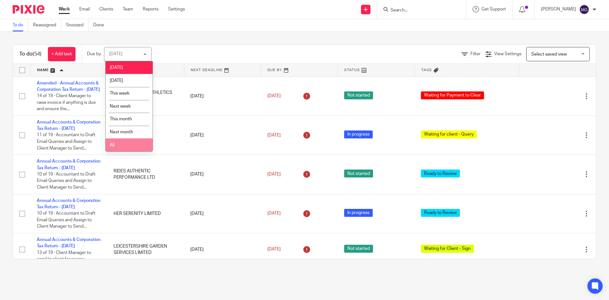
click at [121, 140] on li "All" at bounding box center [129, 144] width 47 height 13
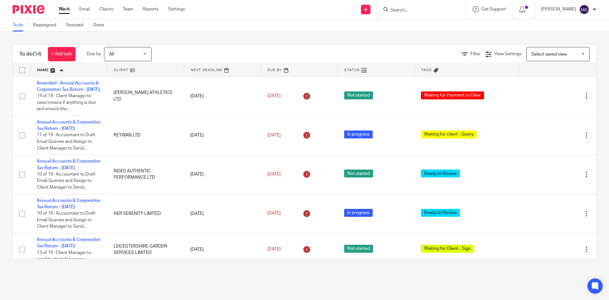
click at [276, 37] on div "To do (54) + Add task Due by All All [DATE] [DATE] This week Next week This mon…" at bounding box center [304, 152] width 609 height 240
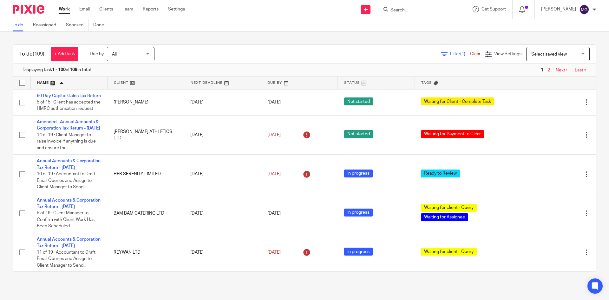
click at [416, 10] on input "Search" at bounding box center [418, 11] width 57 height 6
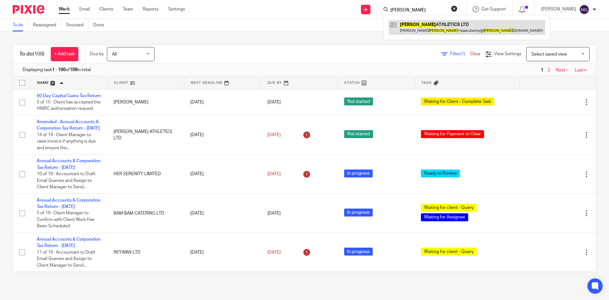
type input "ayres"
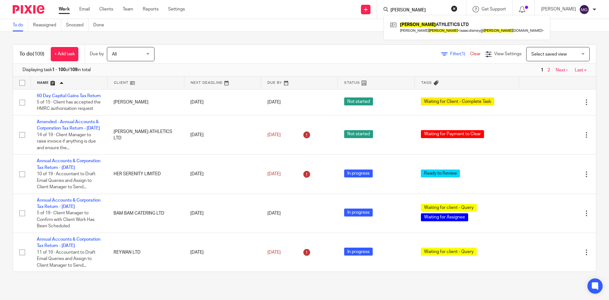
click at [301, 33] on div "To do (109) + Add task Due by All All Today Tomorrow This week Next week This m…" at bounding box center [304, 158] width 609 height 252
click at [431, 9] on input "Search" at bounding box center [418, 11] width 57 height 6
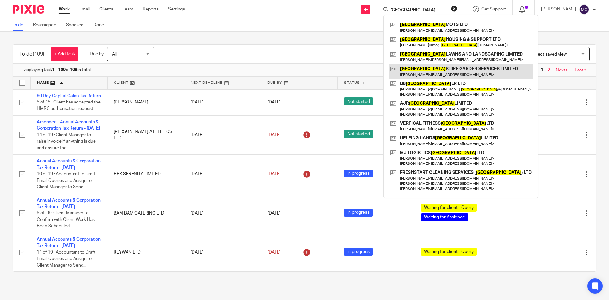
type input "leicester"
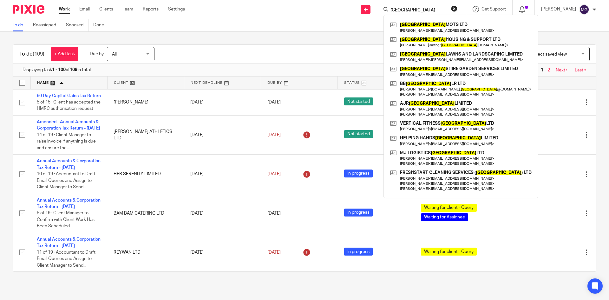
click at [191, 41] on div "To do (109) + Add task Due by All All Today Tomorrow This week Next week This m…" at bounding box center [304, 158] width 609 height 252
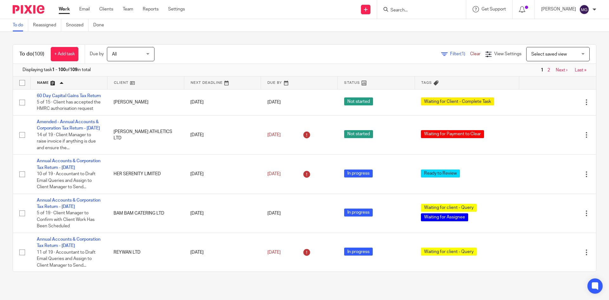
click at [433, 39] on div "To do (109) + Add task Due by All All Today Tomorrow This week Next week This m…" at bounding box center [304, 158] width 609 height 252
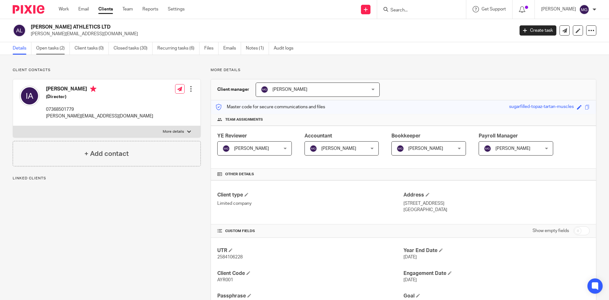
click at [56, 52] on link "Open tasks (2)" at bounding box center [53, 48] width 34 height 12
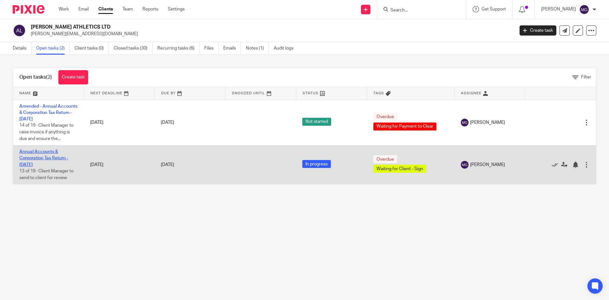
click at [41, 160] on link "Annual Accounts & Corporation Tax Return - [DATE]" at bounding box center [43, 157] width 49 height 17
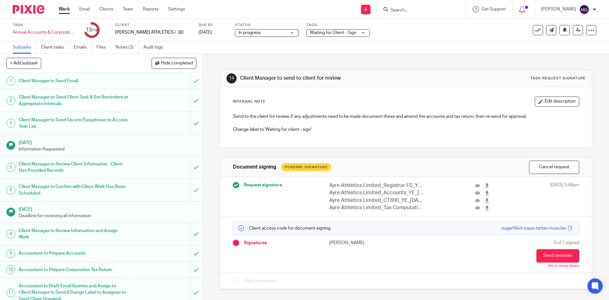
scroll to position [164, 0]
